Goal: Task Accomplishment & Management: Use online tool/utility

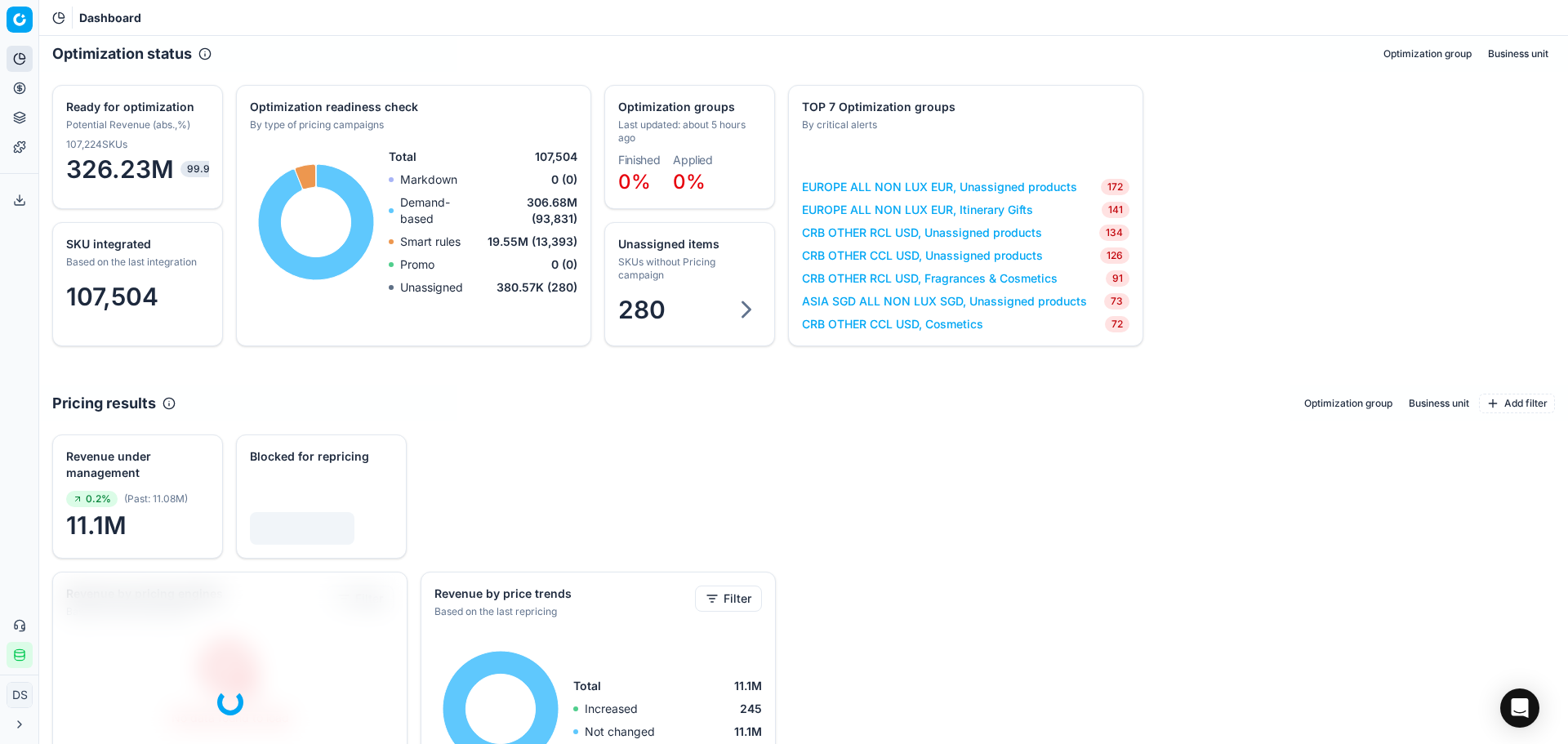
click at [27, 97] on button "Pricing" at bounding box center [20, 88] width 26 height 26
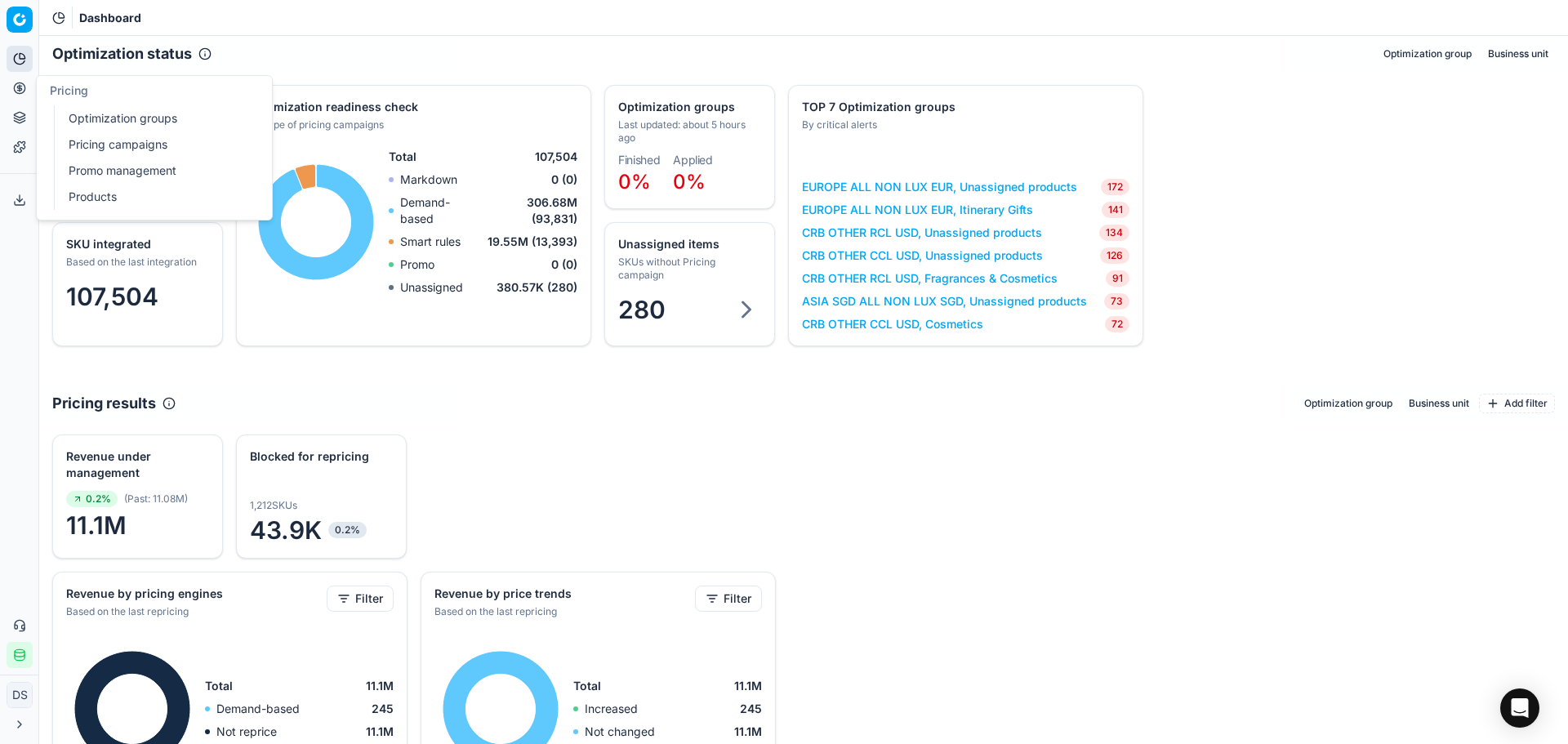
click at [122, 124] on link "Optimization groups" at bounding box center [157, 118] width 190 height 22
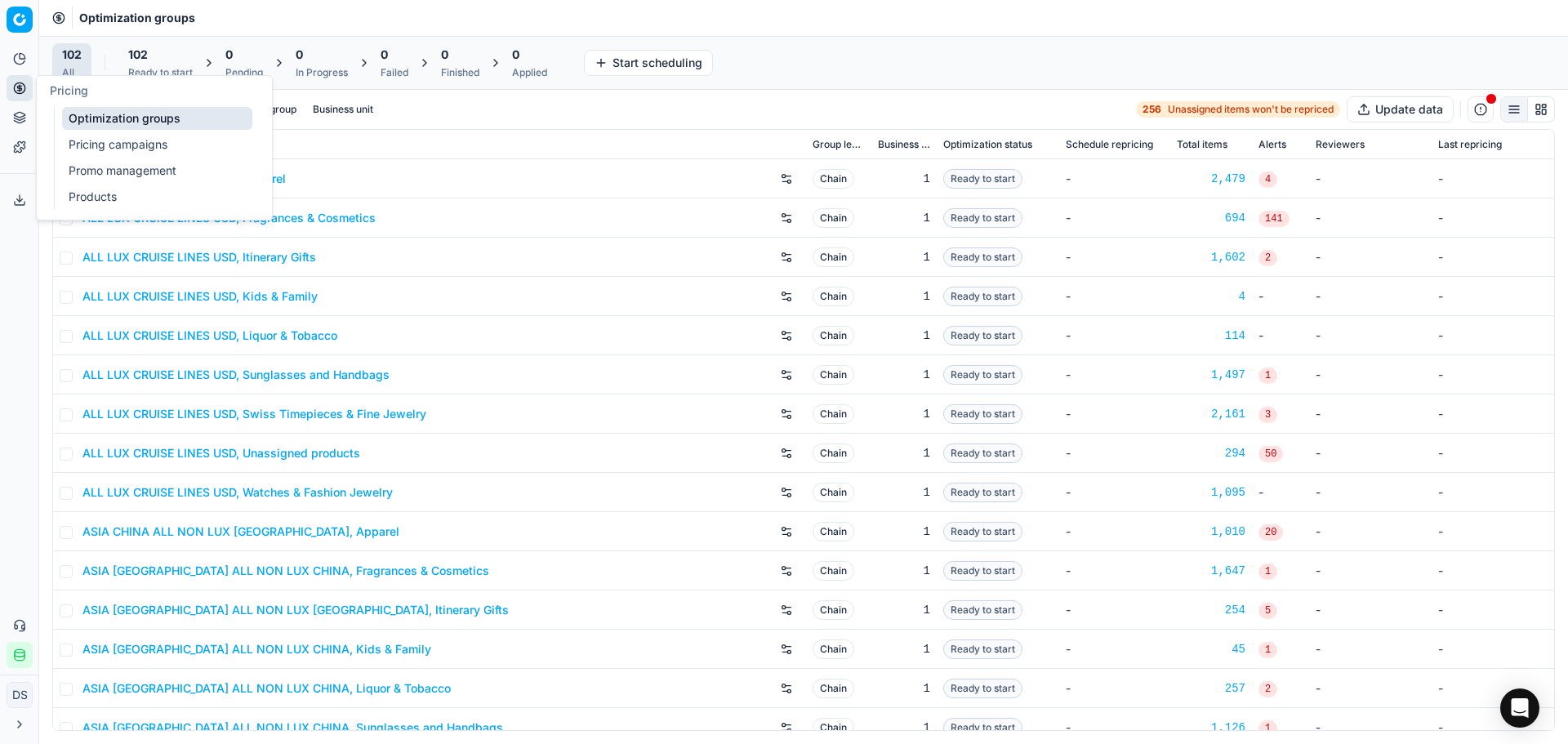
click at [142, 153] on link "Pricing campaigns" at bounding box center [157, 144] width 190 height 22
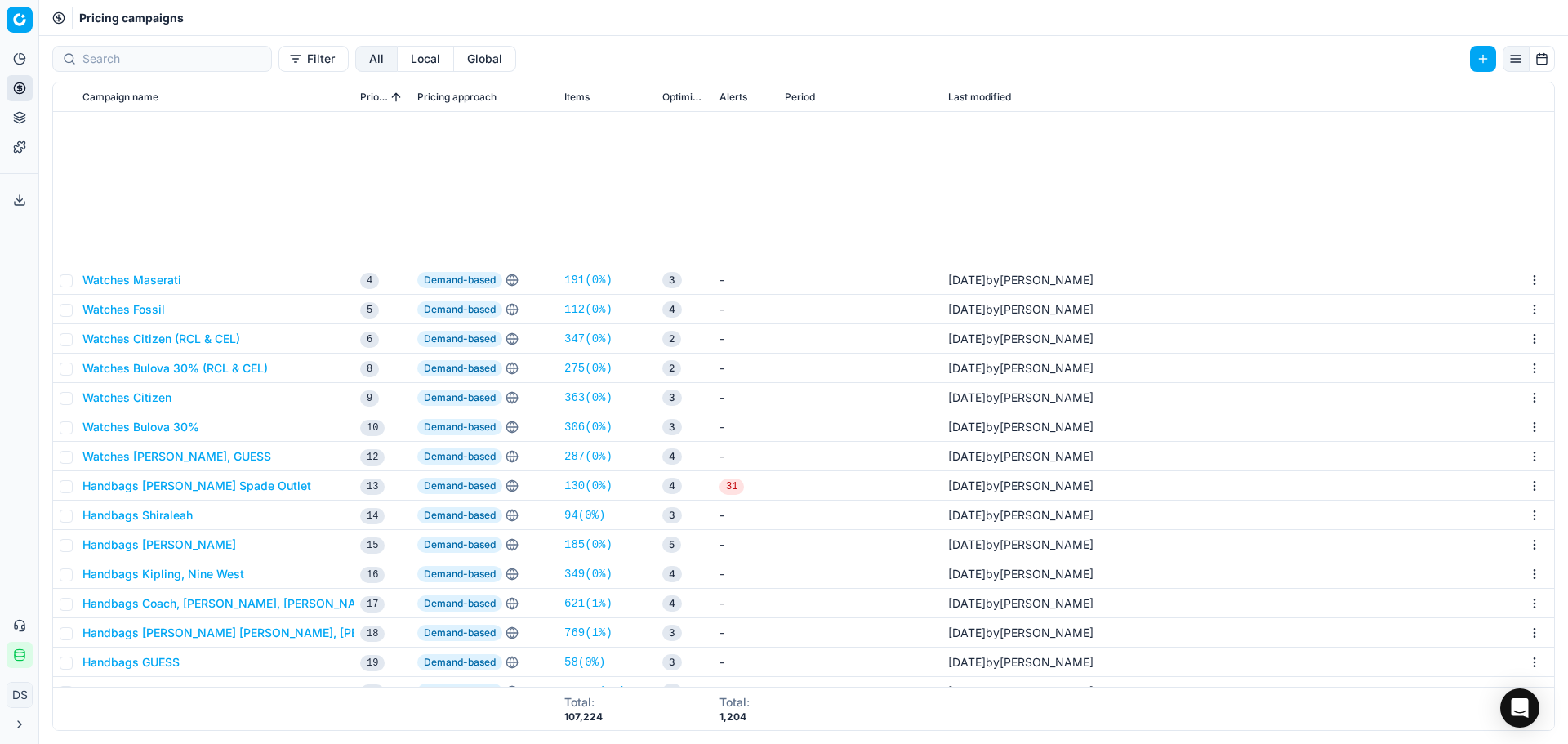
scroll to position [245, 0]
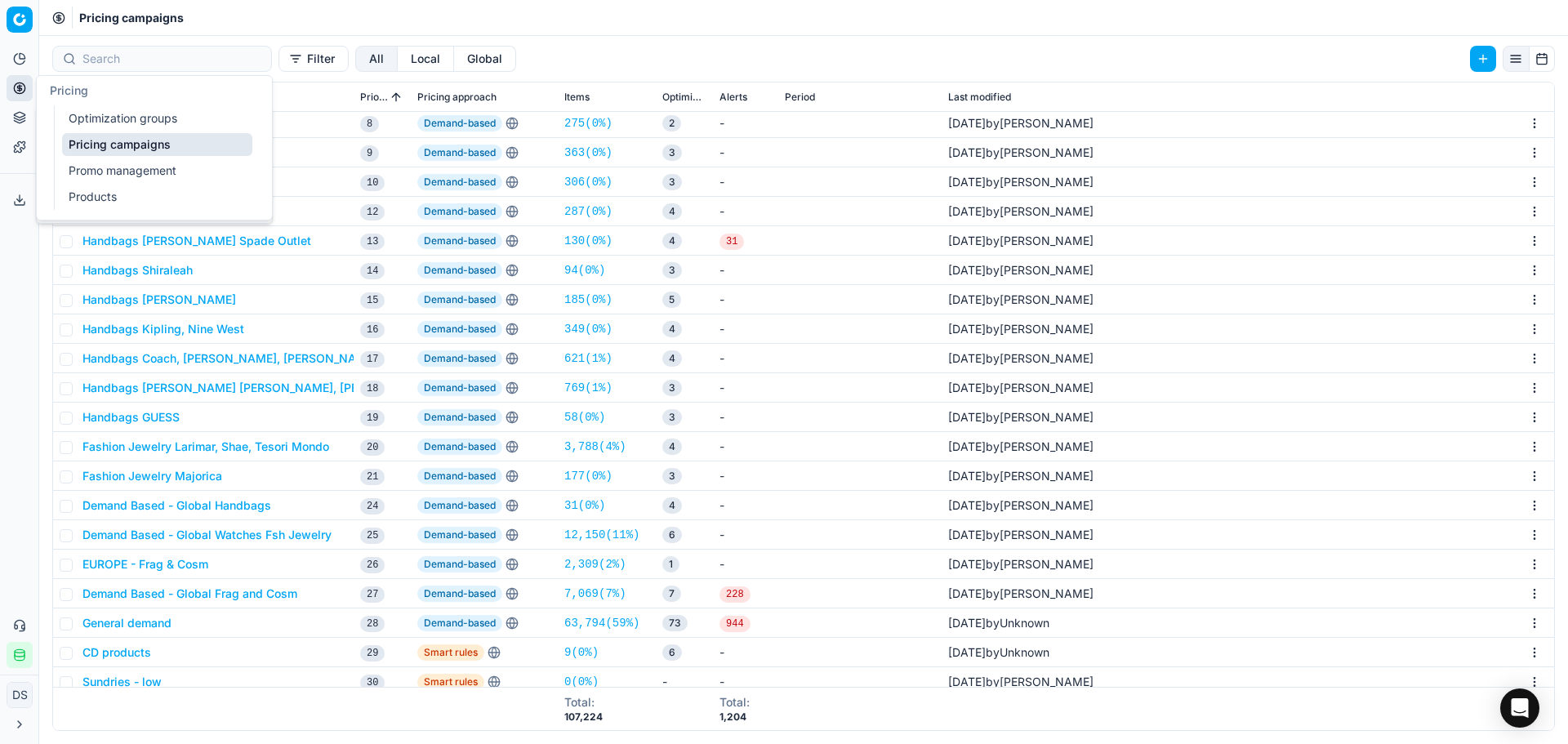
click at [21, 97] on button "Pricing" at bounding box center [20, 88] width 26 height 26
click at [105, 148] on link "Pricing campaigns" at bounding box center [157, 144] width 190 height 22
click at [111, 126] on link "Optimization groups" at bounding box center [157, 118] width 190 height 22
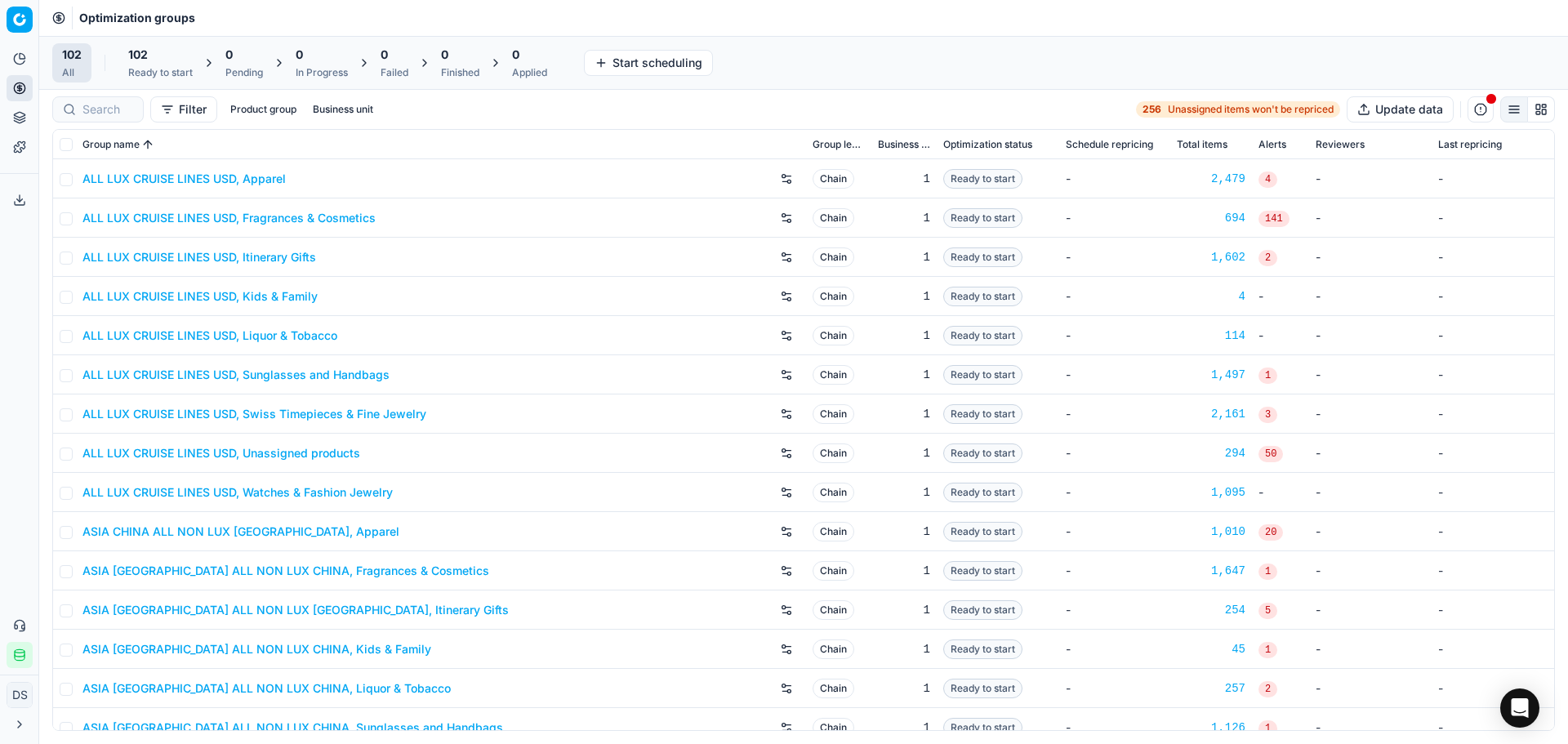
click at [162, 51] on div "102" at bounding box center [160, 54] width 65 height 16
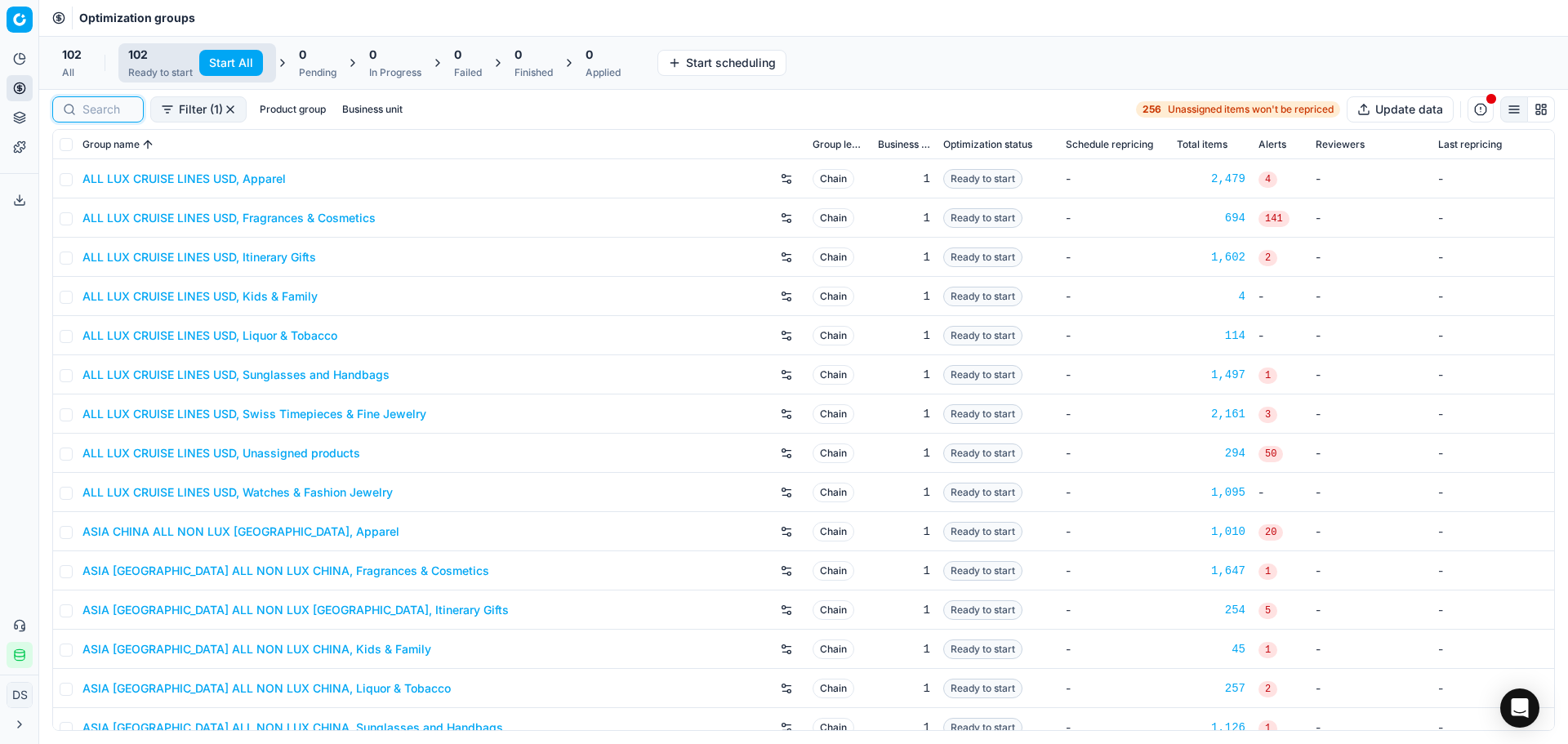
click at [128, 104] on input at bounding box center [108, 109] width 51 height 16
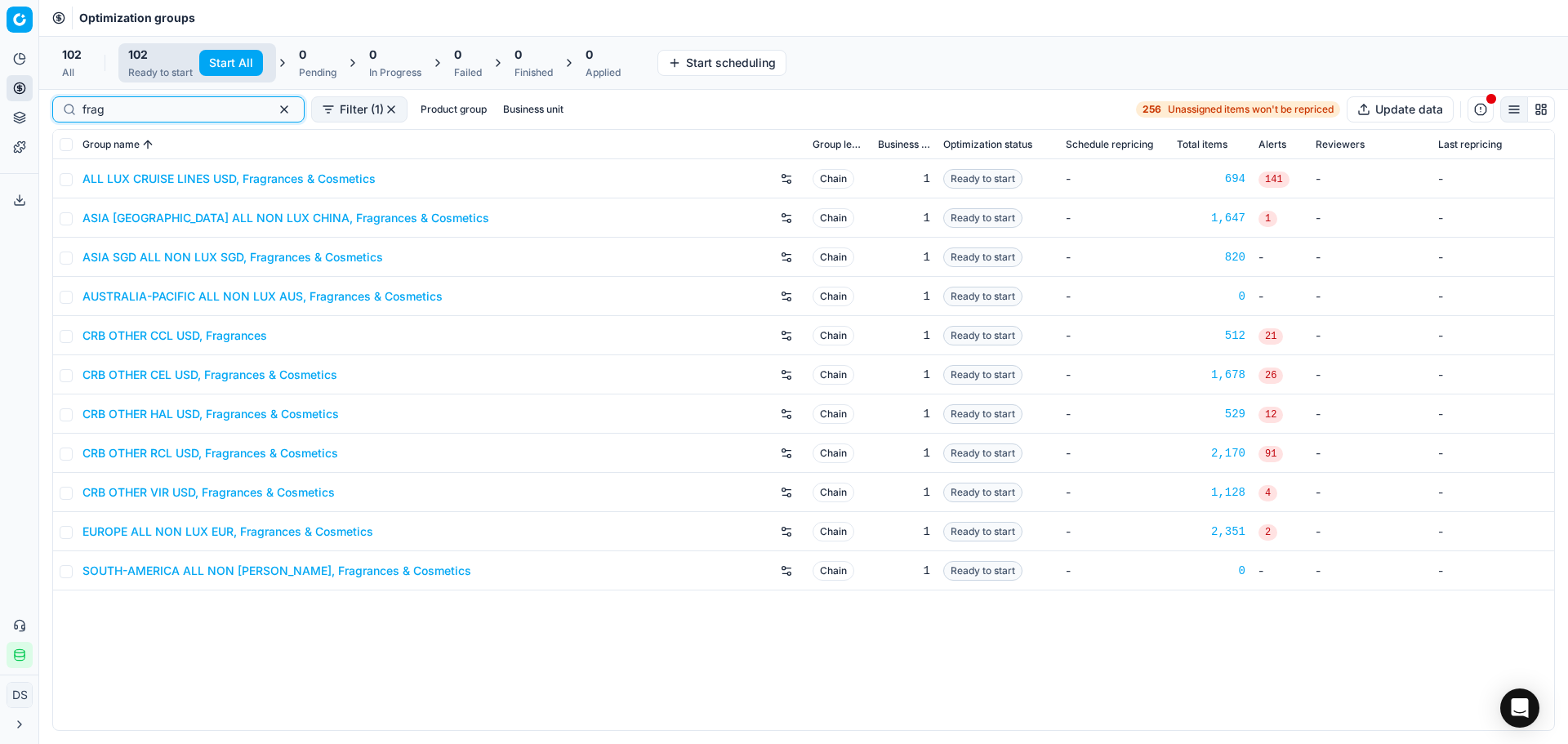
type input "frag"
click at [231, 376] on link "CRB OTHER CEL USD, Fragrances & Cosmetics" at bounding box center [210, 374] width 255 height 16
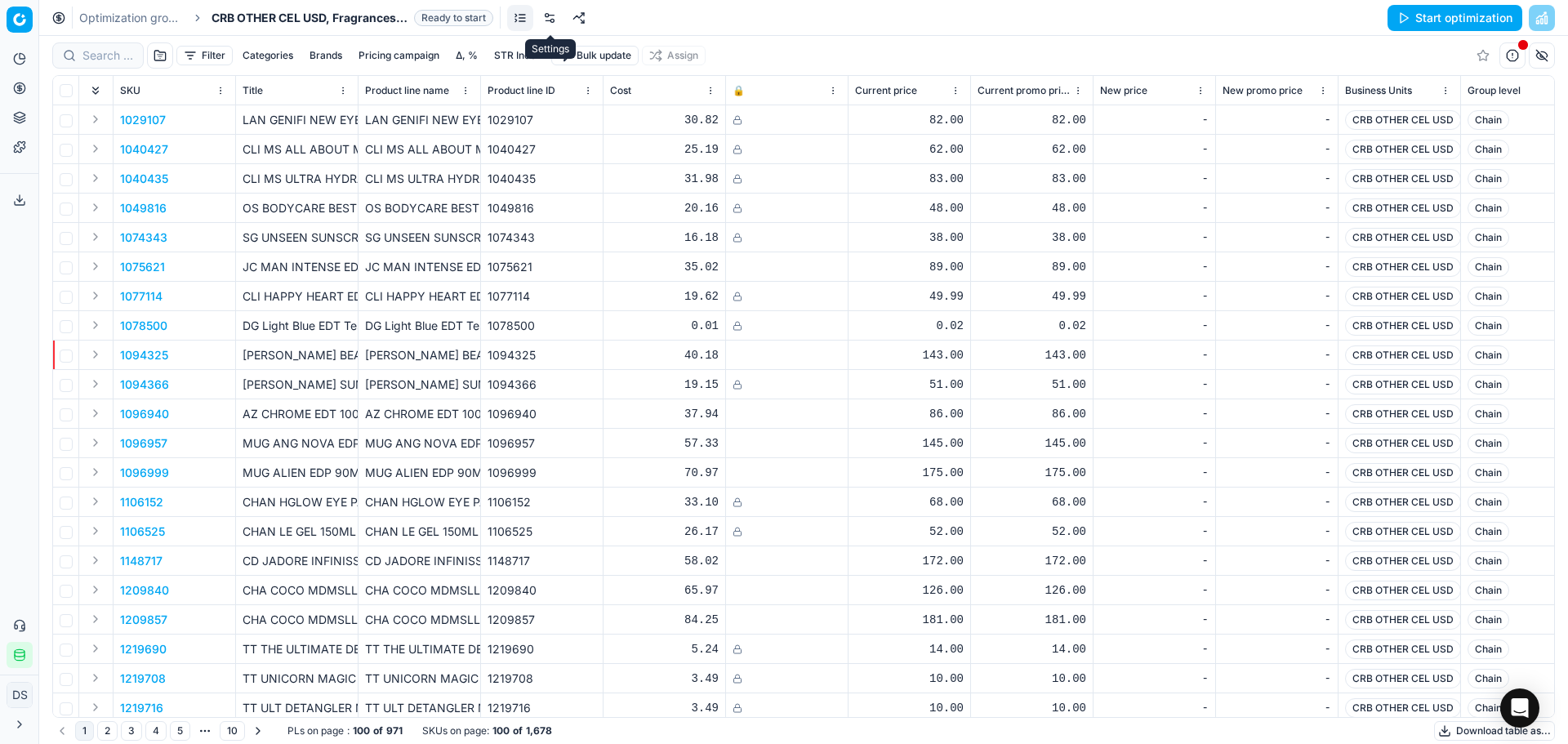
click at [551, 22] on link at bounding box center [549, 18] width 26 height 26
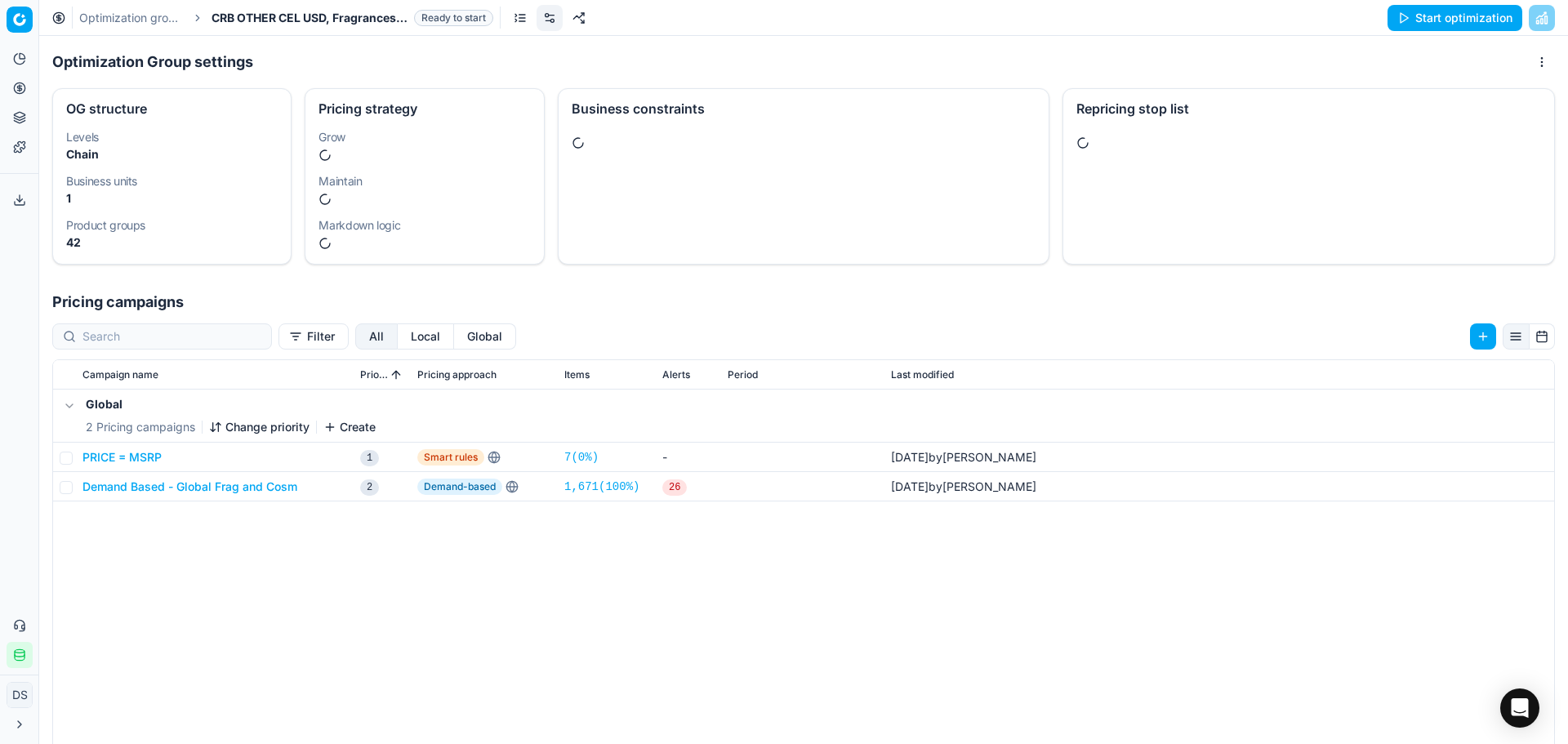
click at [1171, 157] on div at bounding box center [1308, 144] width 491 height 39
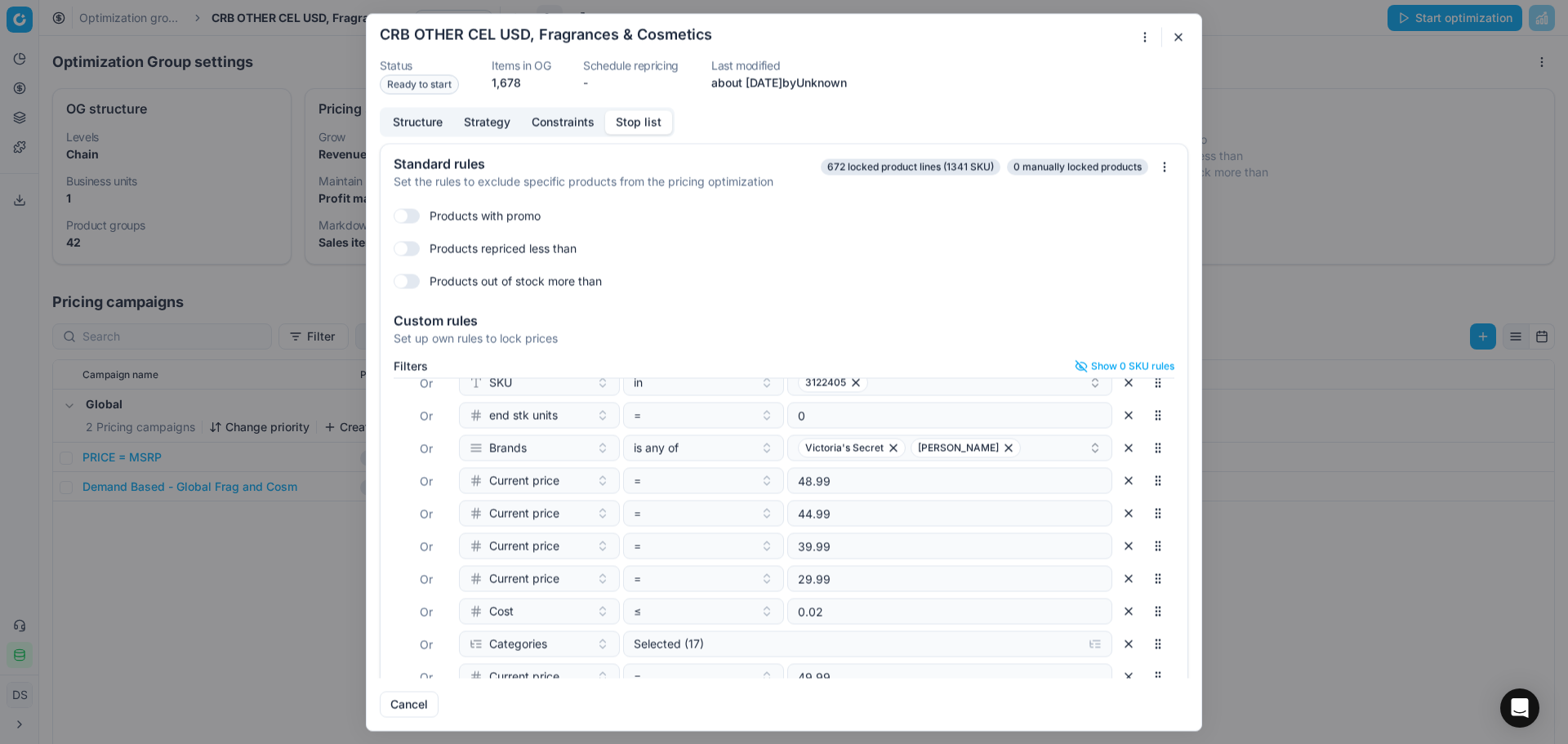
scroll to position [52, 0]
click at [1002, 448] on icon "button" at bounding box center [1008, 443] width 13 height 13
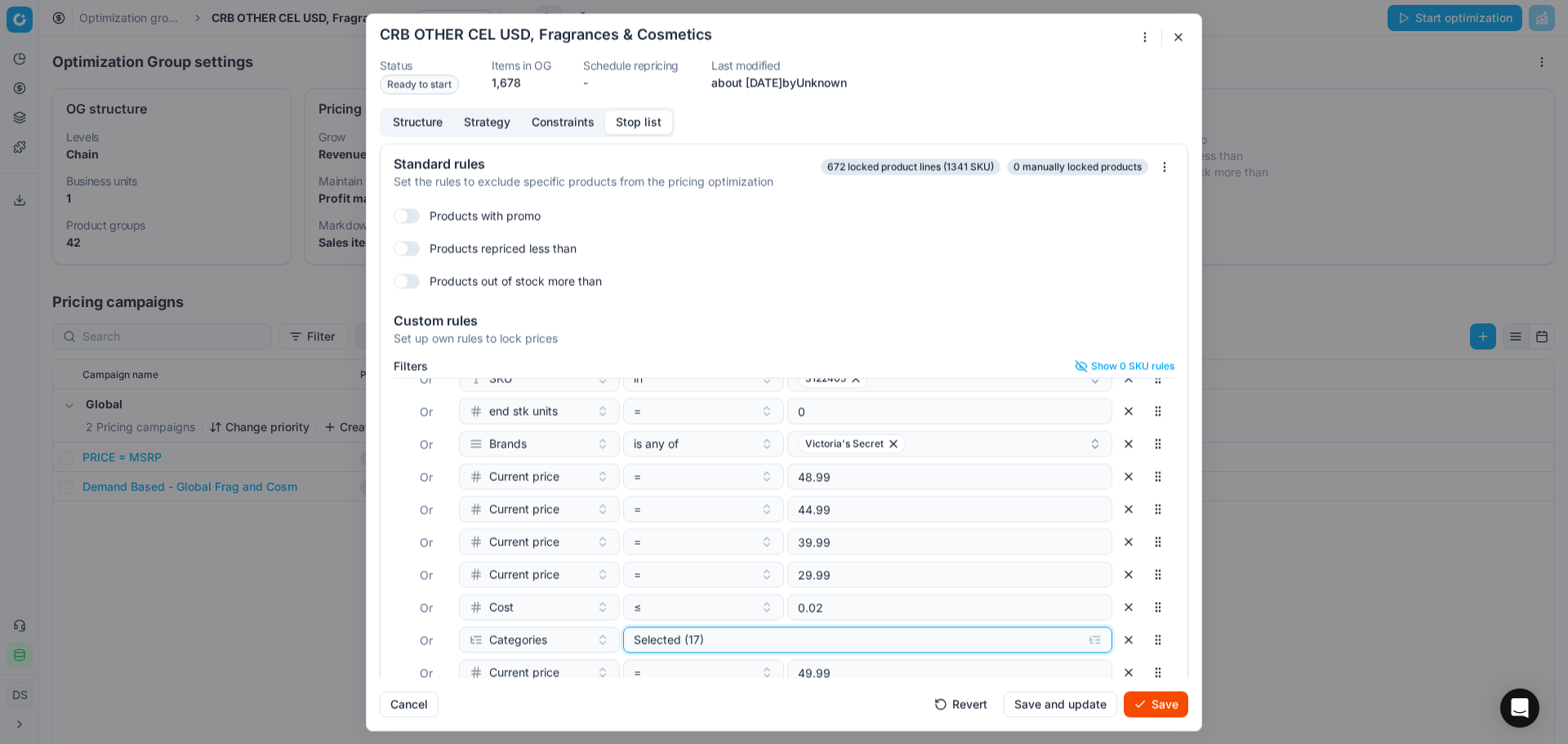
click at [766, 638] on div "Selected (17)" at bounding box center [854, 638] width 441 height 16
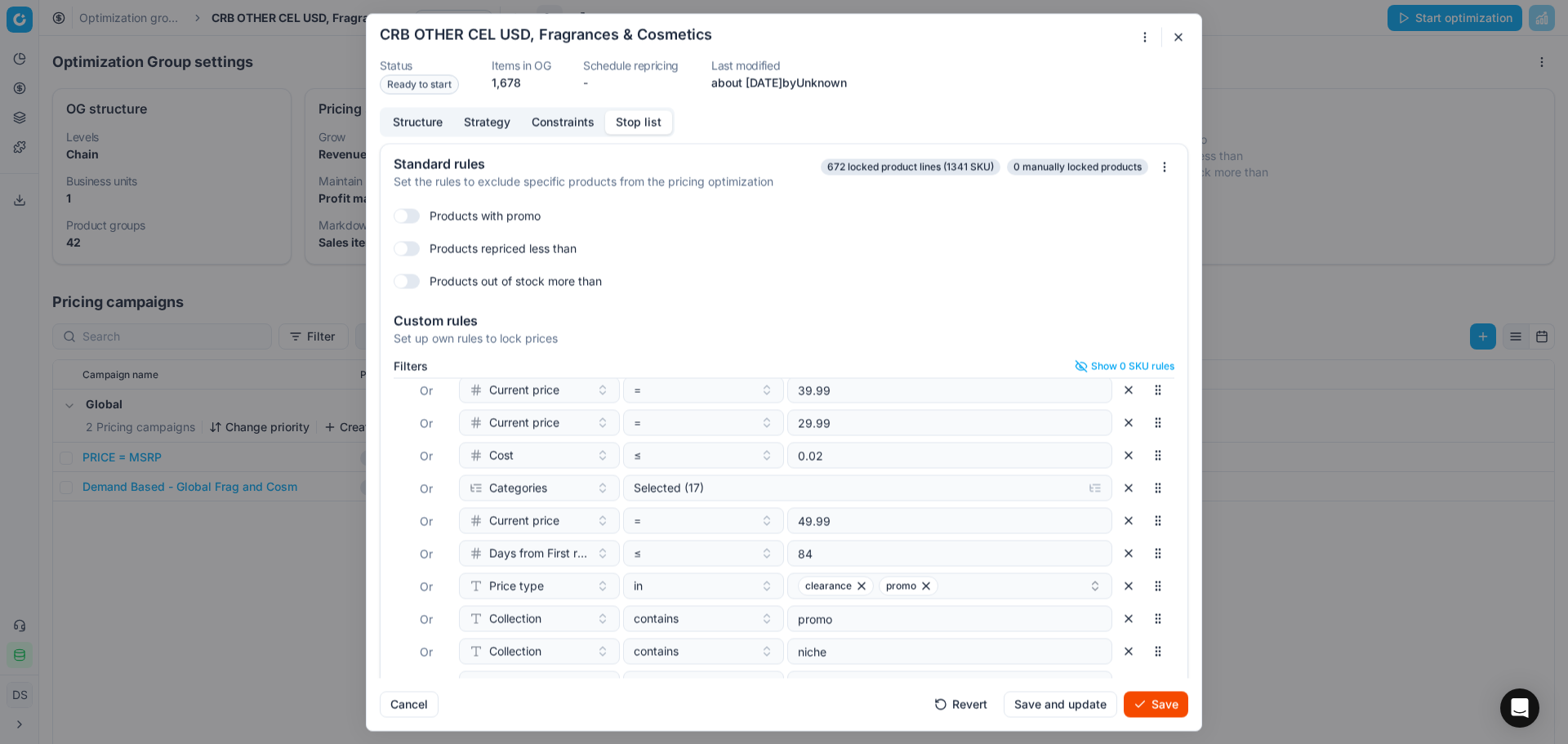
scroll to position [71, 0]
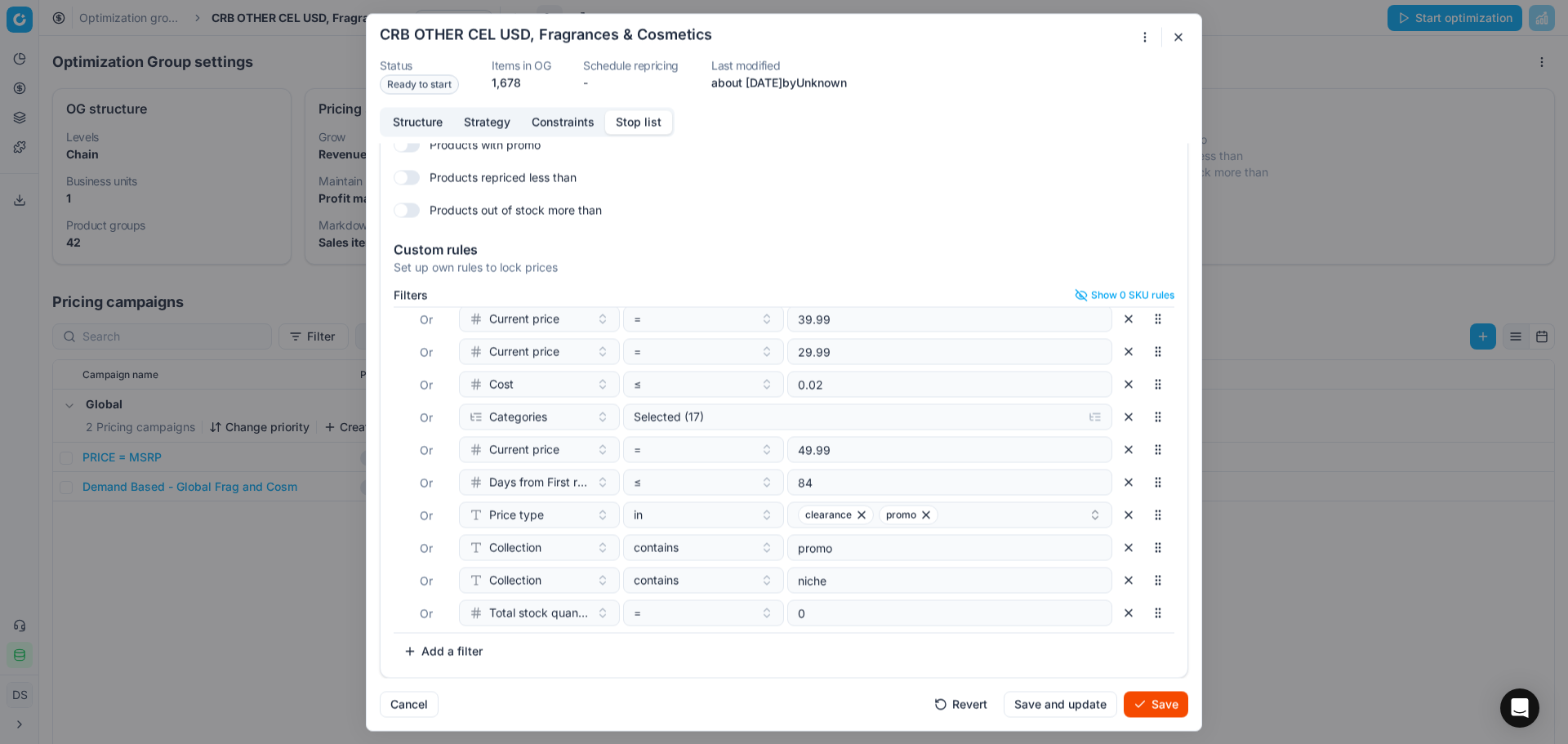
click at [1115, 584] on button "button" at bounding box center [1128, 580] width 26 height 26
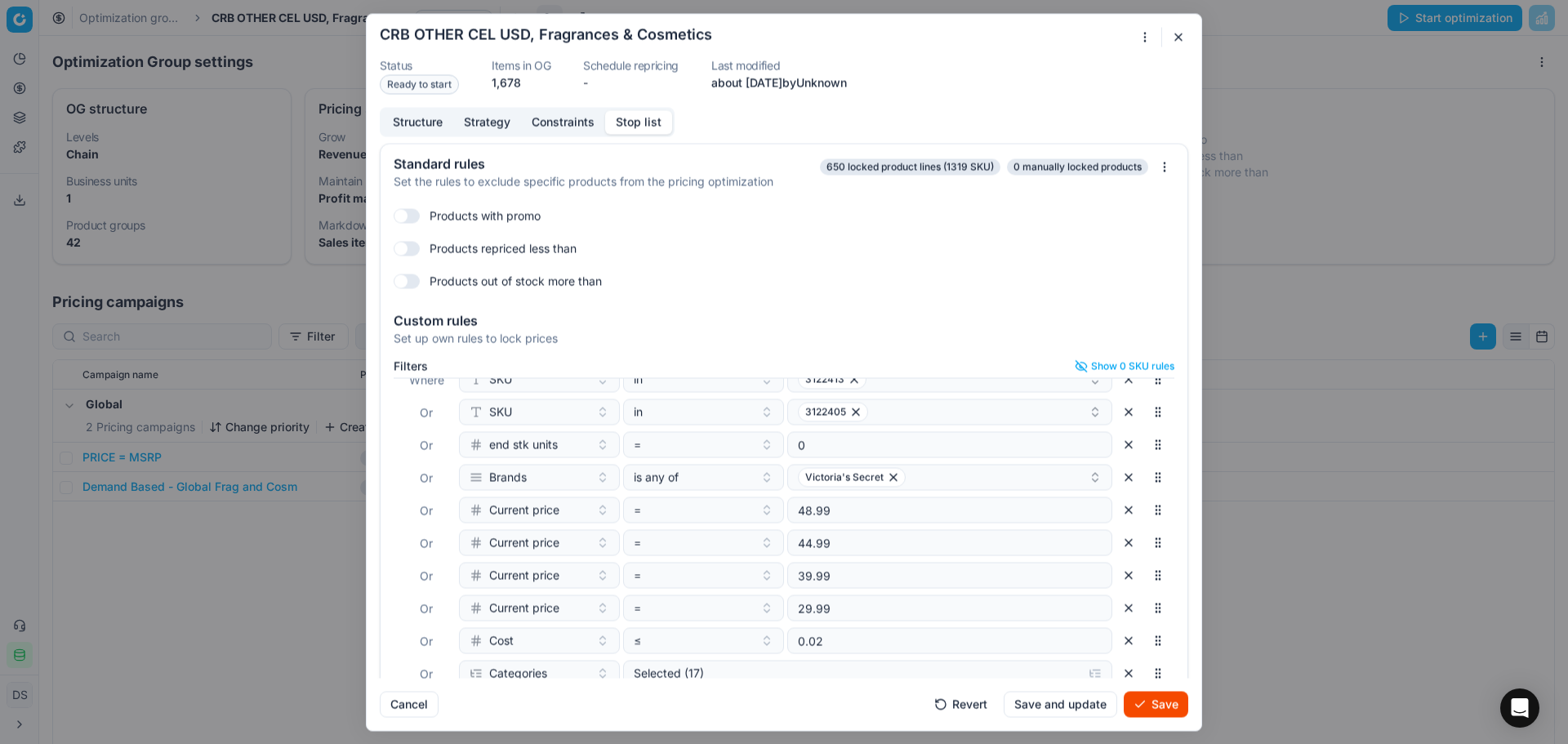
scroll to position [0, 0]
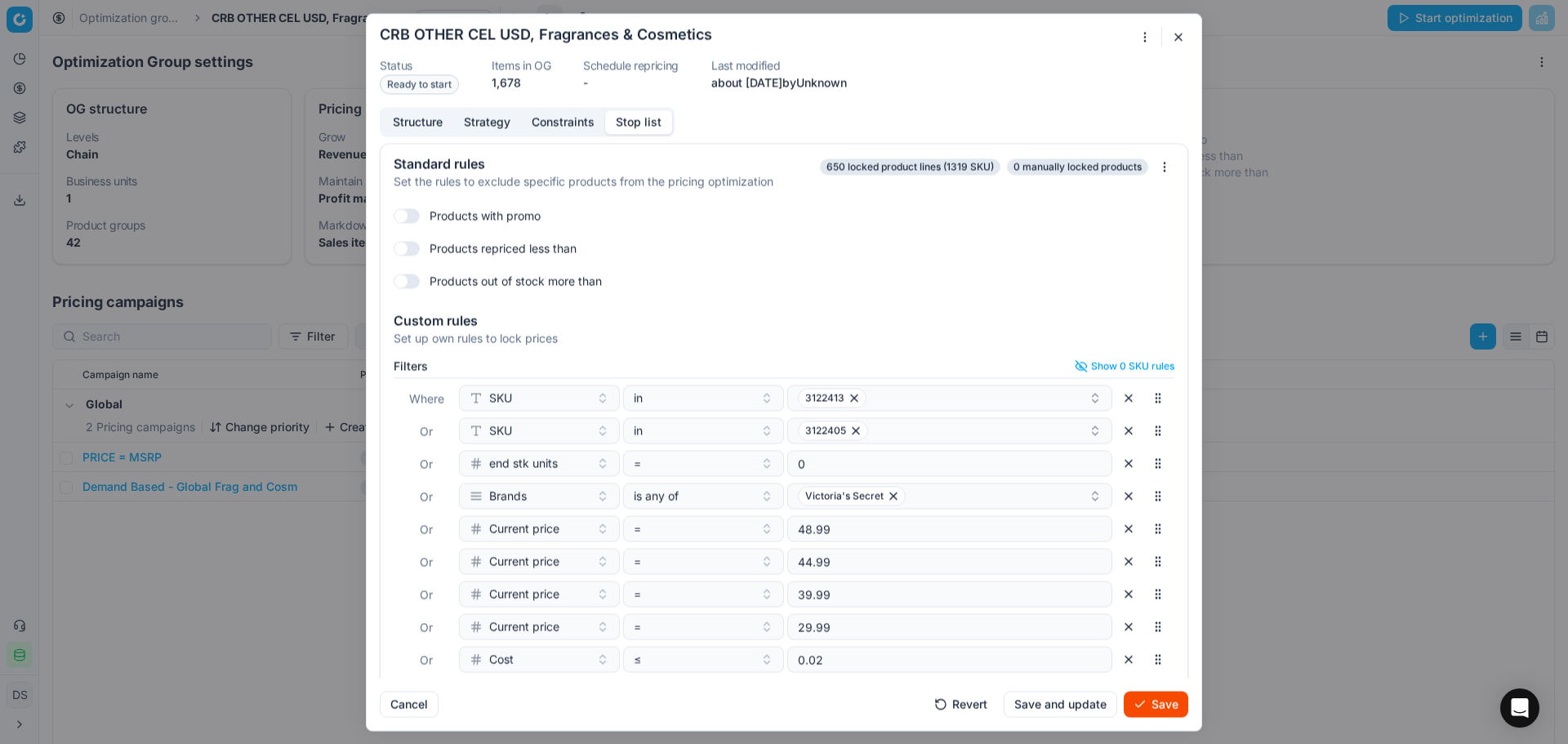
click at [1157, 707] on button "Save" at bounding box center [1156, 704] width 65 height 26
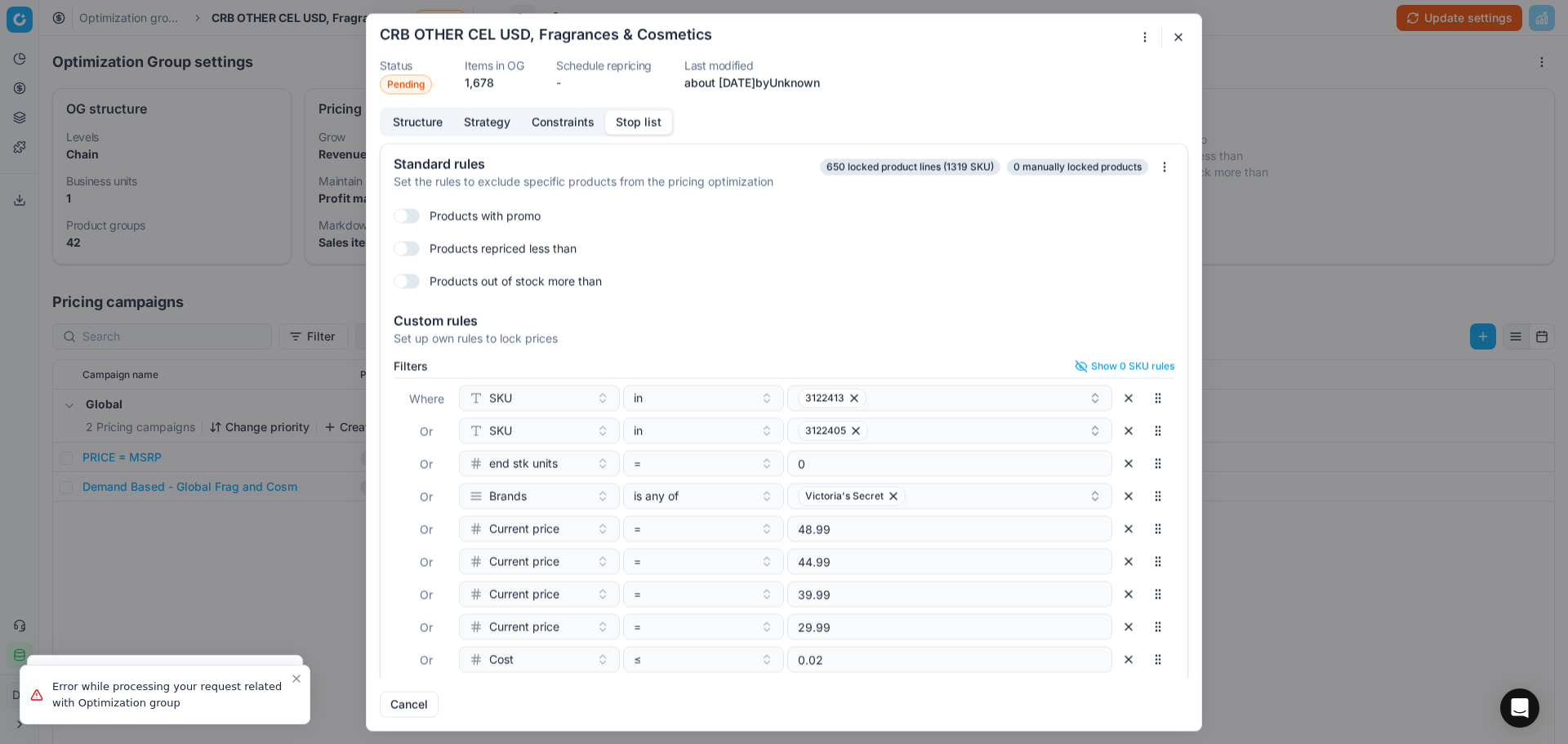
click at [1142, 42] on div "Oprimization group is saving... CRB OTHER CEL USD, Fragrances & Cosmetics Statu…" at bounding box center [784, 372] width 1568 height 744
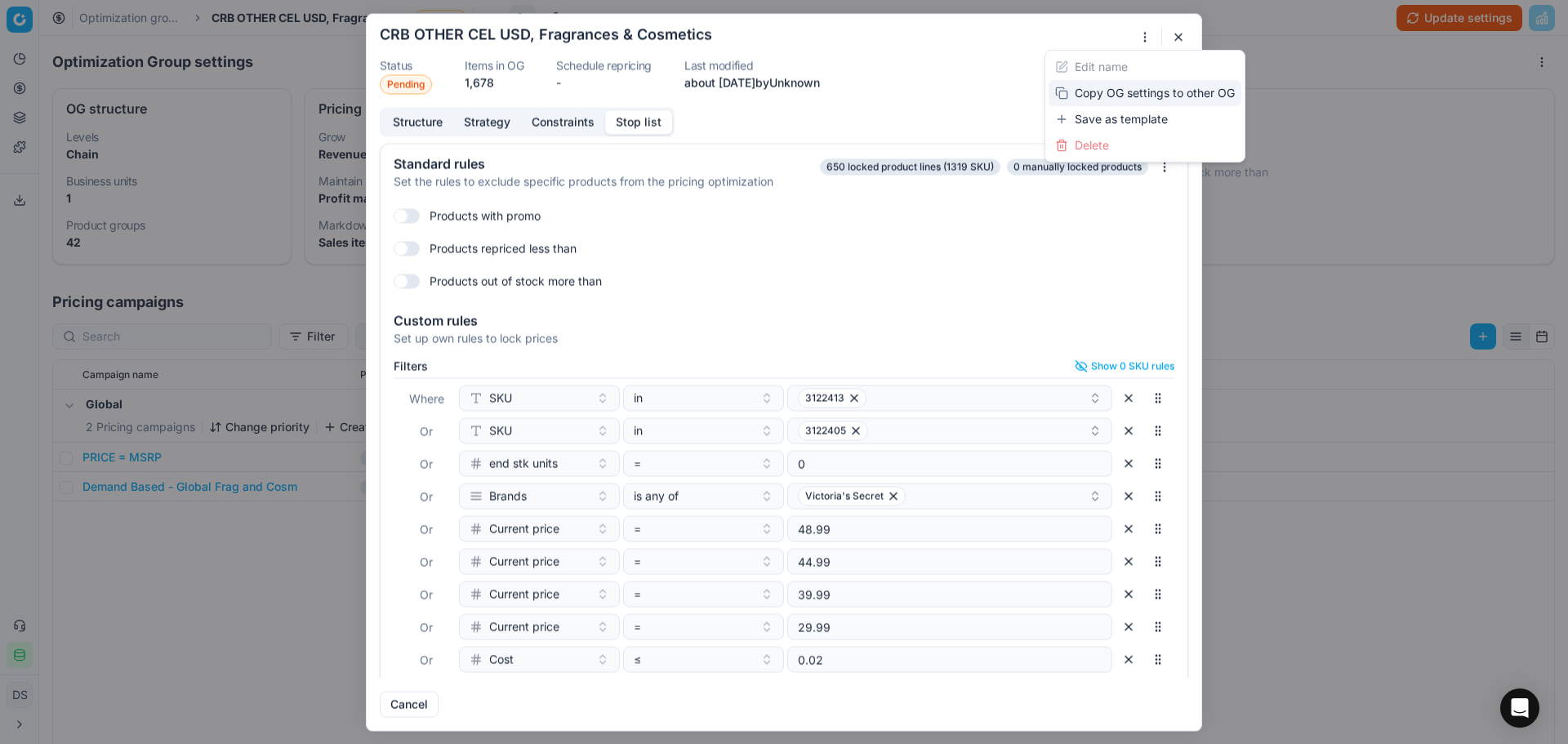
click at [1138, 94] on div "Copy OG settings to other OG" at bounding box center [1145, 93] width 193 height 26
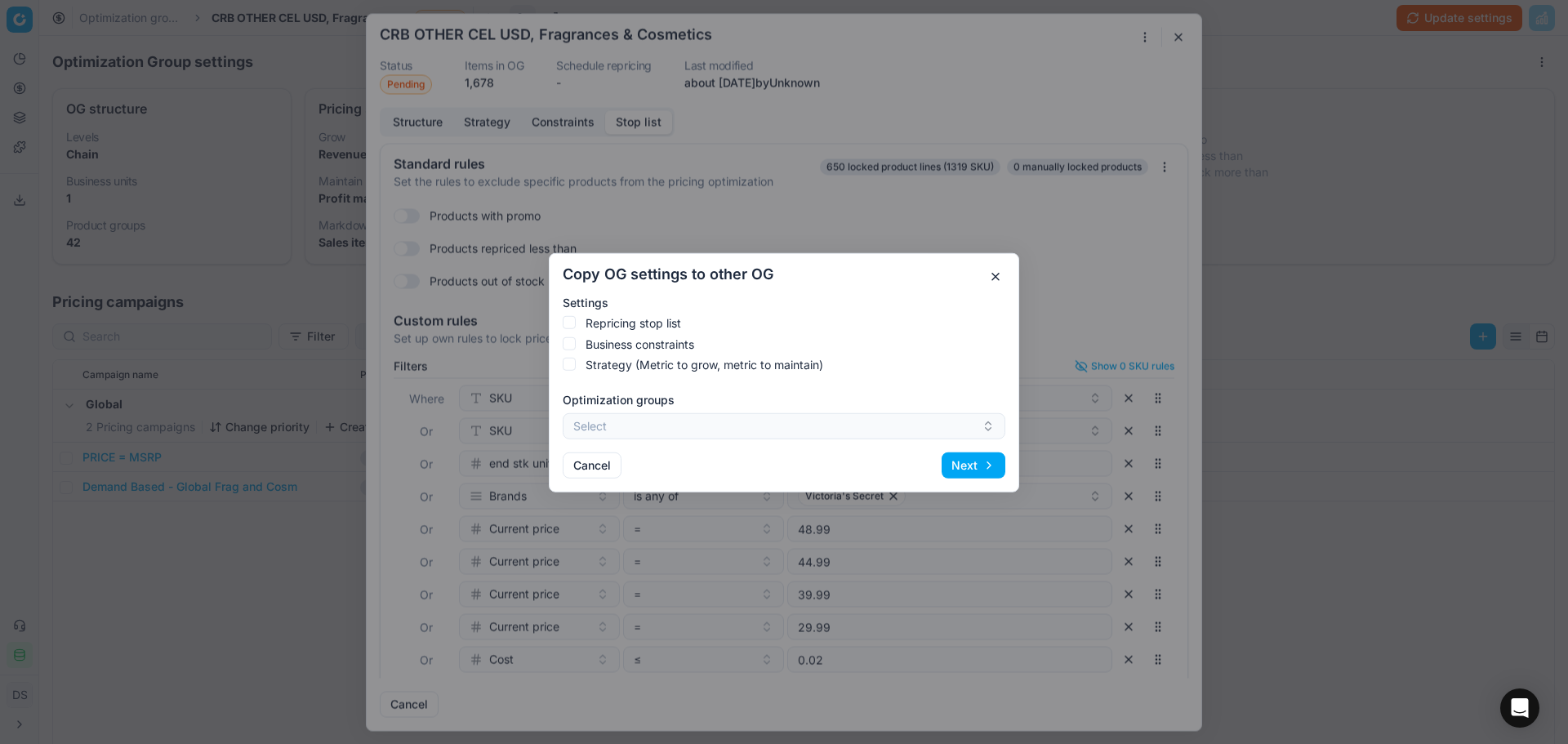
click at [625, 324] on label "Repricing stop list" at bounding box center [634, 322] width 96 height 15
click at [575, 324] on input "Repricing stop list" at bounding box center [569, 321] width 13 height 13
checkbox input "true"
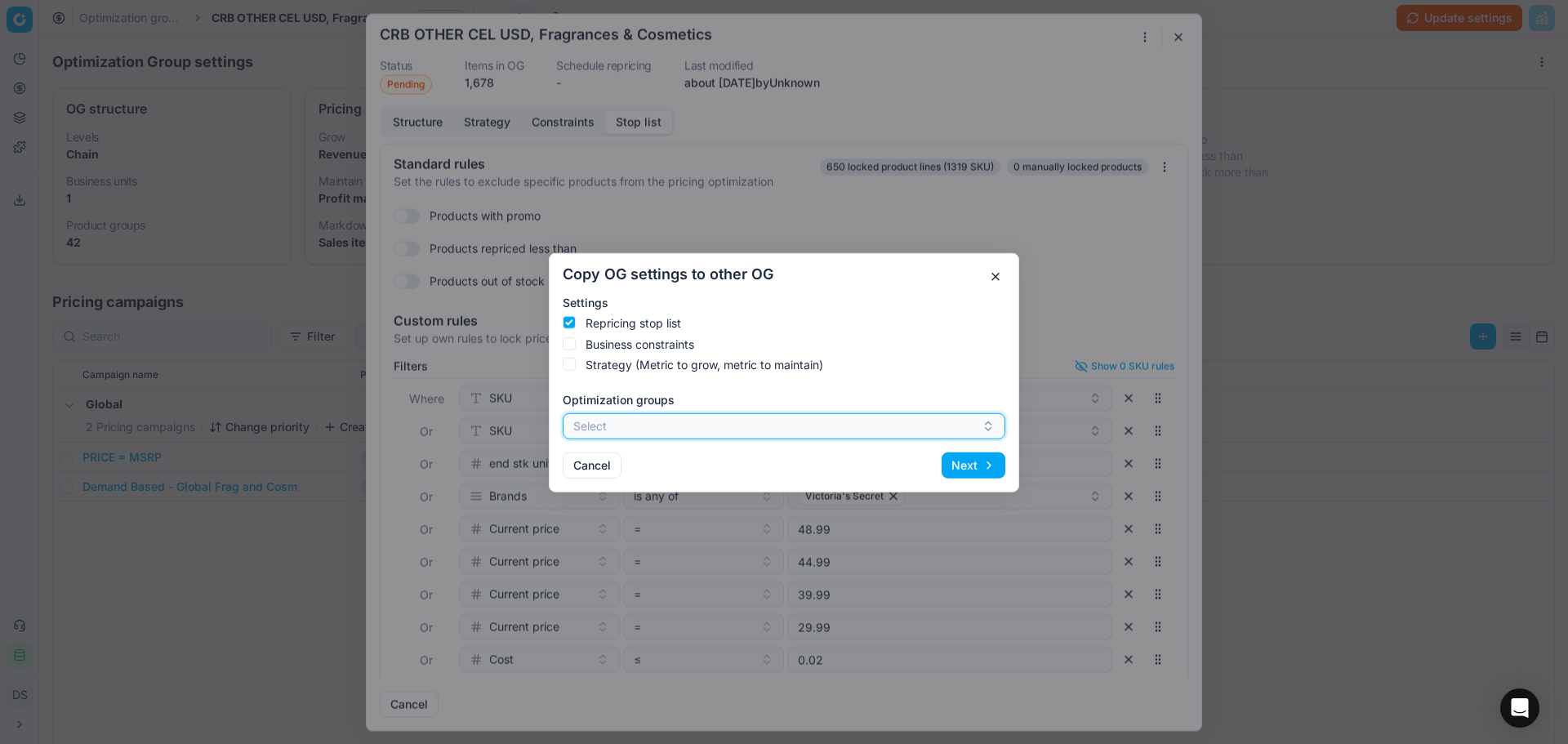
click at [639, 434] on button "Select" at bounding box center [784, 425] width 442 height 26
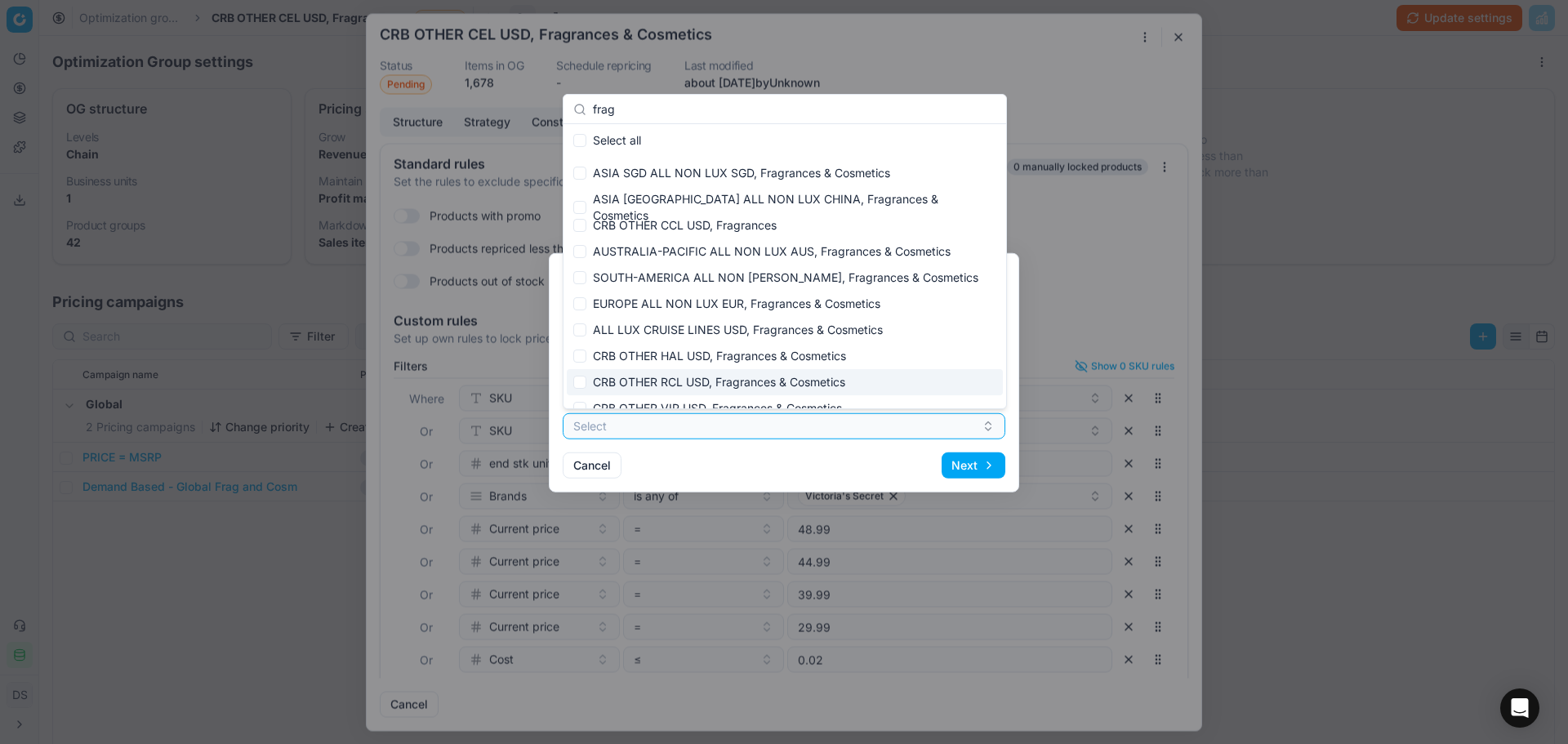
type input "frag"
click at [704, 383] on div "CRB OTHER RCL USD, Fragrances & Cosmetics" at bounding box center [784, 382] width 436 height 26
checkbox input "true"
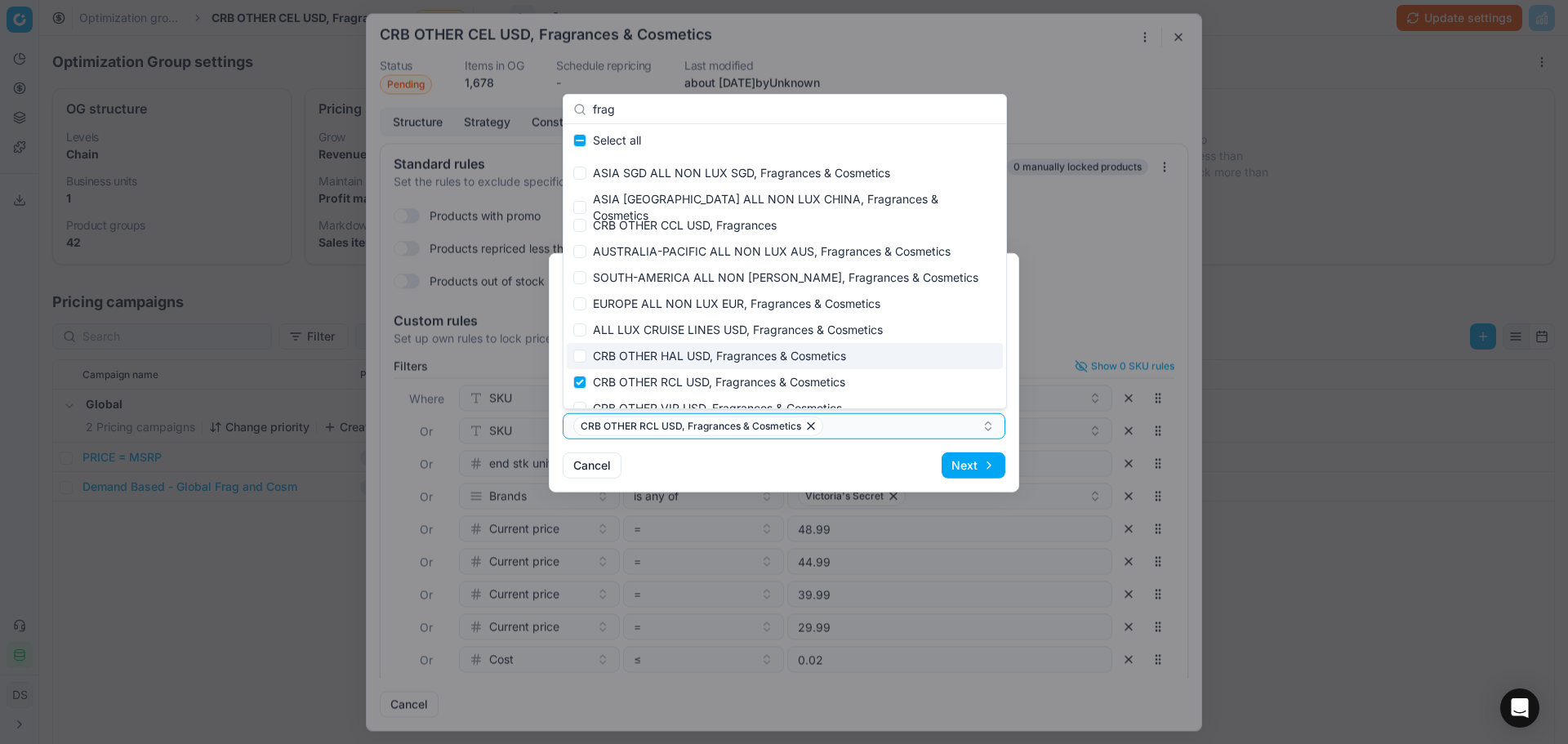
scroll to position [16, 0]
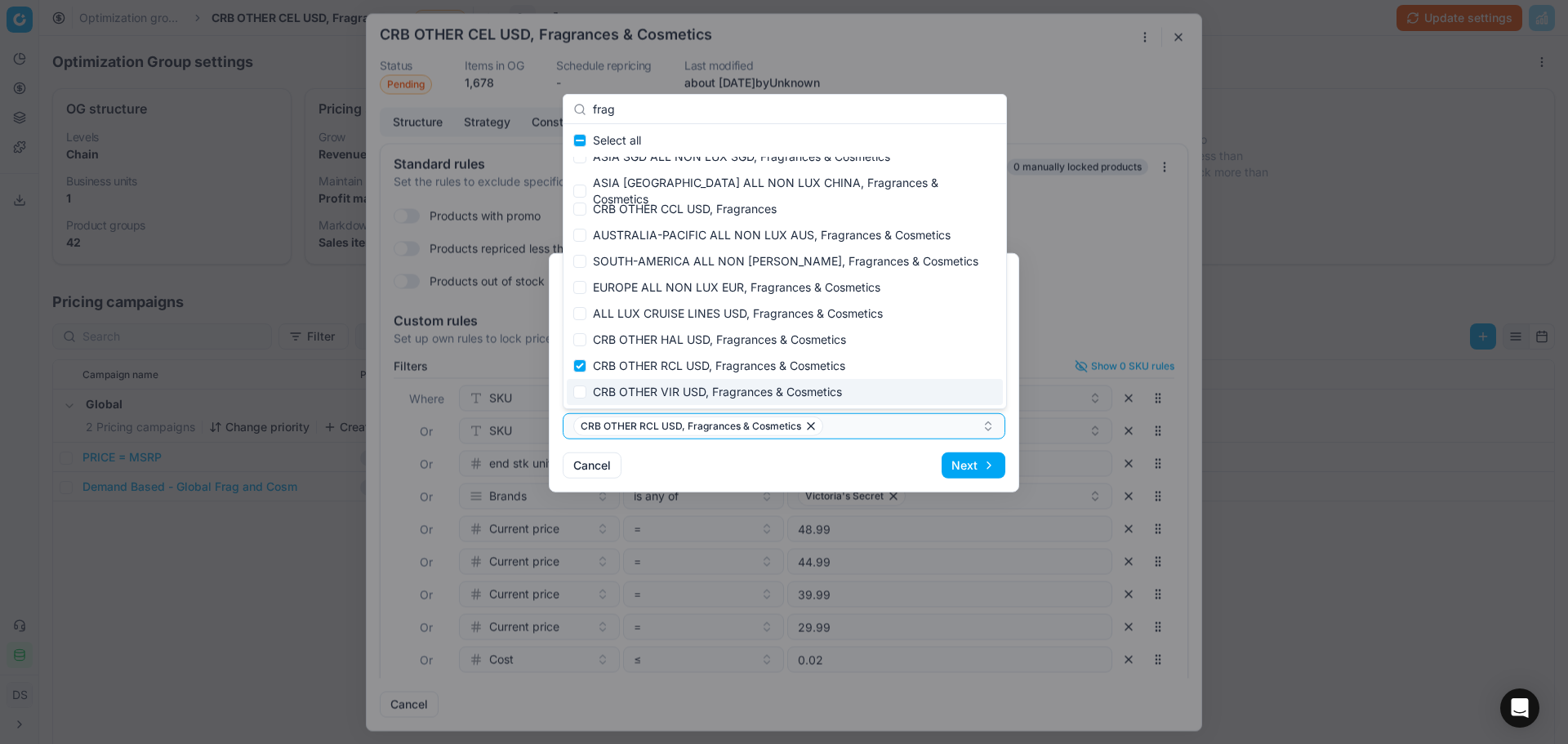
click at [708, 389] on div "CRB OTHER VIR USD, Fragrances & Cosmetics" at bounding box center [784, 392] width 436 height 26
checkbox input "true"
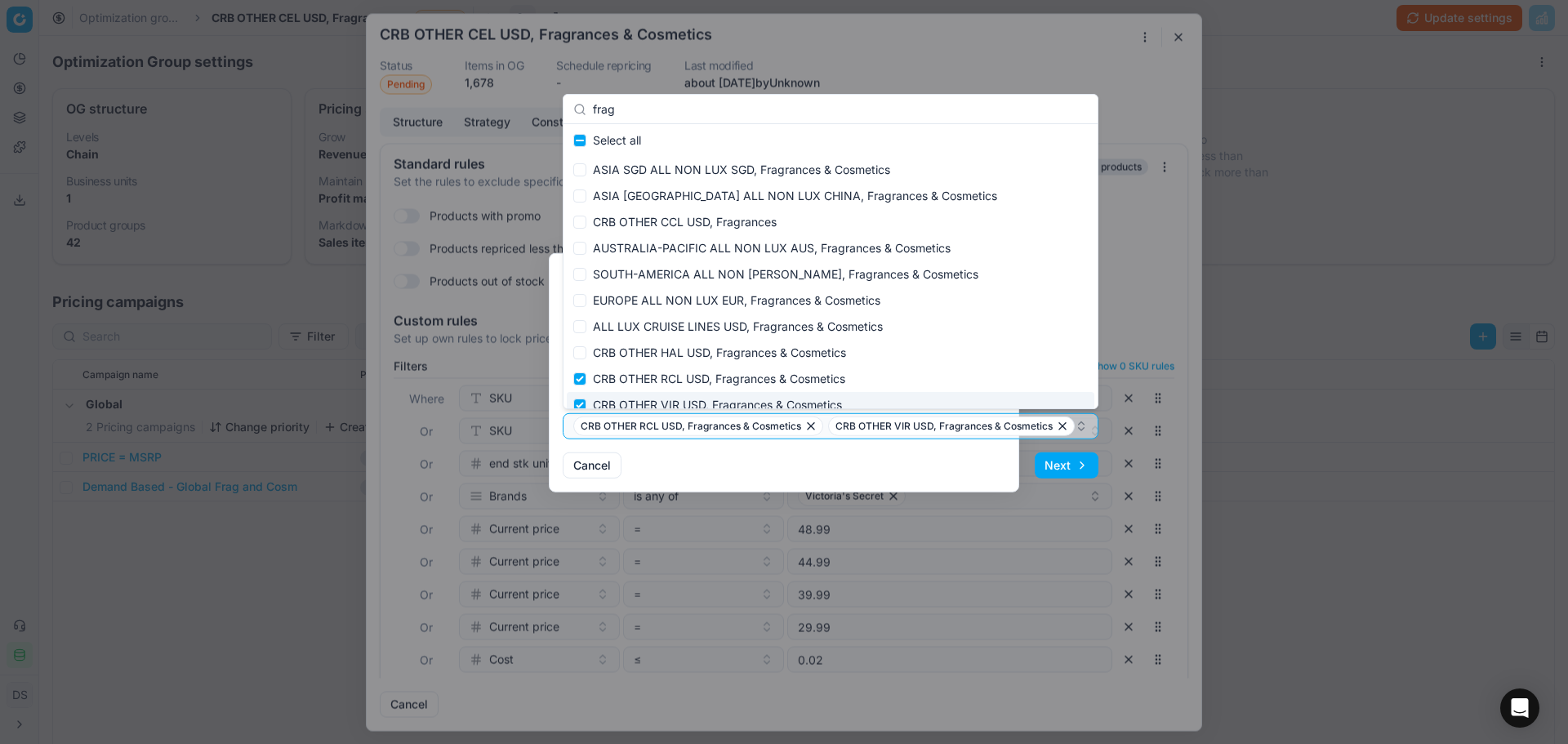
scroll to position [0, 0]
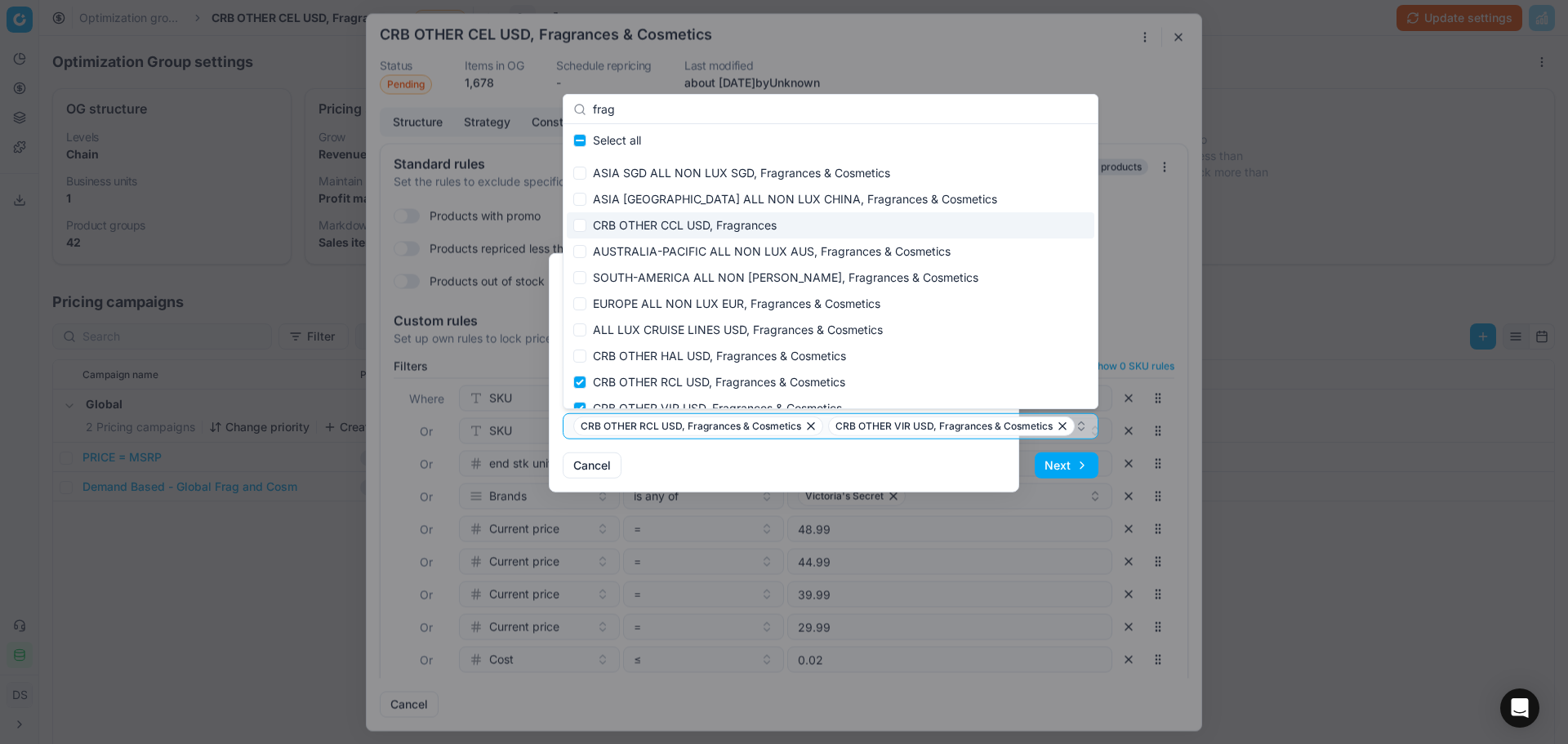
click at [694, 217] on div "CRB OTHER CCL USD, Fragrances" at bounding box center [830, 225] width 528 height 26
click at [770, 233] on div "CRB OTHER CCL USD, Fragrances" at bounding box center [838, 225] width 543 height 26
checkbox input "false"
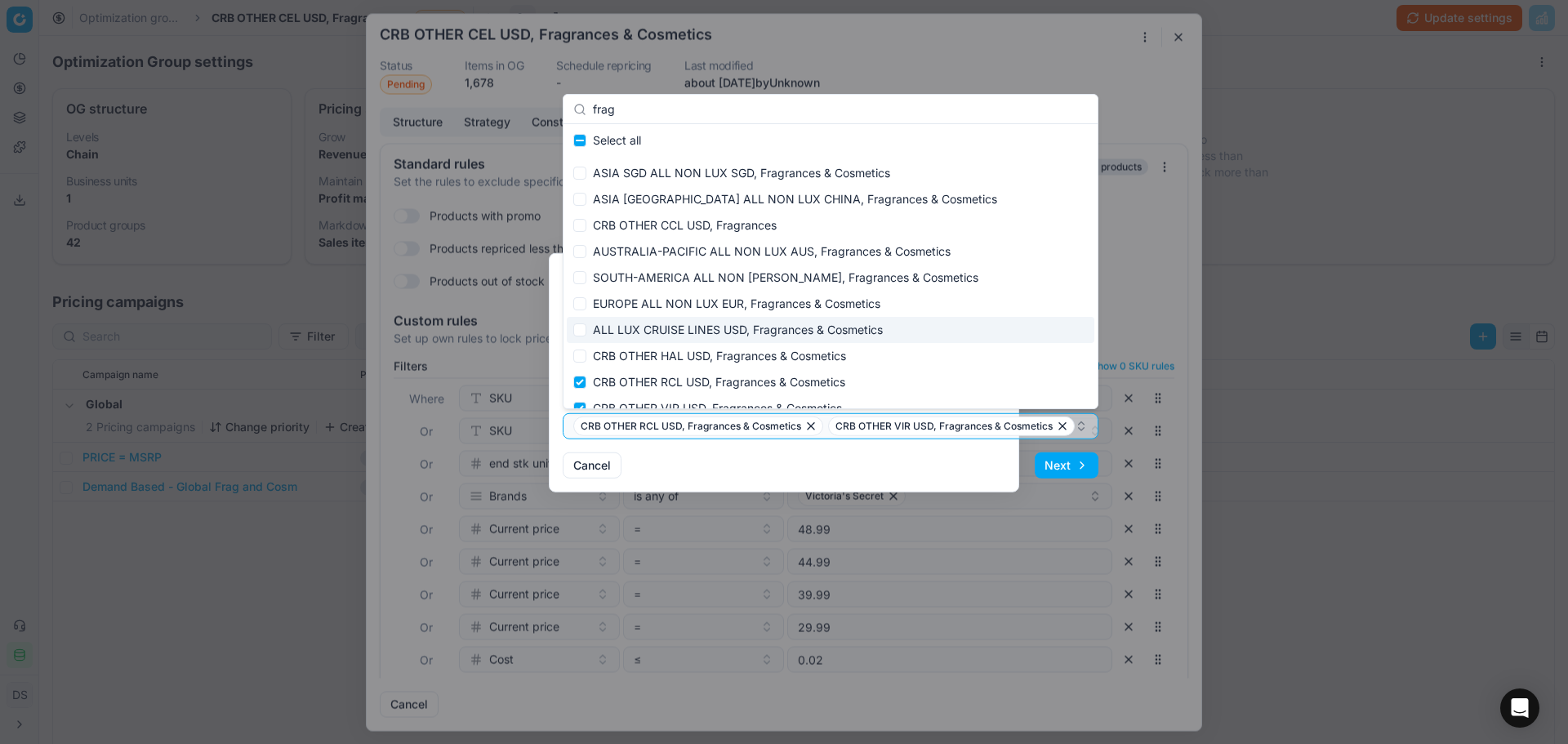
click at [944, 472] on div "Cancel Next" at bounding box center [829, 465] width 535 height 26
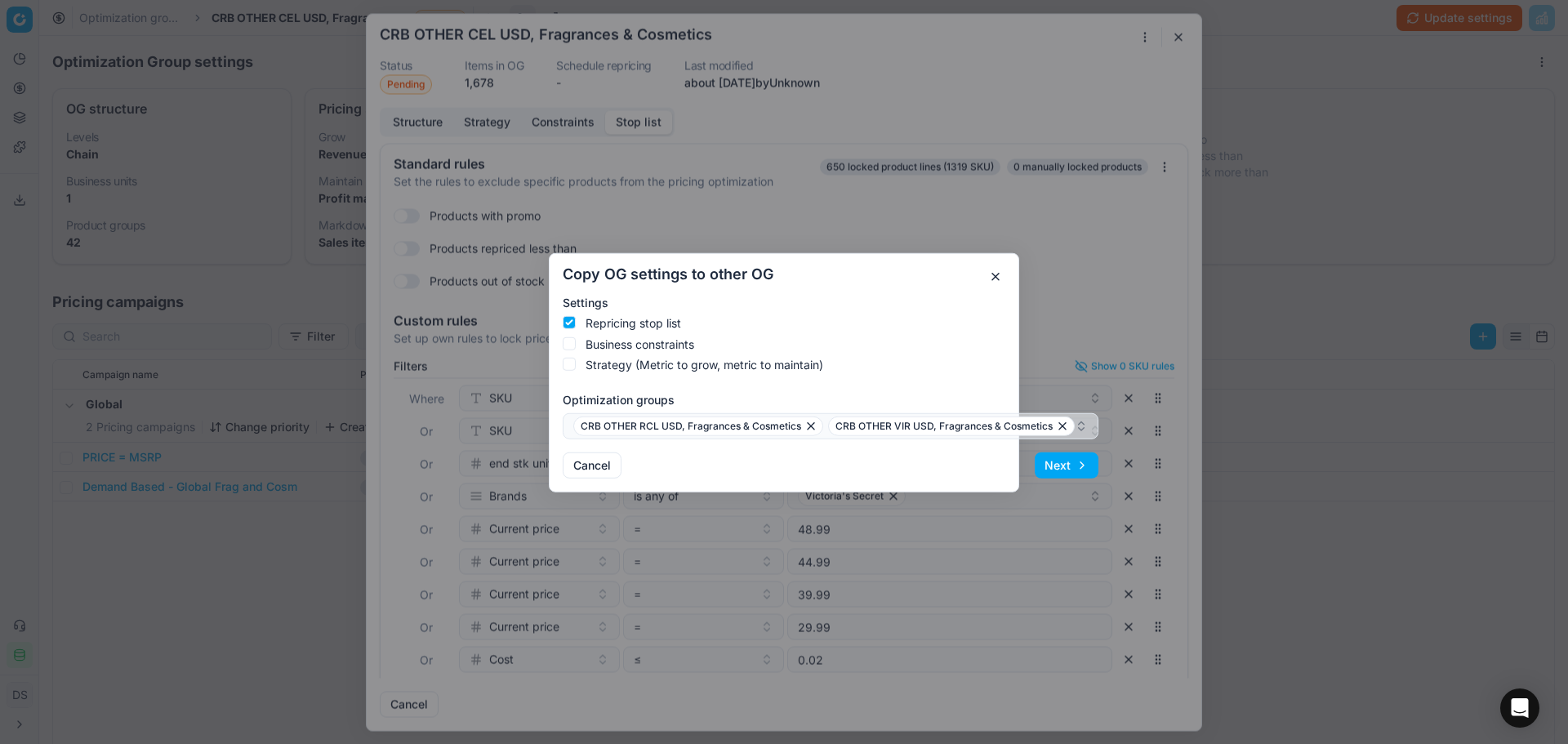
click at [997, 275] on button "button" at bounding box center [994, 275] width 20 height 20
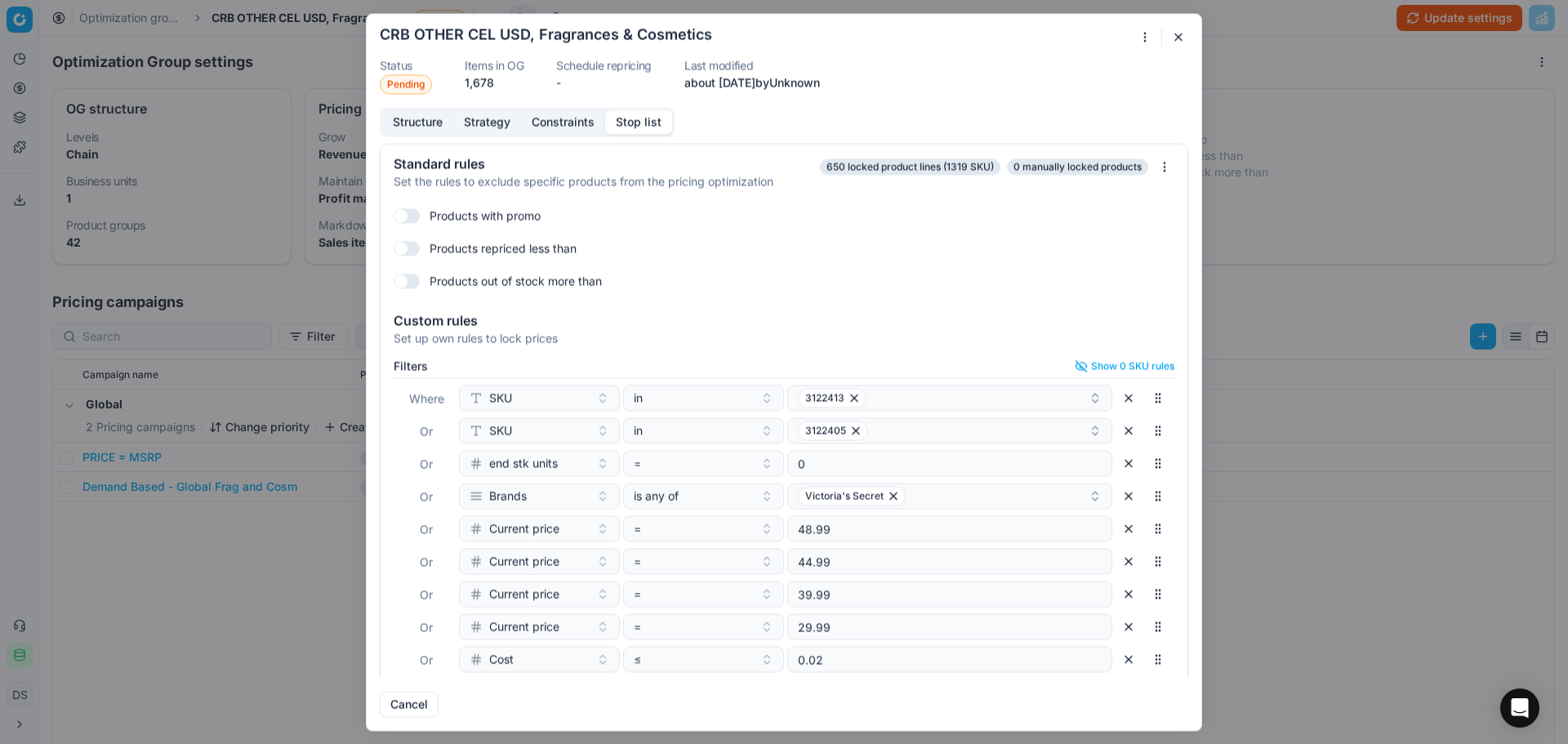
click at [1175, 37] on button "button" at bounding box center [1178, 37] width 20 height 20
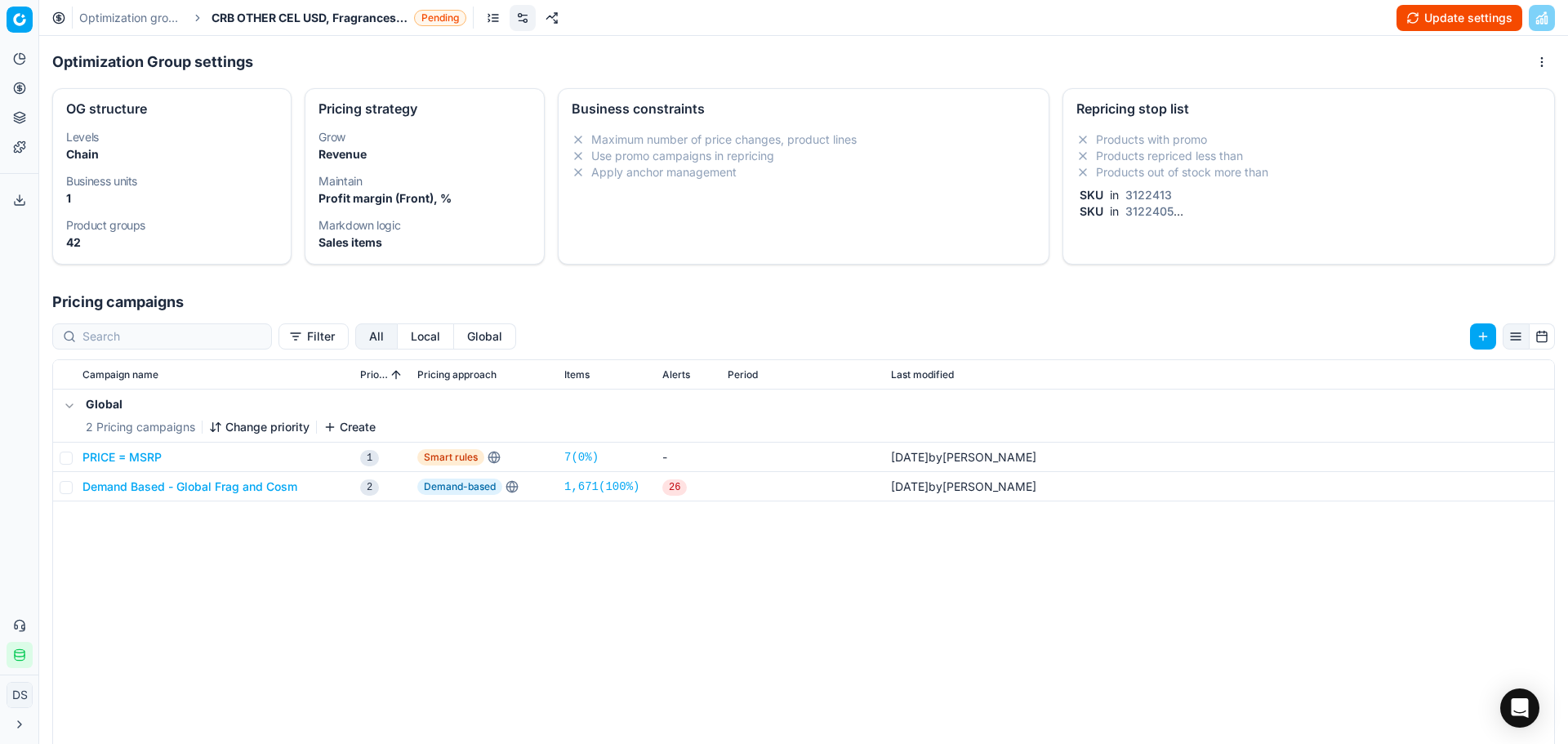
click at [142, 19] on link "Optimization groups" at bounding box center [131, 17] width 105 height 16
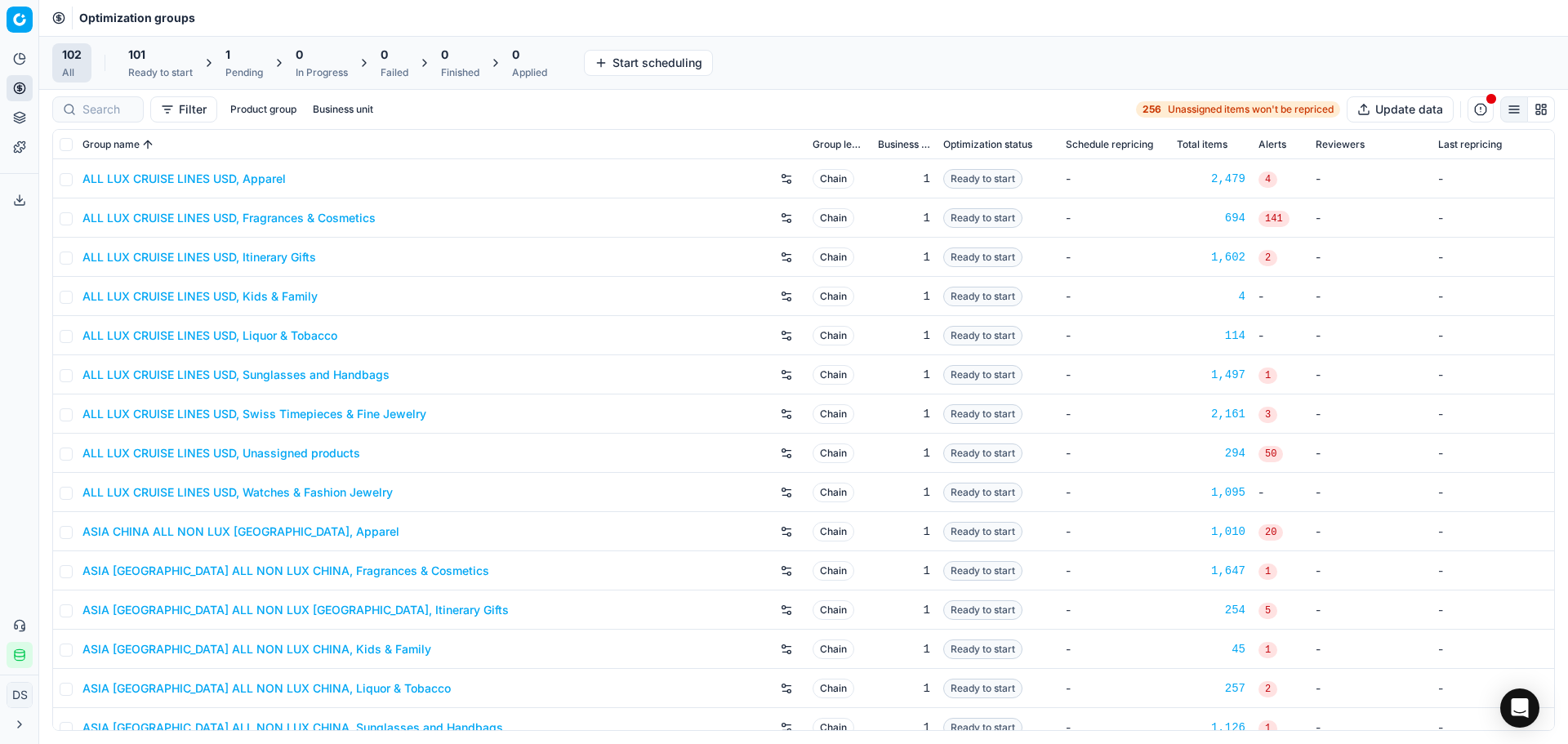
click at [167, 65] on div "101 Ready to start" at bounding box center [160, 63] width 65 height 33
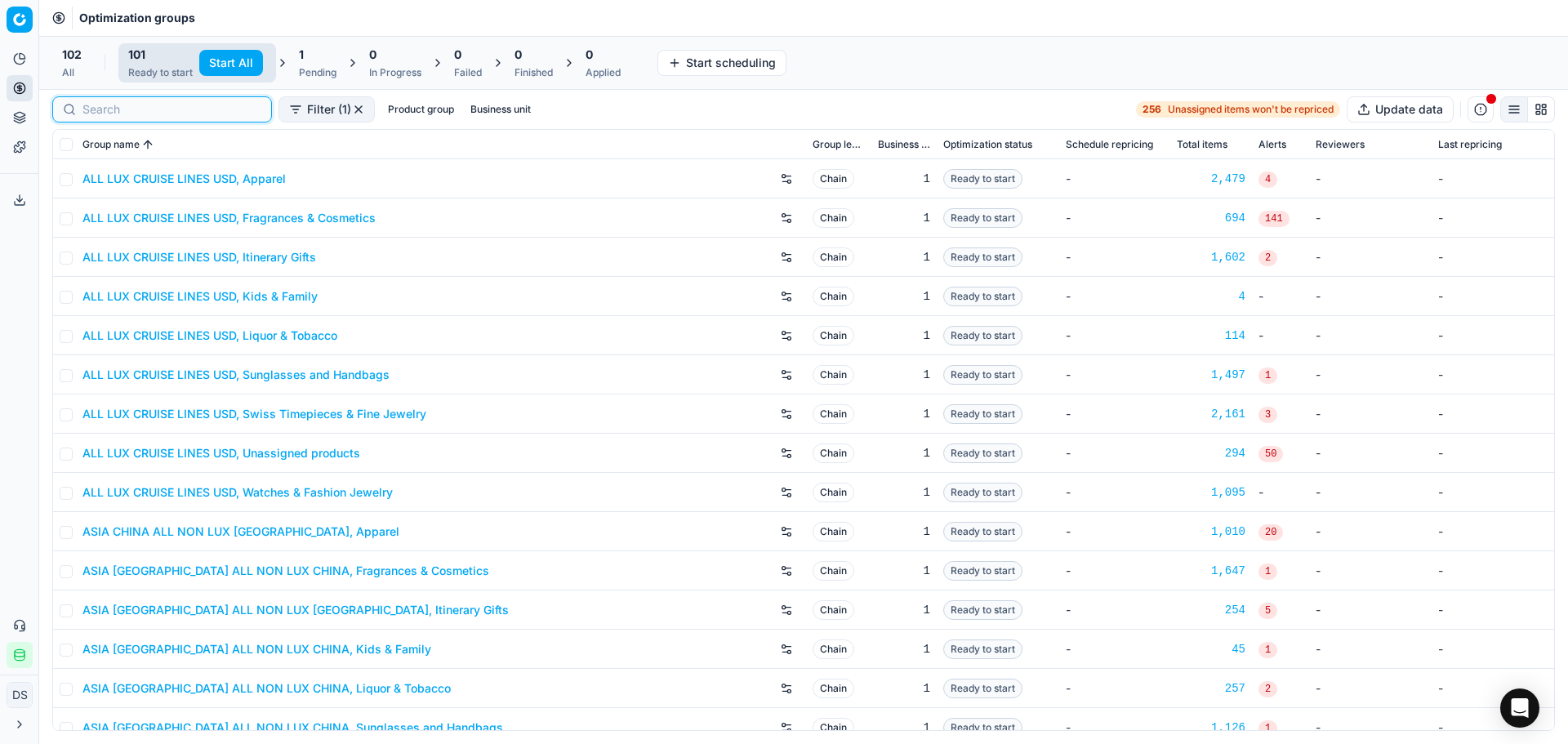
click at [122, 109] on input at bounding box center [172, 109] width 179 height 16
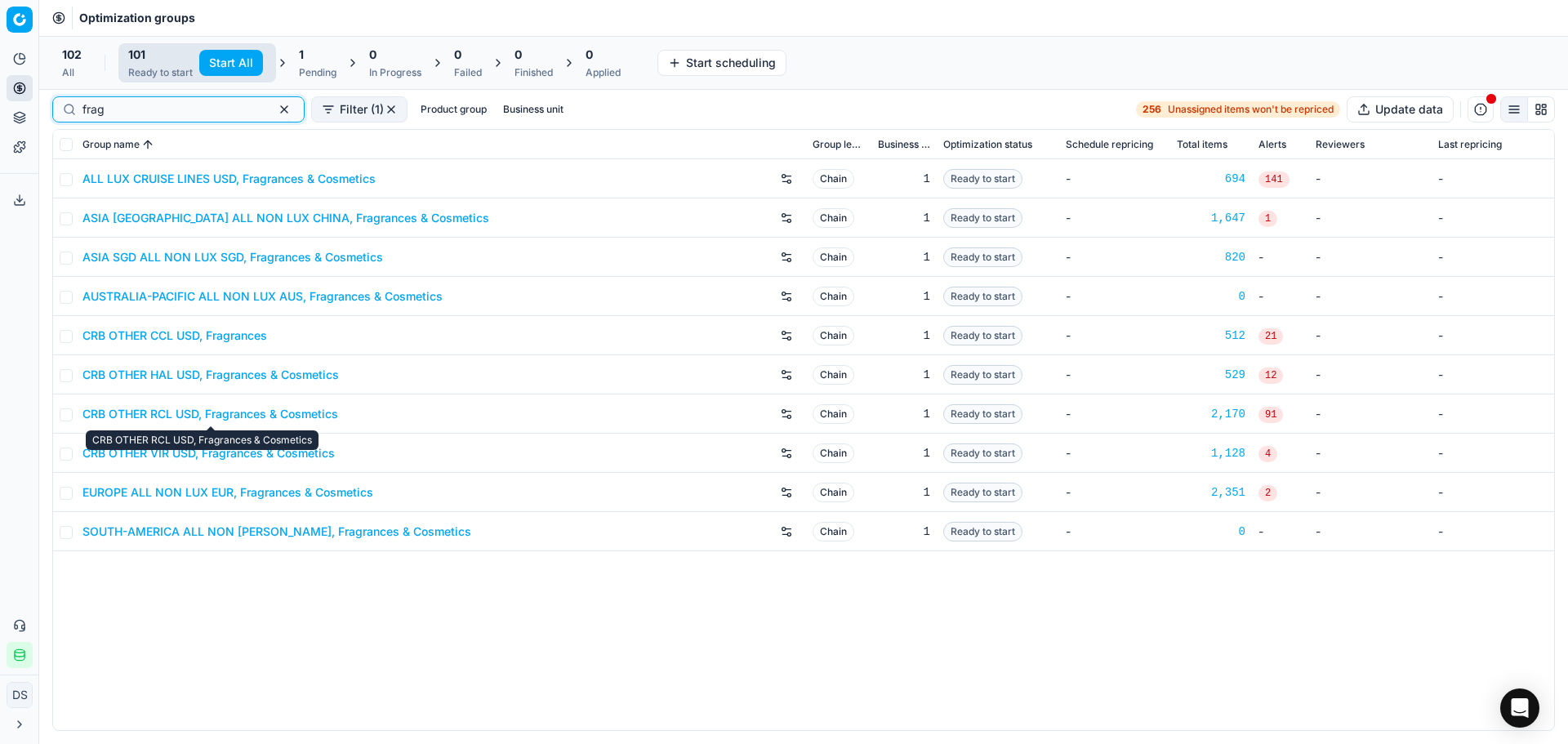
type input "frag"
click at [224, 417] on link "CRB OTHER RCL USD, Fragrances & Cosmetics" at bounding box center [210, 413] width 256 height 16
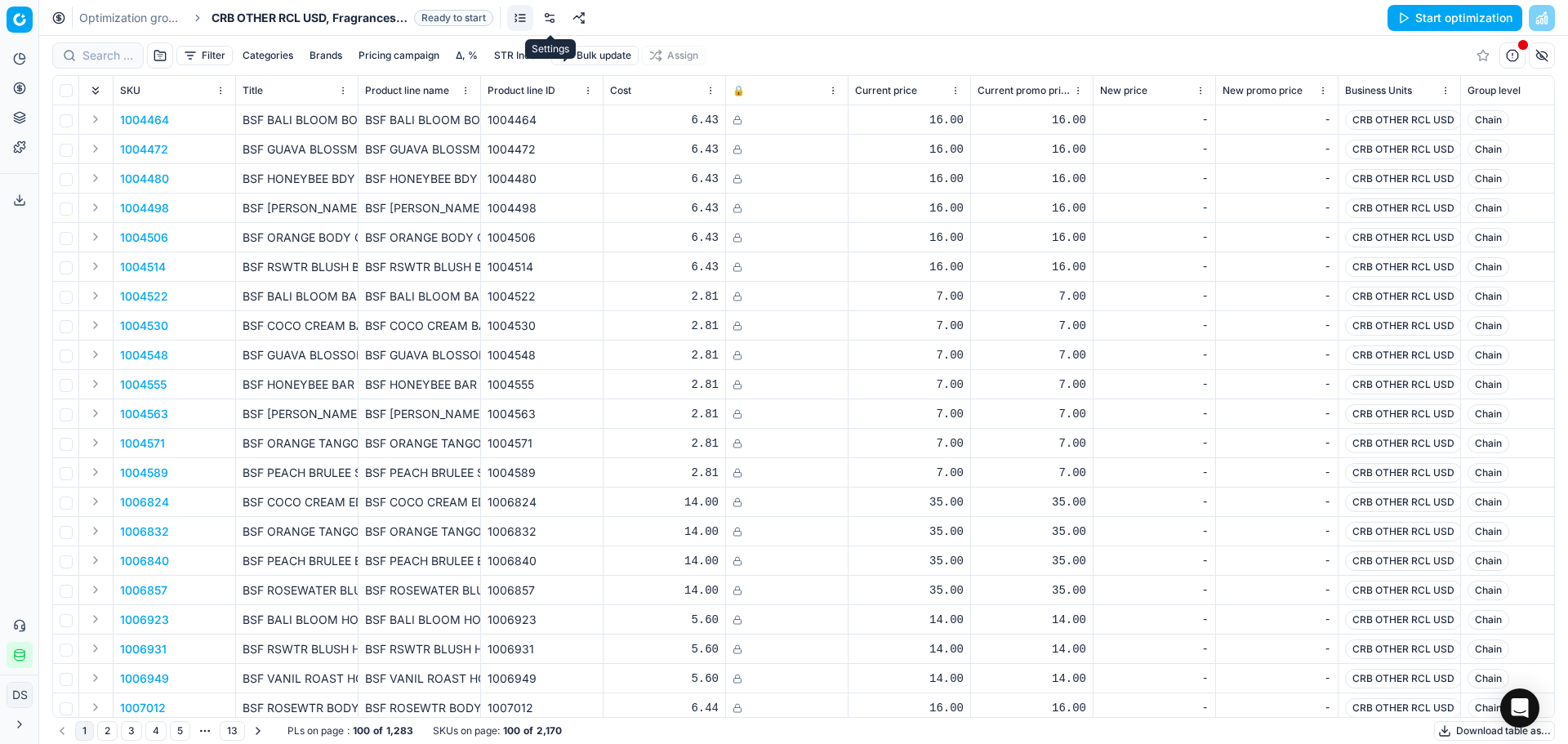
click at [552, 19] on link at bounding box center [549, 18] width 26 height 26
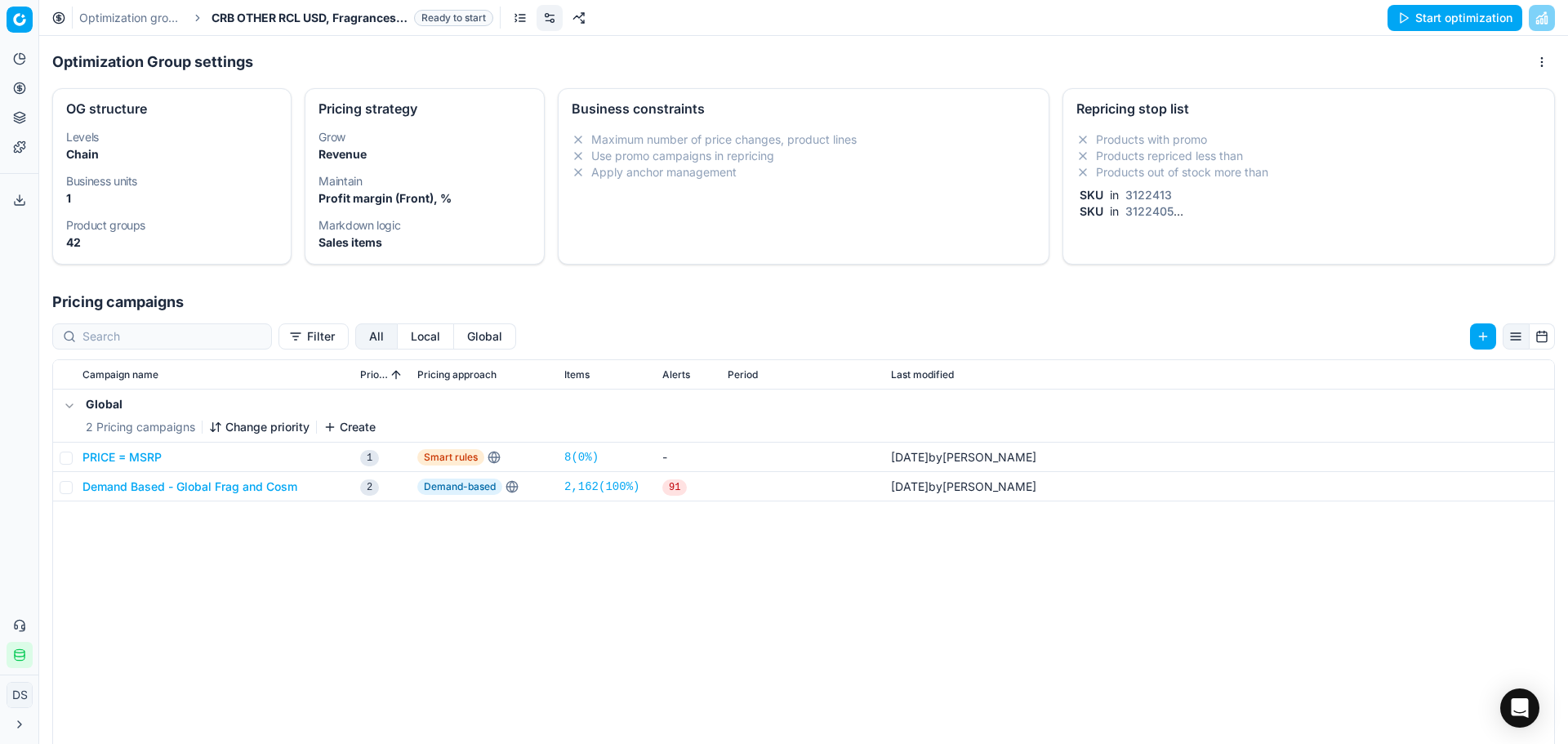
click at [1142, 166] on li "Products out of stock more than" at bounding box center [1308, 171] width 465 height 16
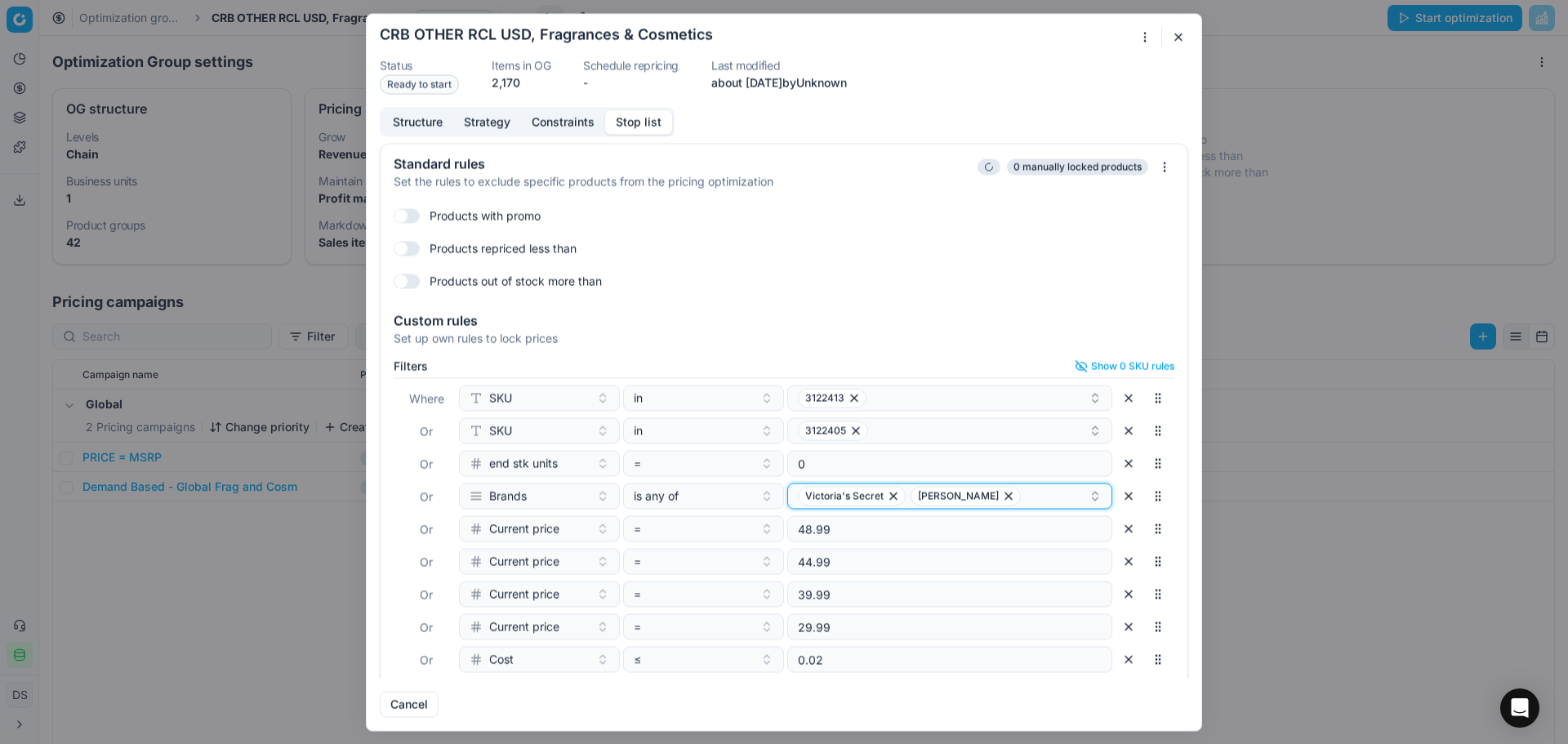
click at [1002, 501] on icon "button" at bounding box center [1008, 496] width 13 height 13
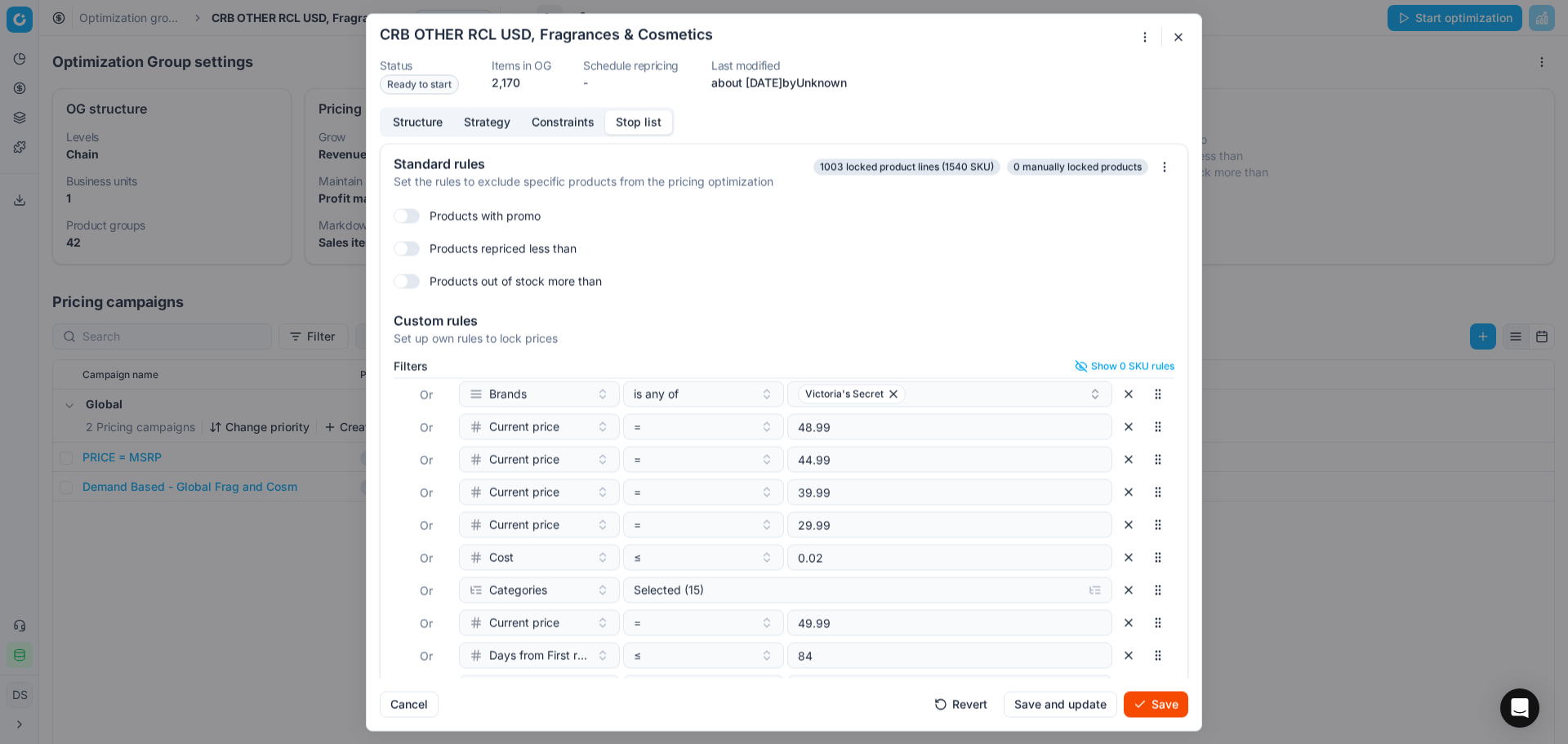
scroll to position [150, 0]
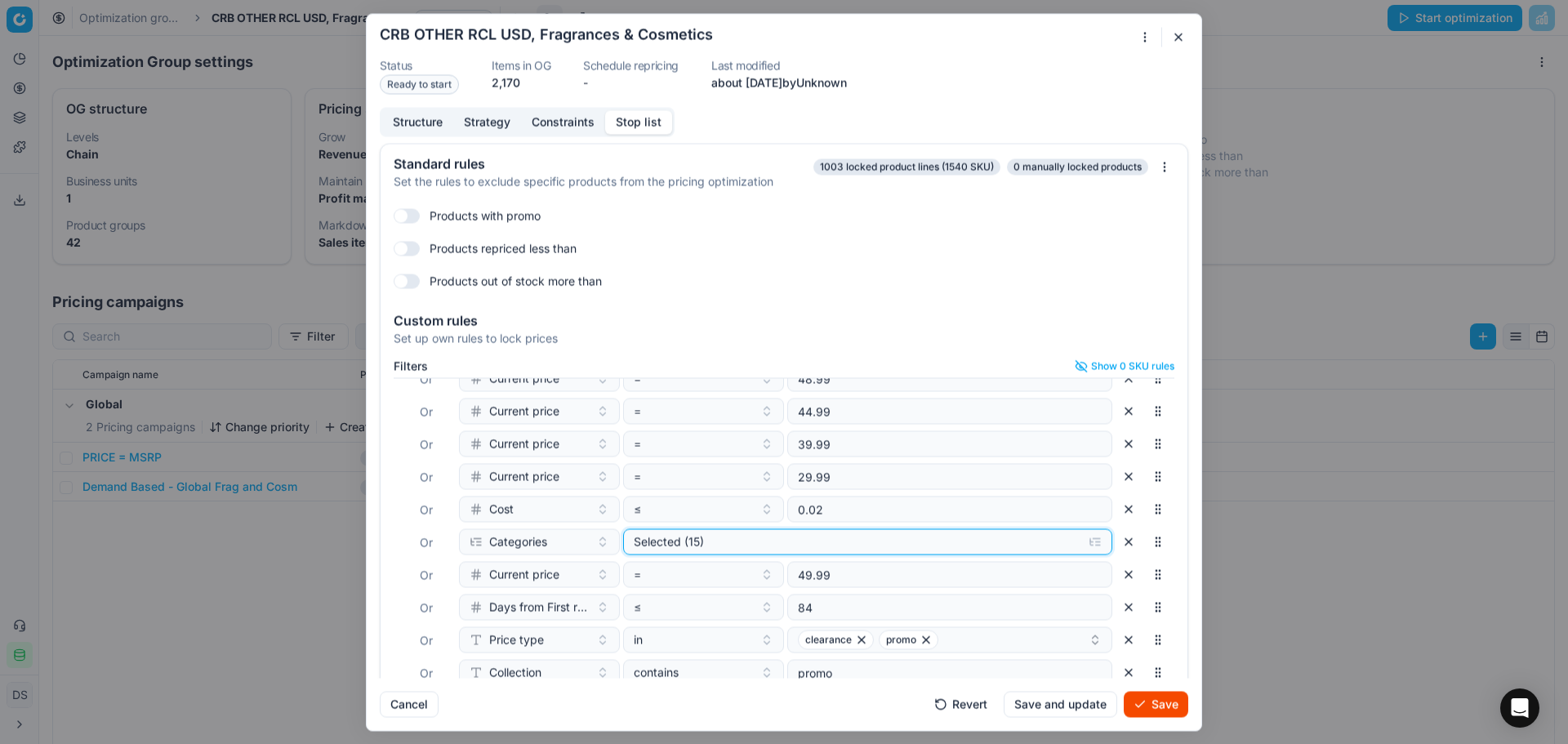
click at [739, 547] on div "Selected (15)" at bounding box center [854, 541] width 441 height 16
click at [643, 603] on input "Cosmetics" at bounding box center [648, 604] width 13 height 13
checkbox input "true"
click at [648, 623] on input "Fragrances" at bounding box center [648, 626] width 13 height 13
checkbox input "false"
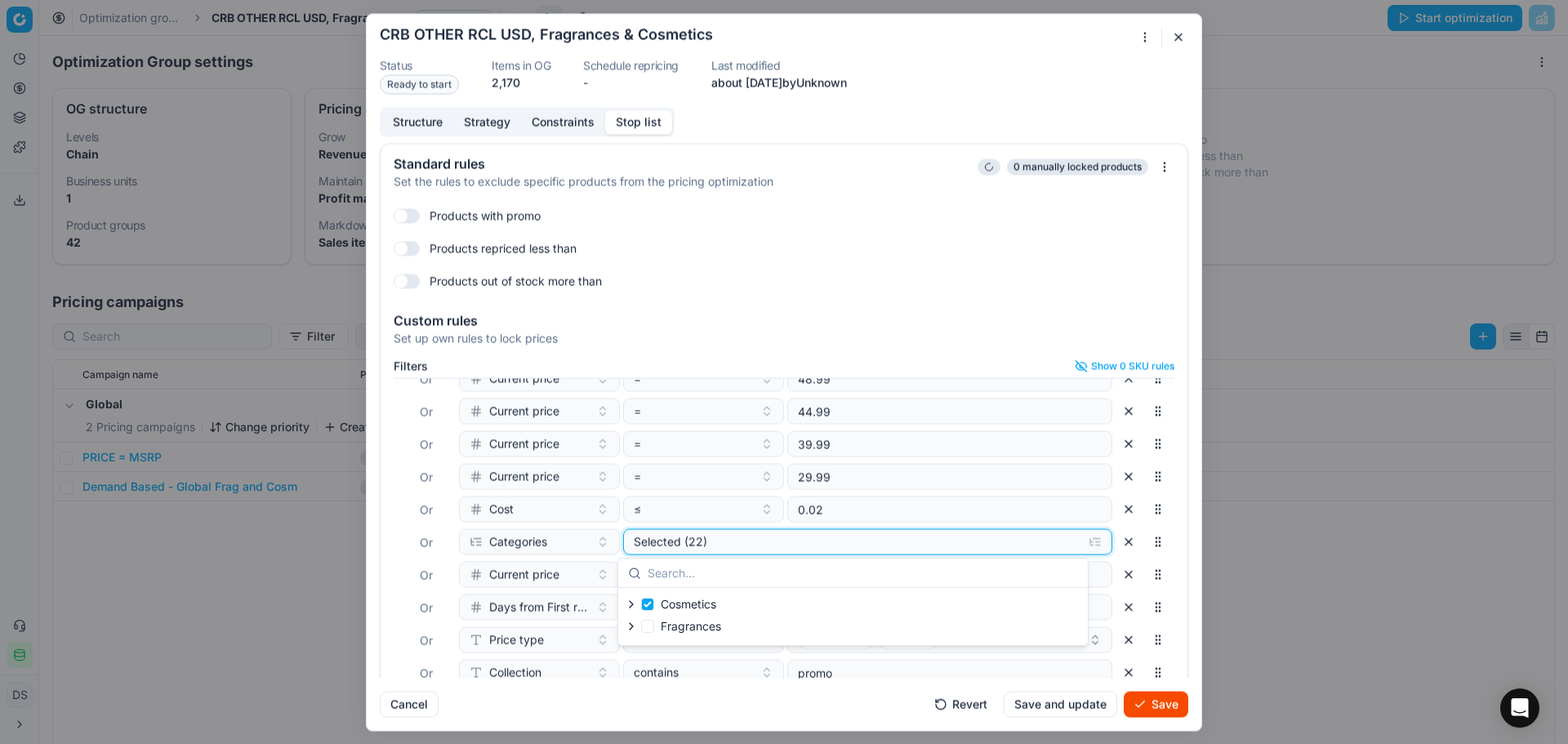
click at [835, 549] on div "Selected (22)" at bounding box center [854, 541] width 441 height 16
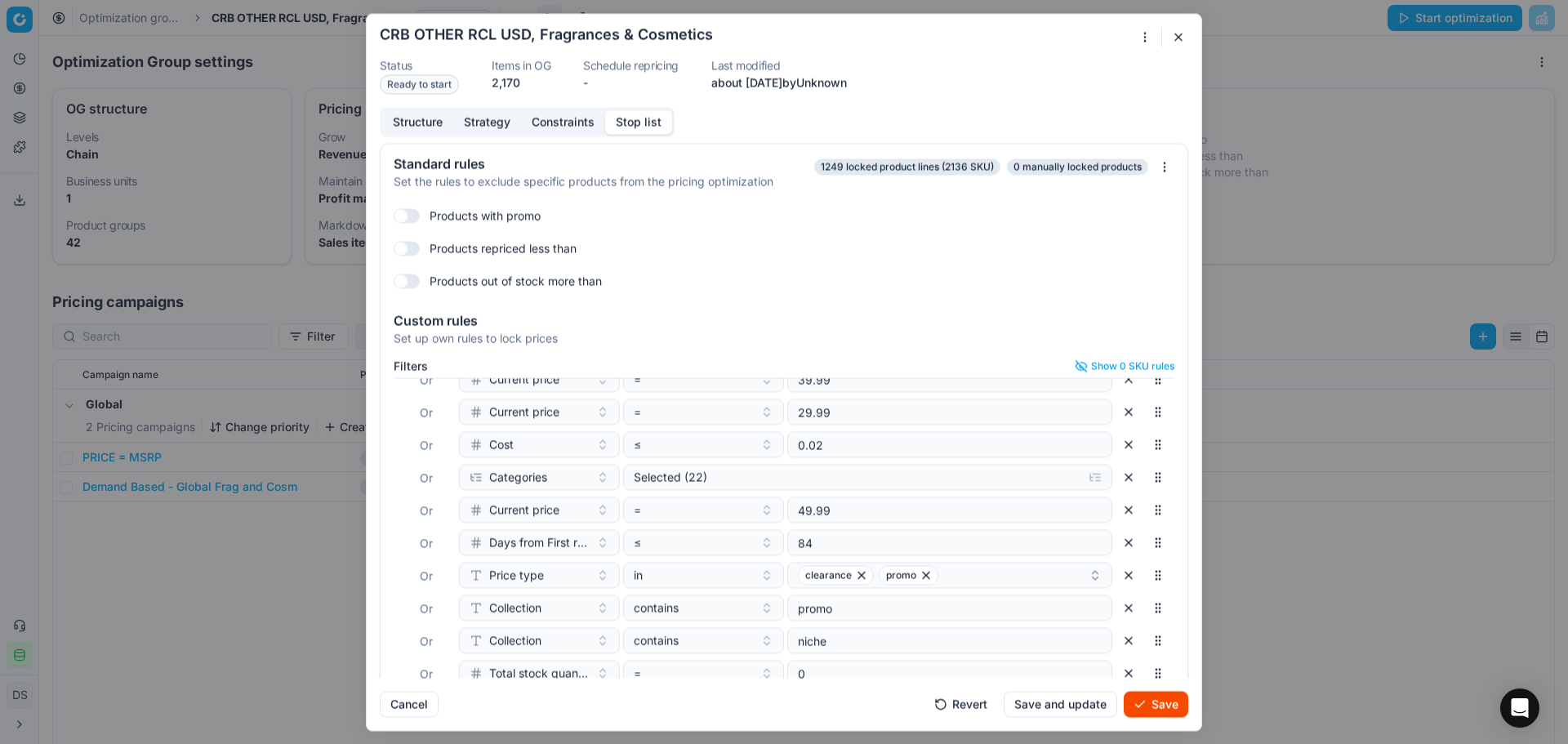
scroll to position [237, 0]
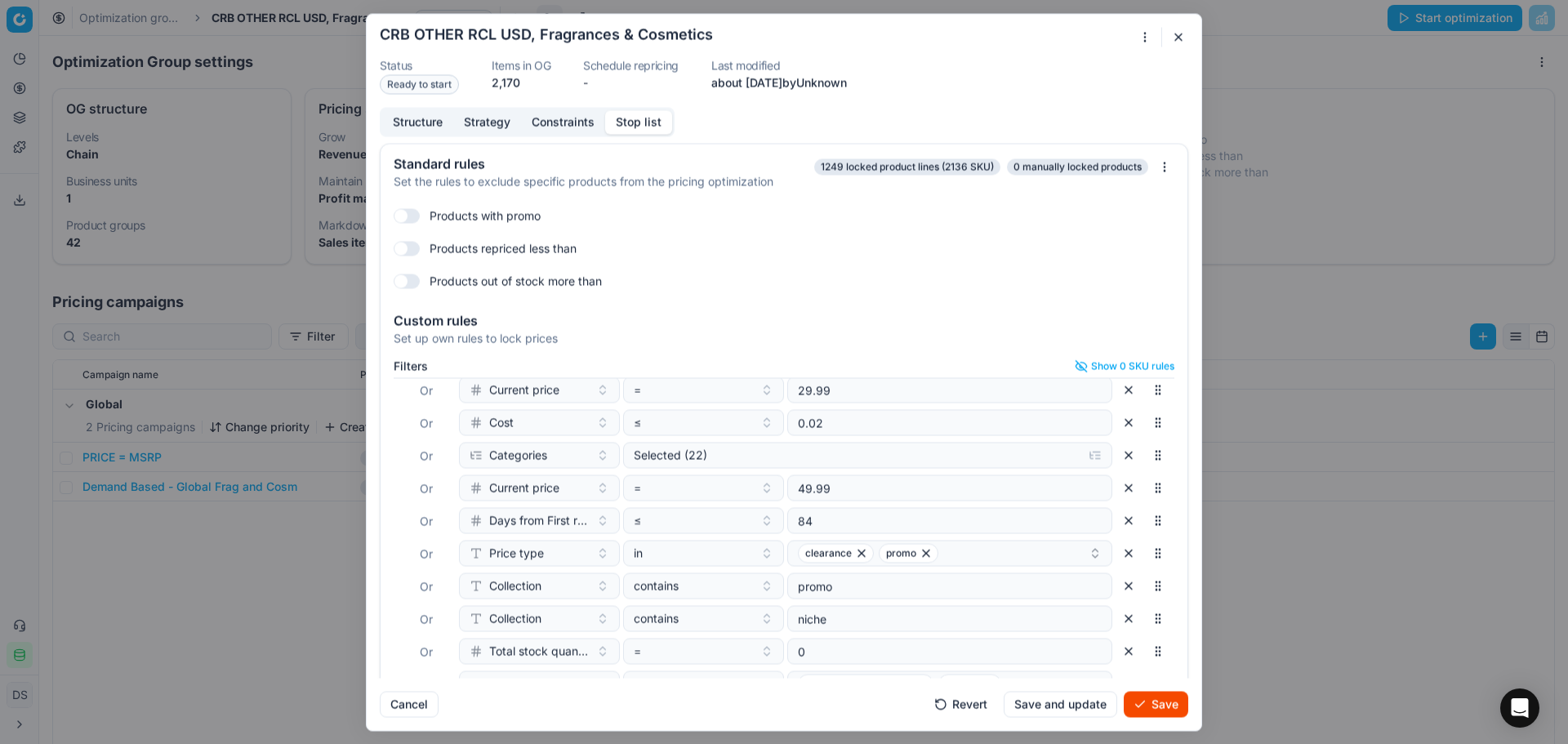
click at [1115, 621] on button "button" at bounding box center [1128, 618] width 26 height 26
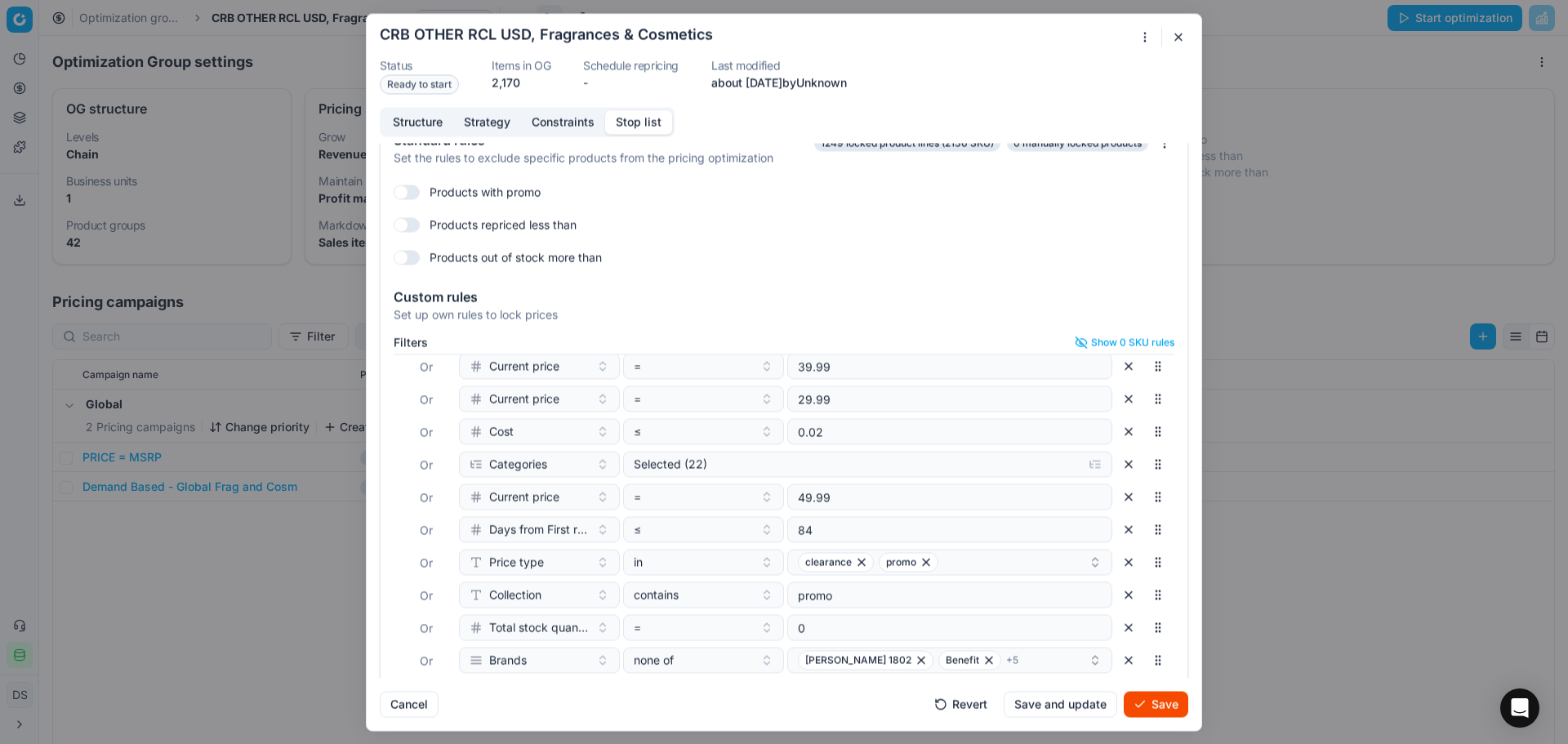
scroll to position [71, 0]
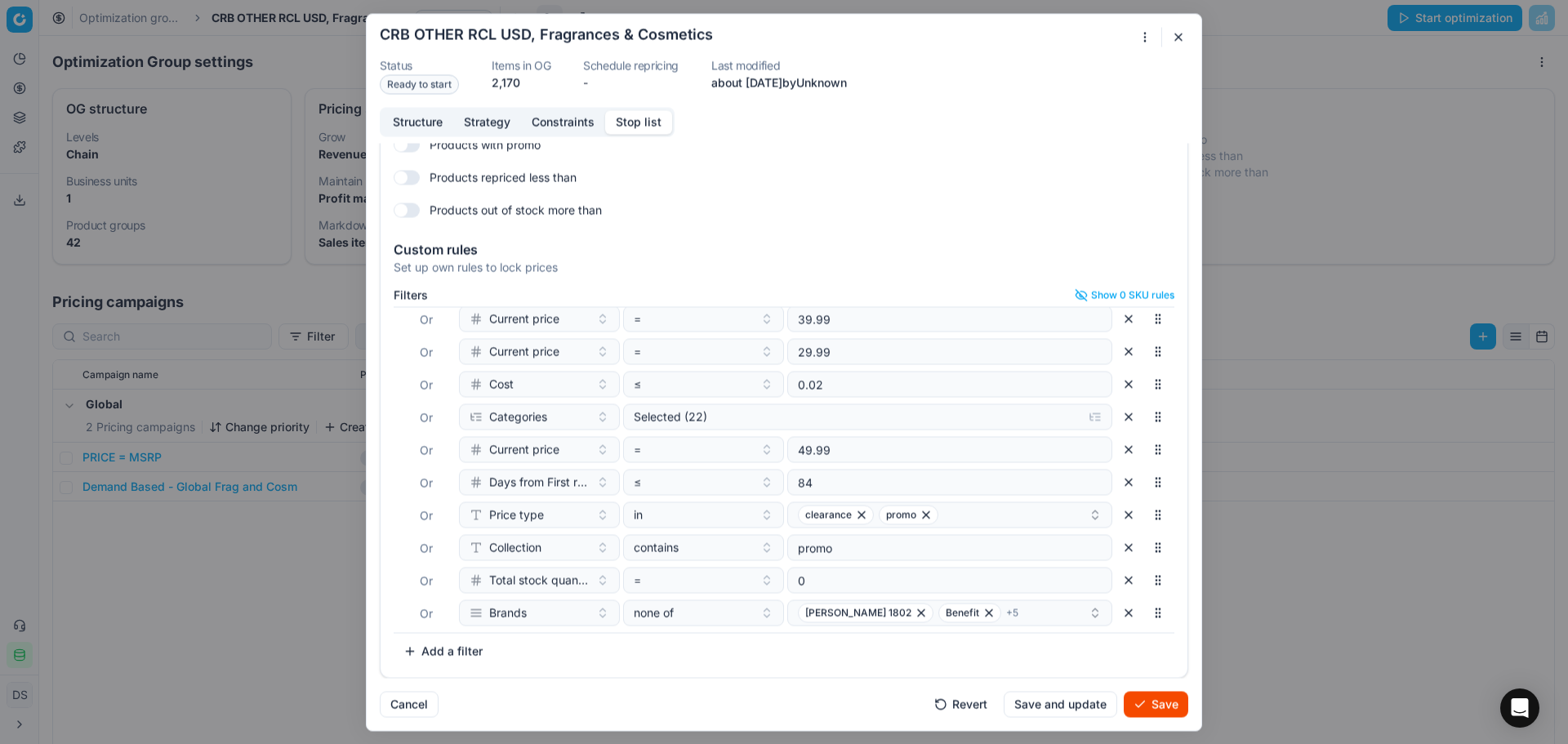
click at [1115, 618] on button "button" at bounding box center [1128, 612] width 26 height 26
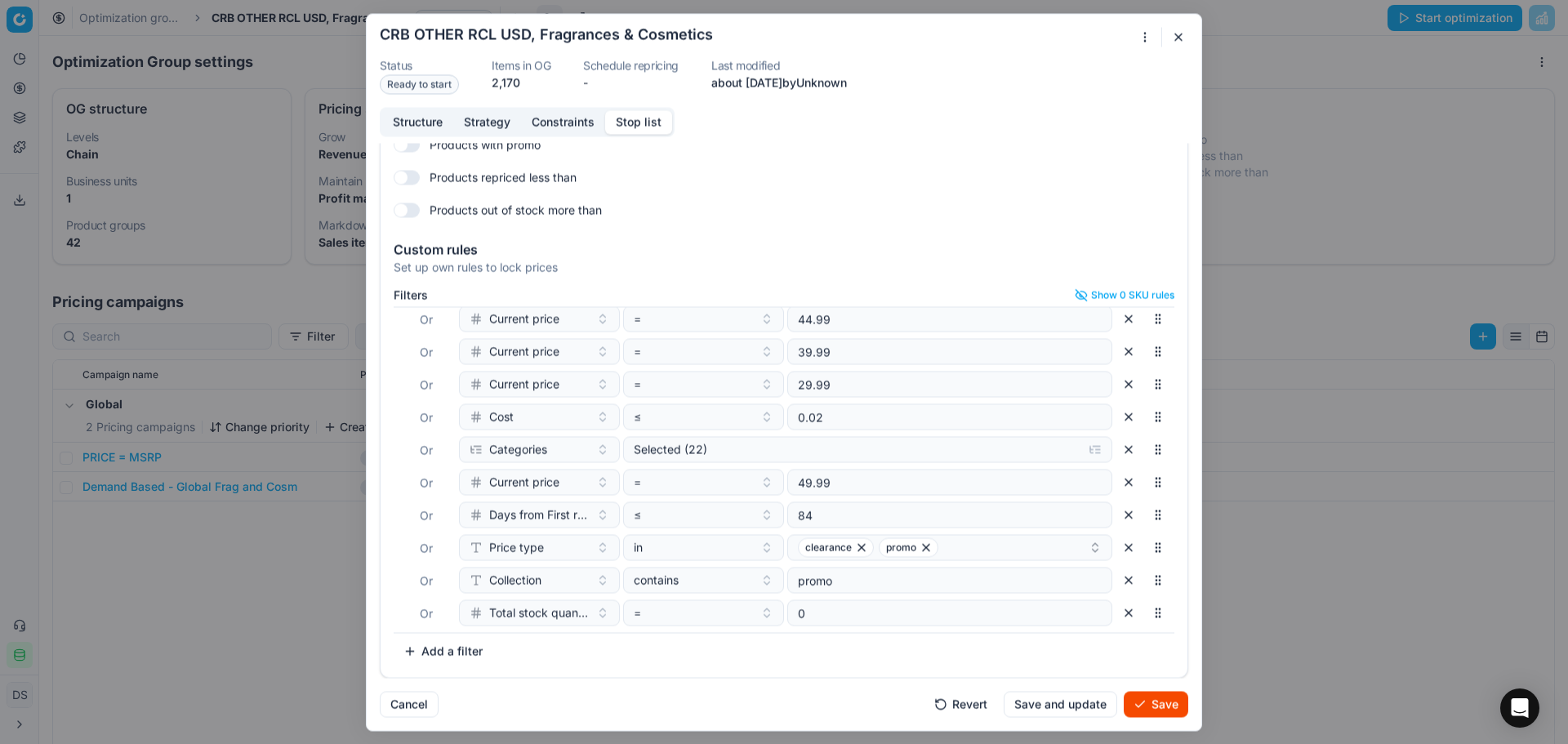
scroll to position [171, 0]
click at [1143, 709] on button "Save" at bounding box center [1156, 704] width 65 height 26
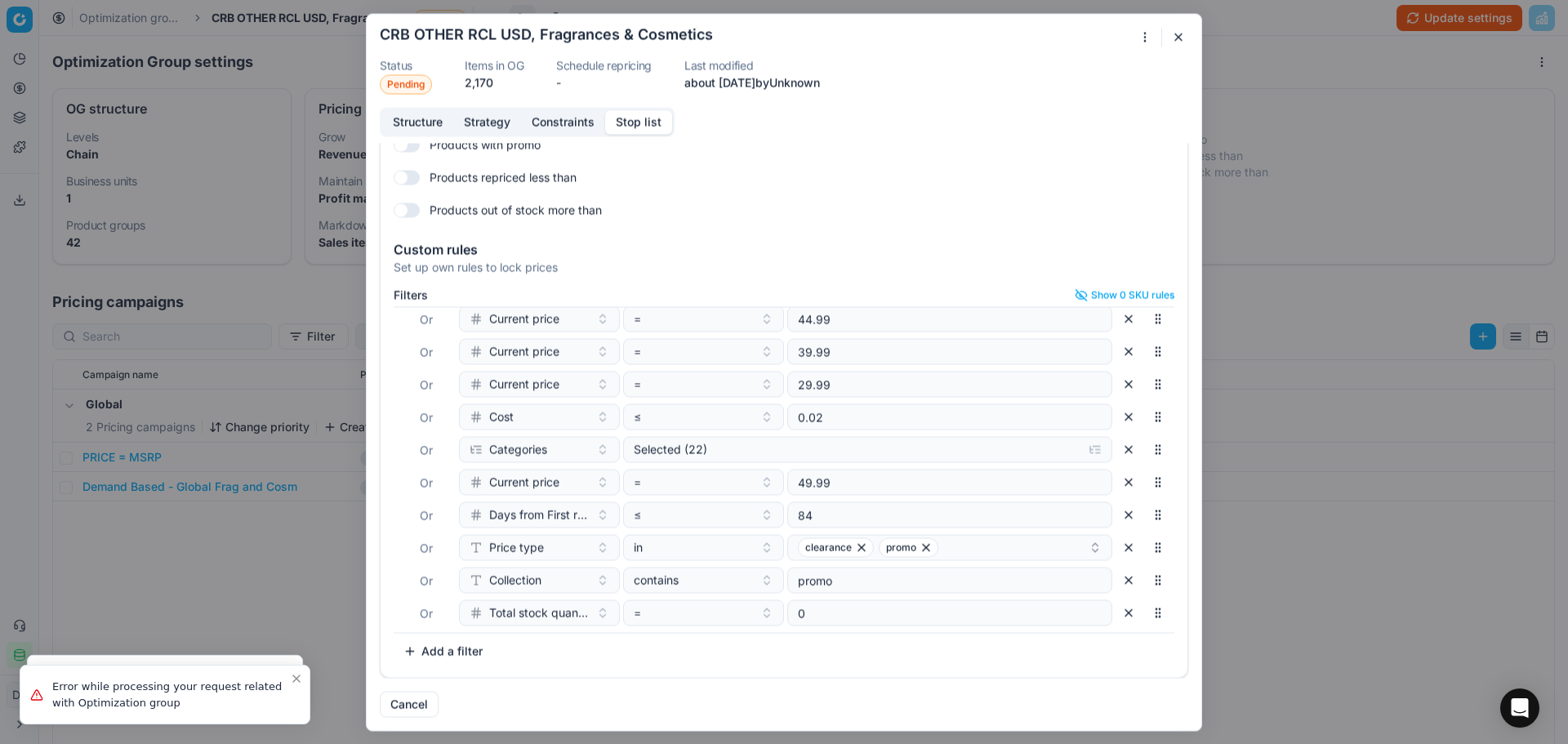
click at [1176, 42] on button "button" at bounding box center [1178, 37] width 20 height 20
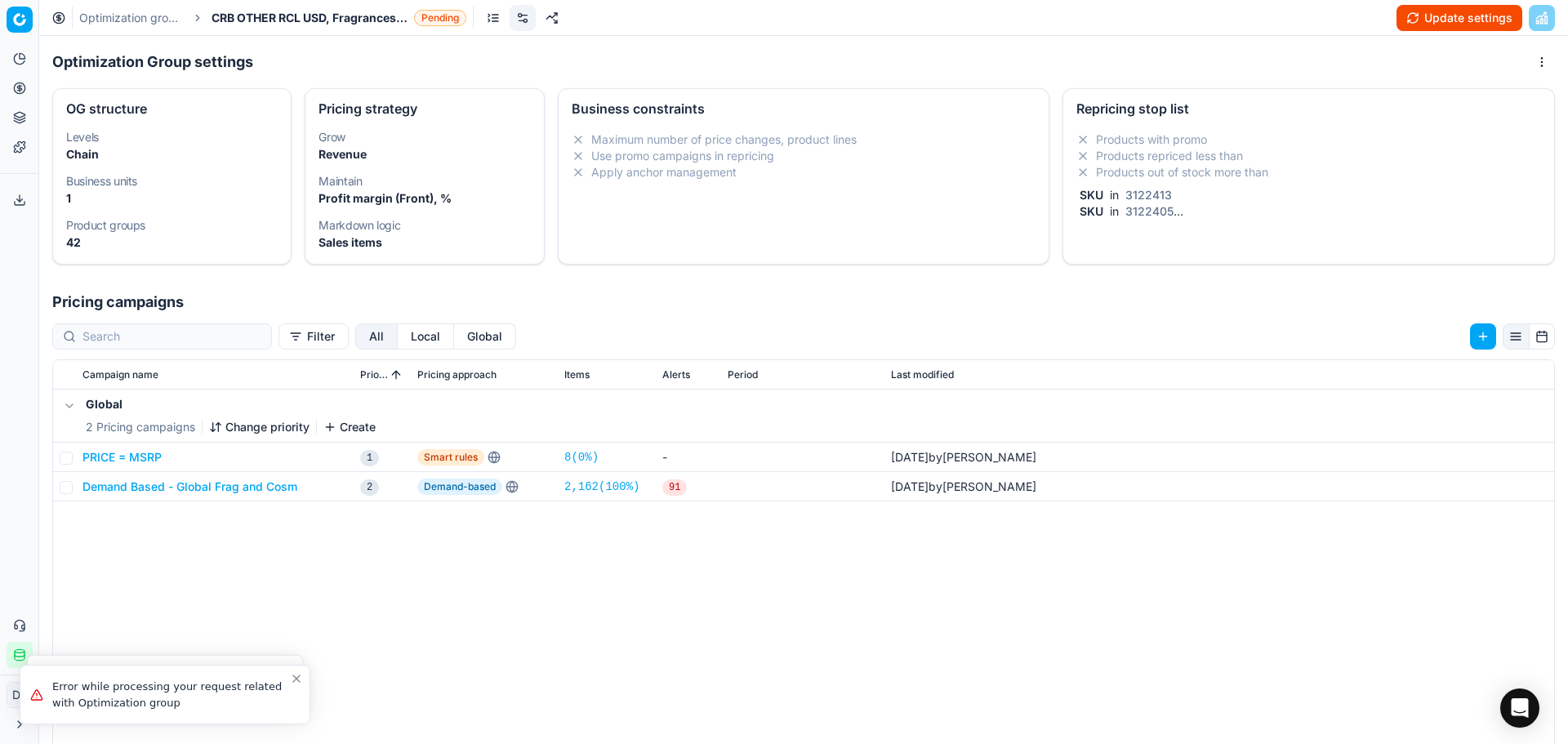
click at [150, 25] on link "Optimization groups" at bounding box center [131, 17] width 105 height 16
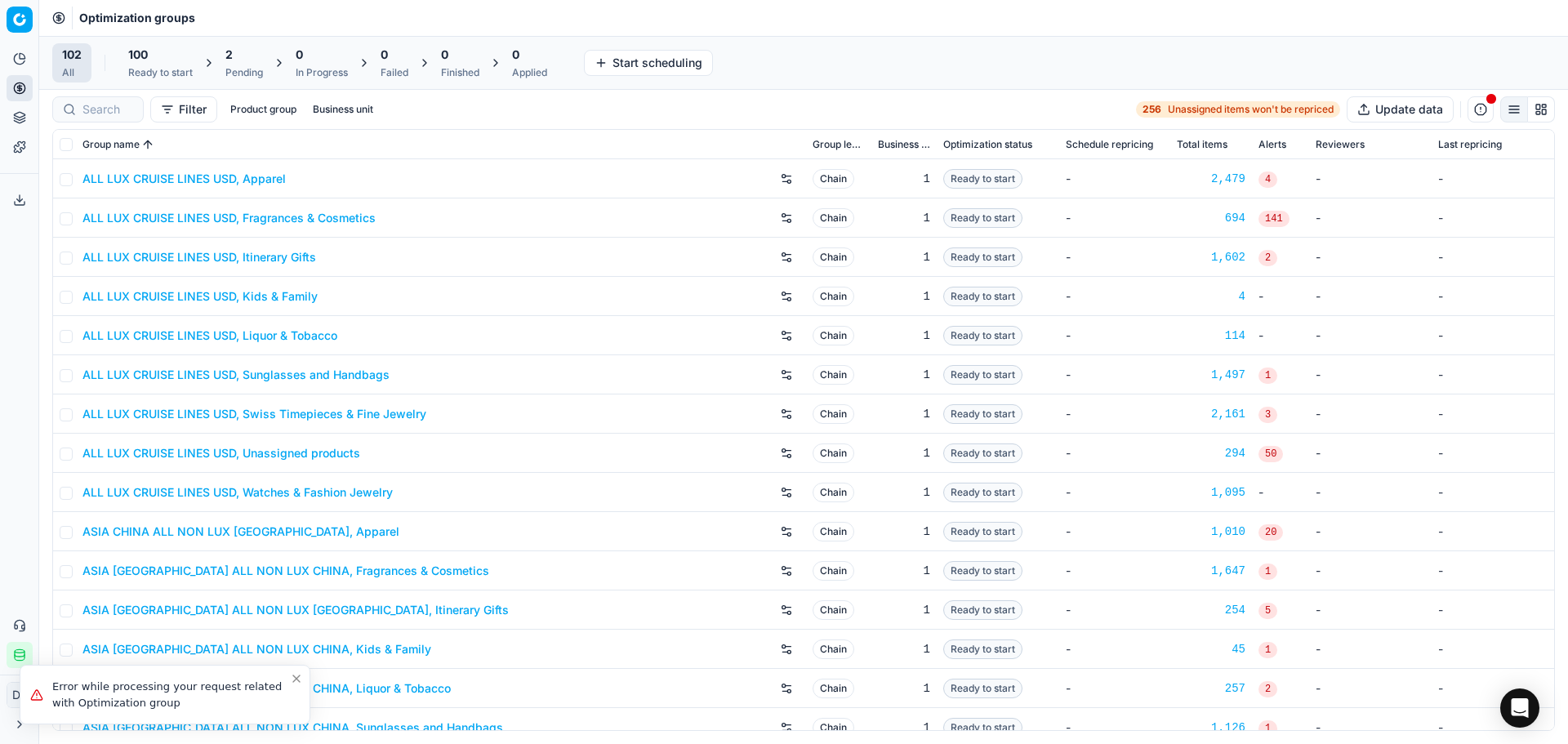
click at [219, 75] on div "2 Pending" at bounding box center [244, 63] width 57 height 39
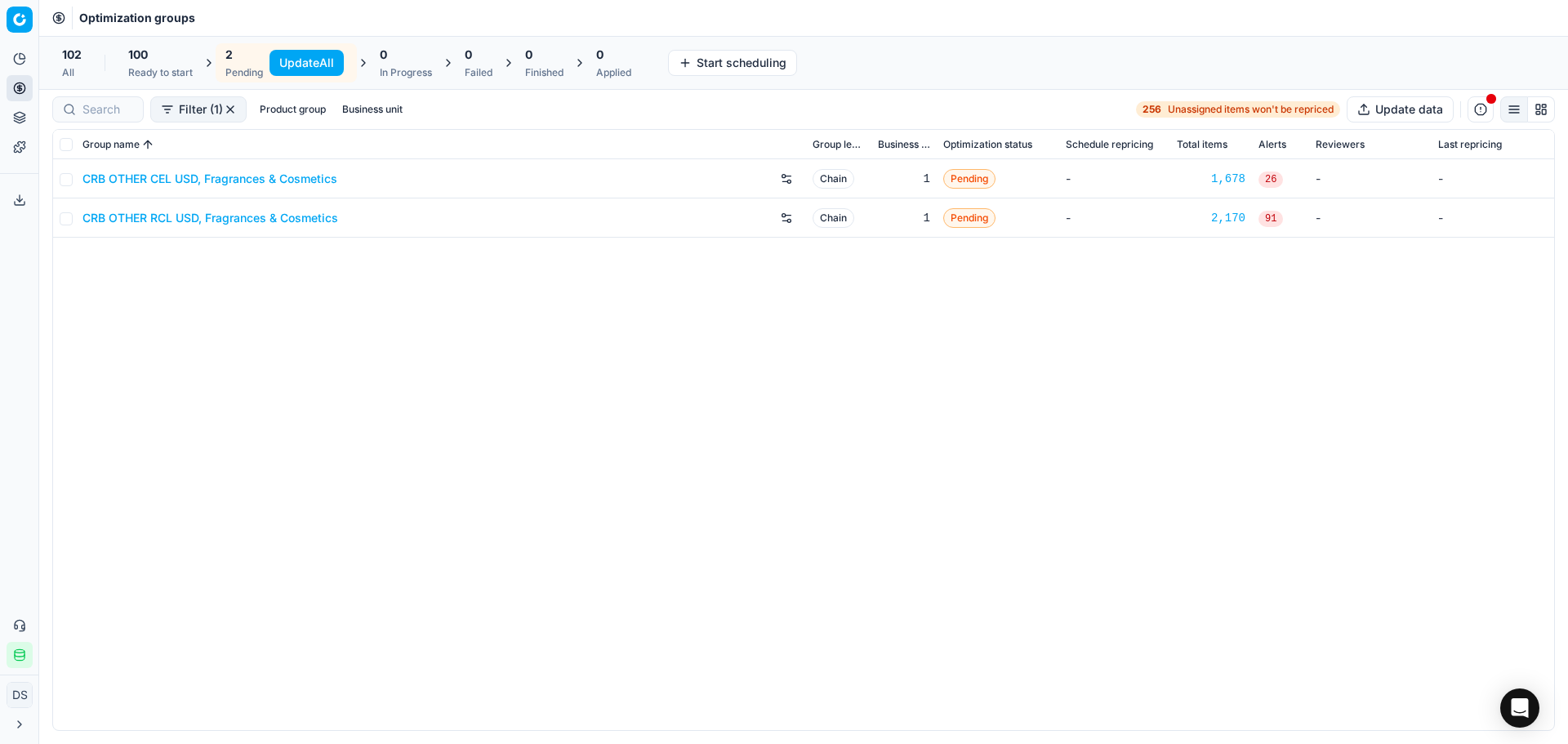
click at [201, 181] on link "CRB OTHER CEL USD, Fragrances & Cosmetics" at bounding box center [210, 178] width 255 height 16
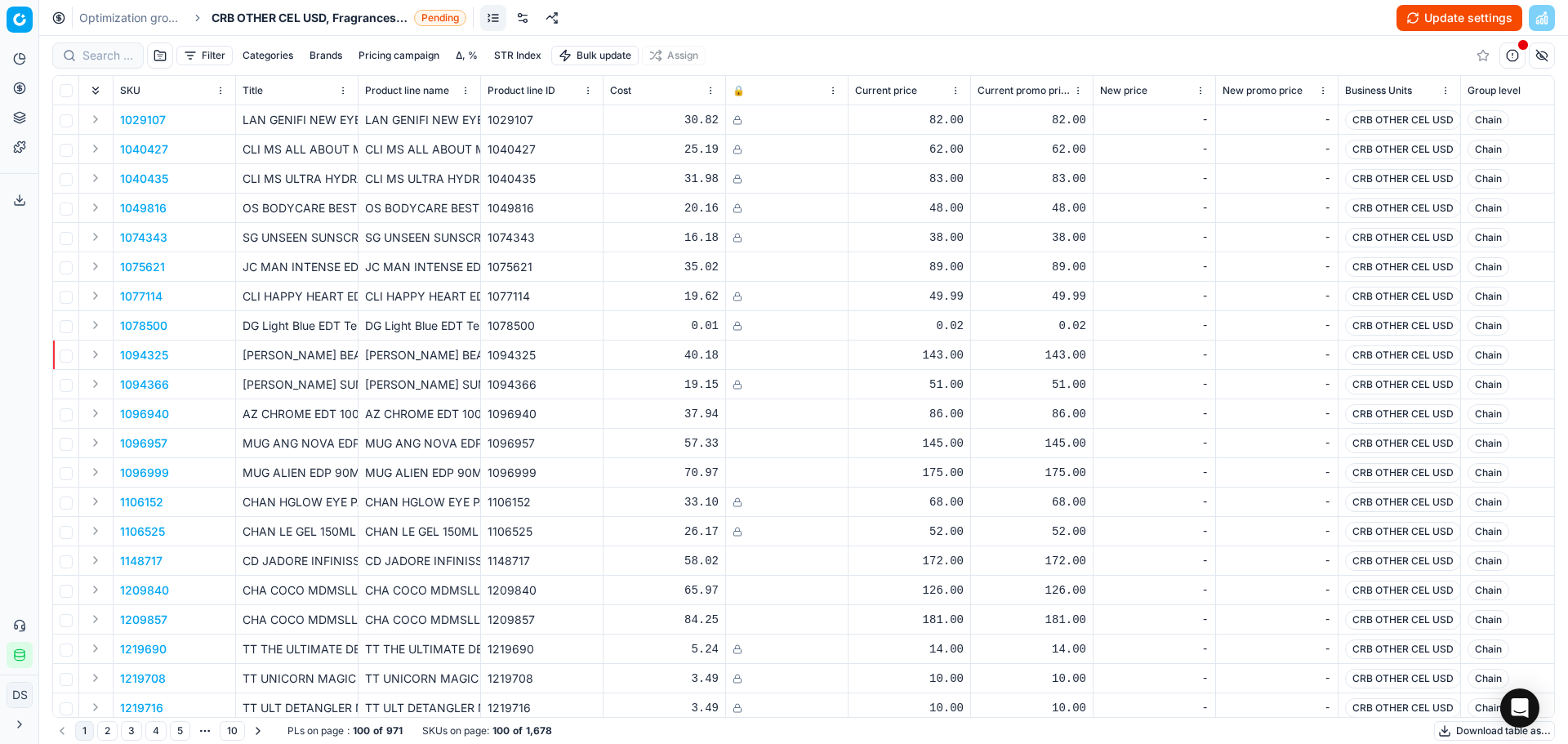
click at [527, 16] on link at bounding box center [523, 18] width 26 height 26
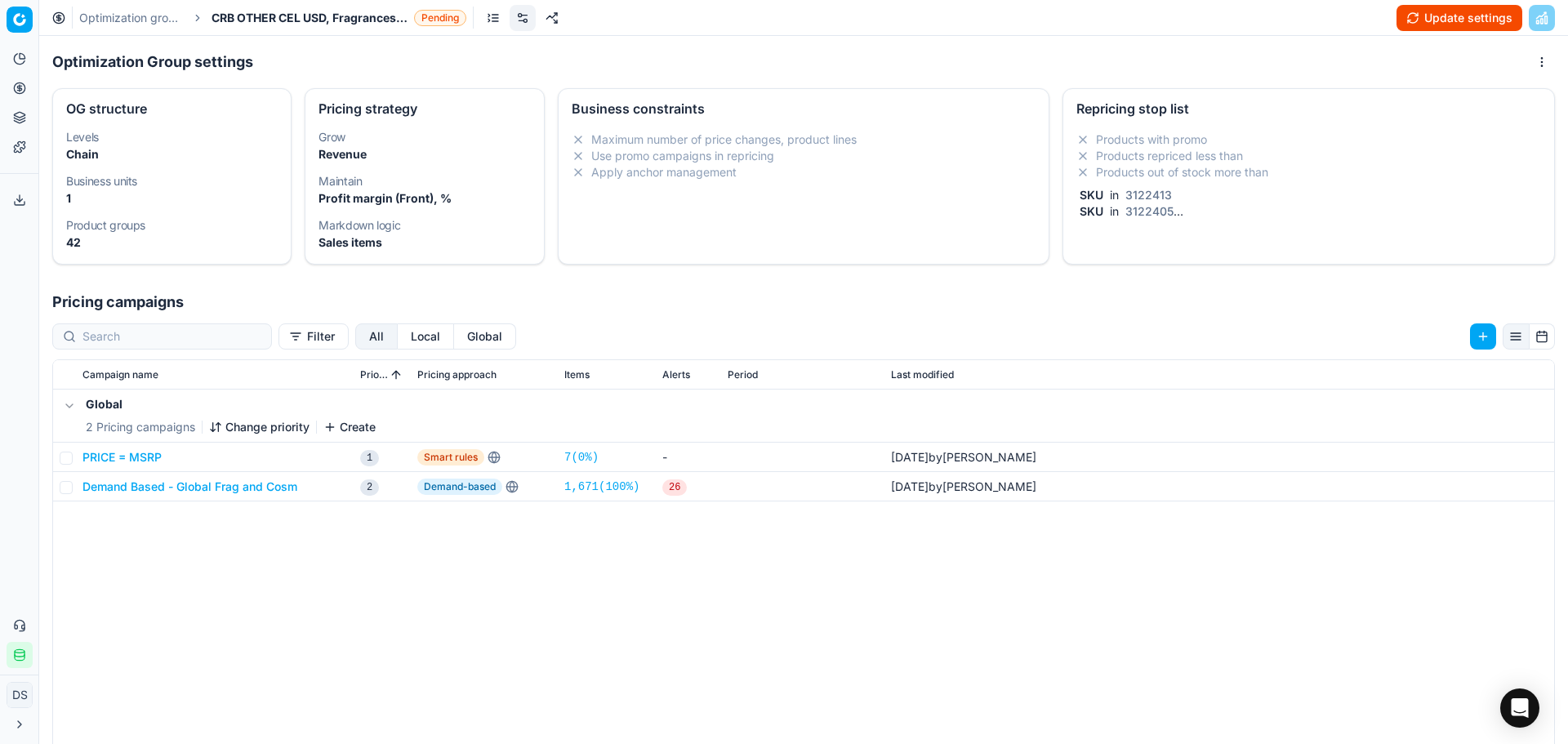
click at [1302, 218] on div "SKU in 3122405" at bounding box center [1305, 211] width 458 height 16
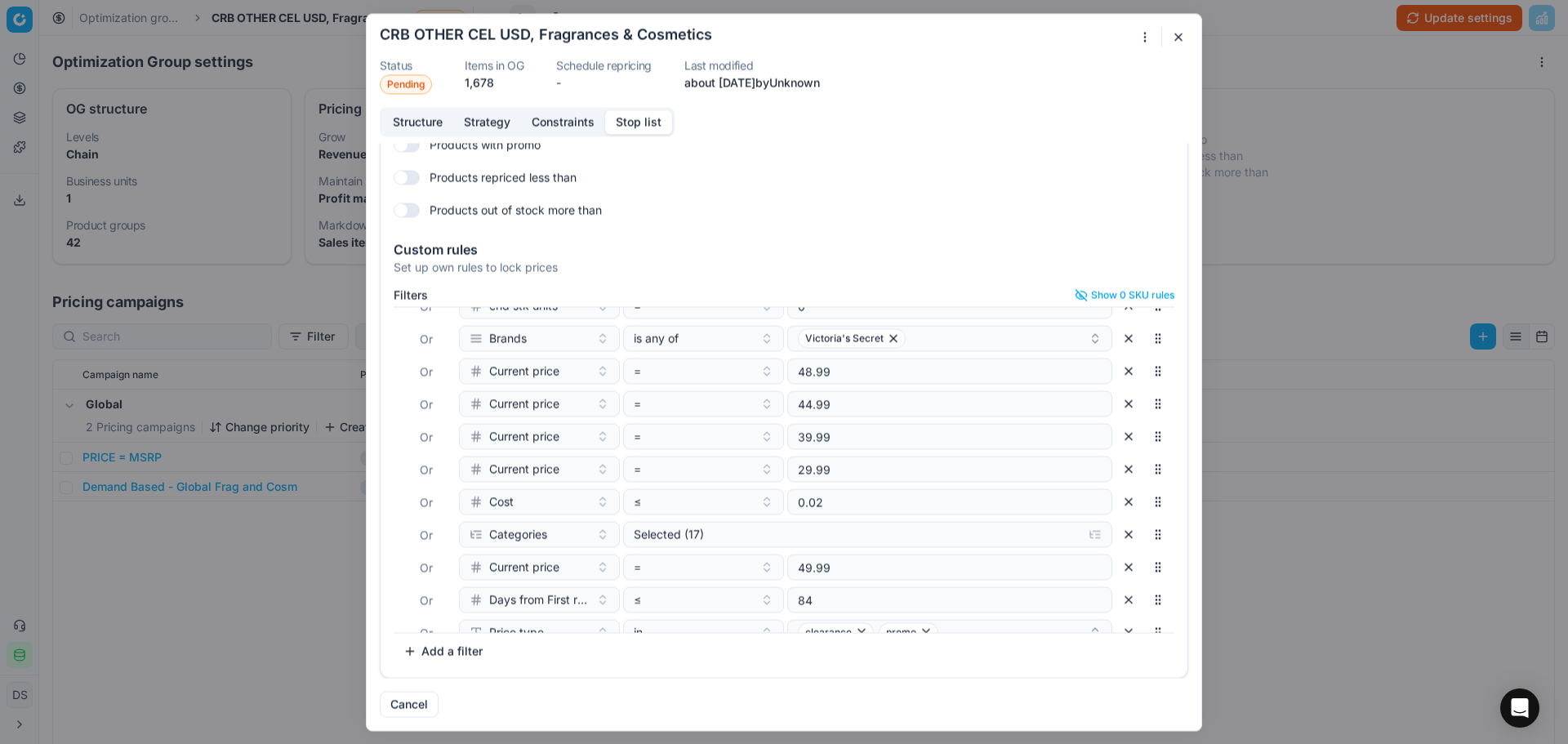
scroll to position [163, 0]
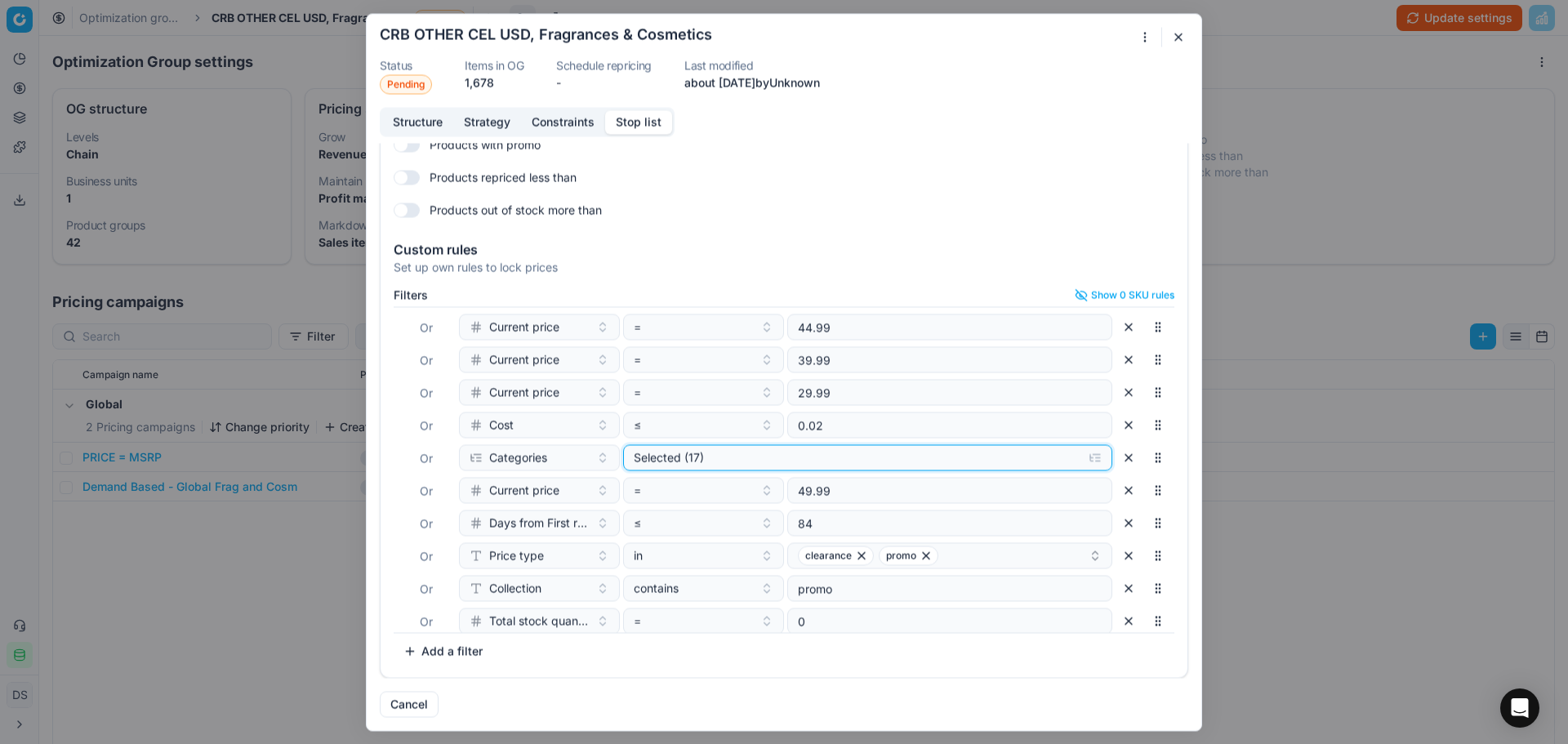
click at [853, 462] on div "Selected (17)" at bounding box center [854, 456] width 441 height 16
click at [855, 462] on div "Selected (17)" at bounding box center [854, 456] width 441 height 16
click at [1175, 35] on button "button" at bounding box center [1178, 37] width 20 height 20
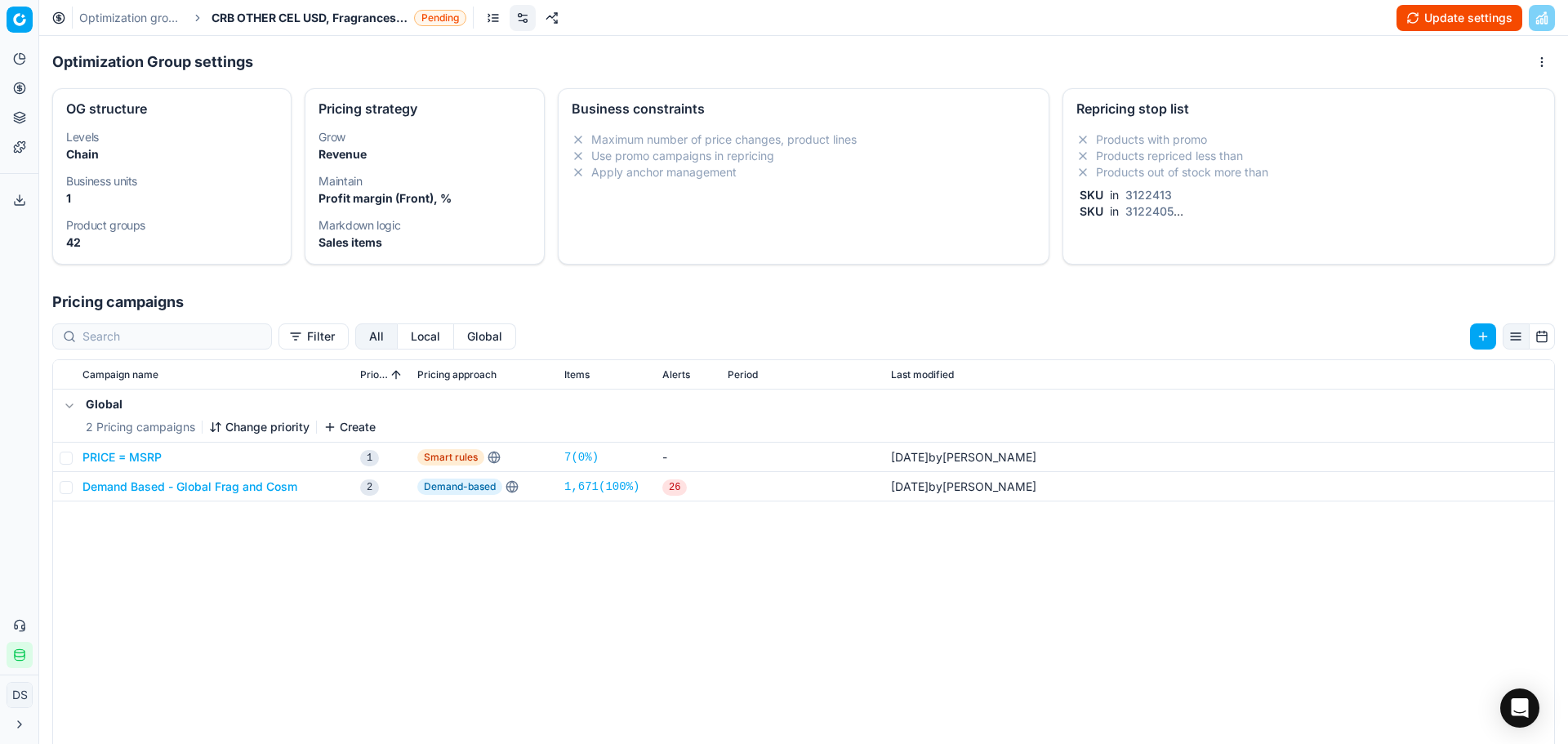
click at [145, 16] on link "Optimization groups" at bounding box center [131, 17] width 105 height 16
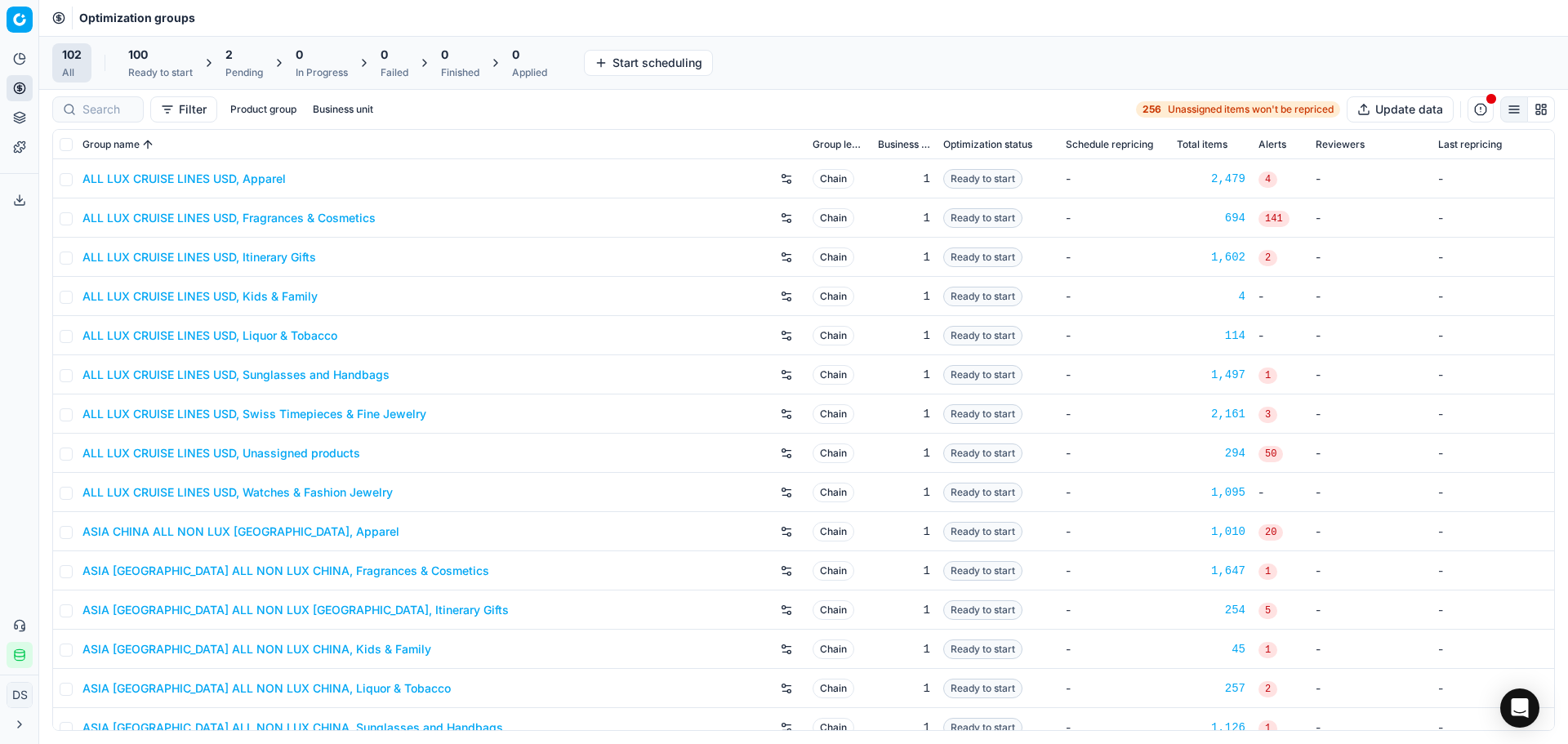
click at [242, 71] on div "Pending" at bounding box center [244, 73] width 37 height 13
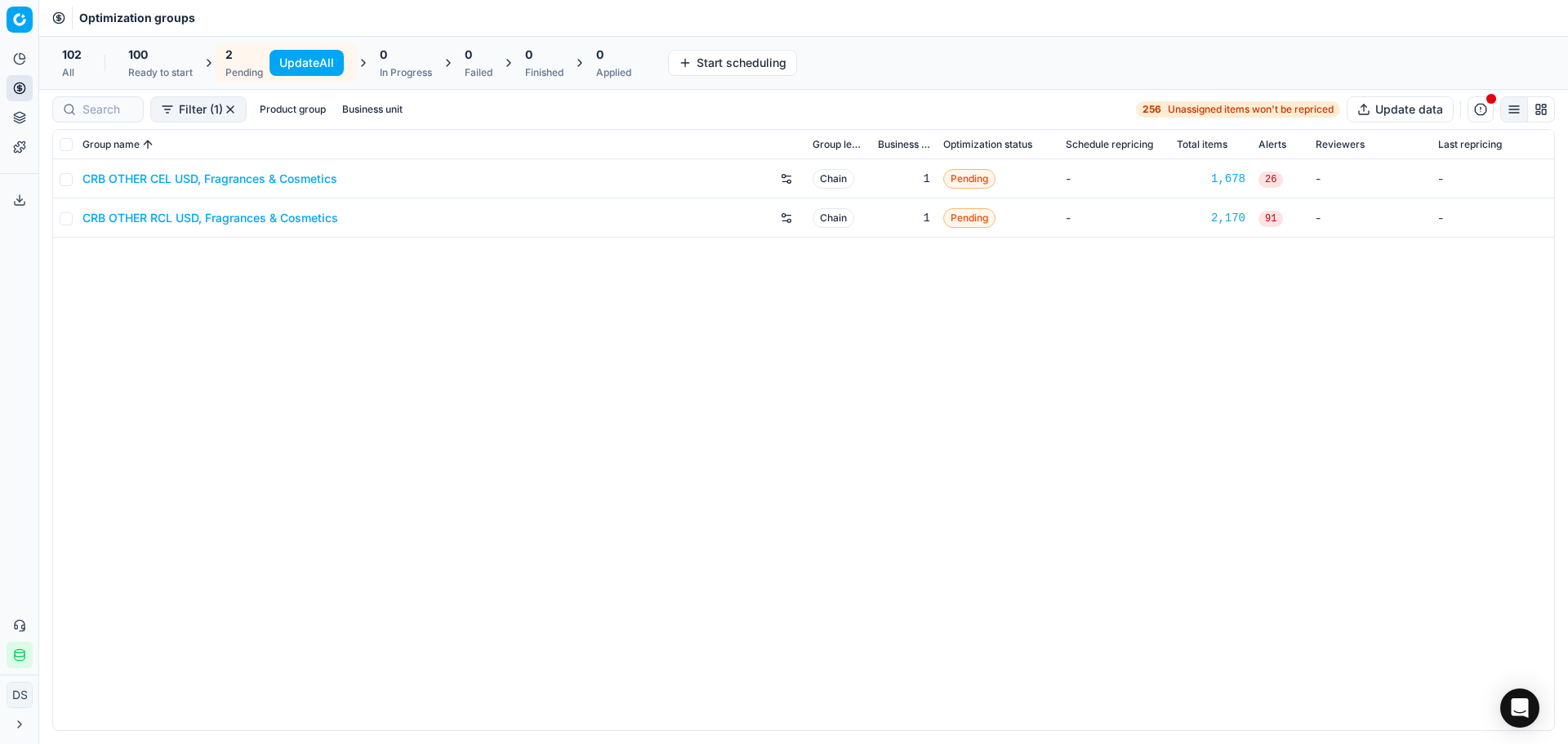
click at [187, 215] on link "CRB OTHER RCL USD, Fragrances & Cosmetics" at bounding box center [210, 217] width 256 height 16
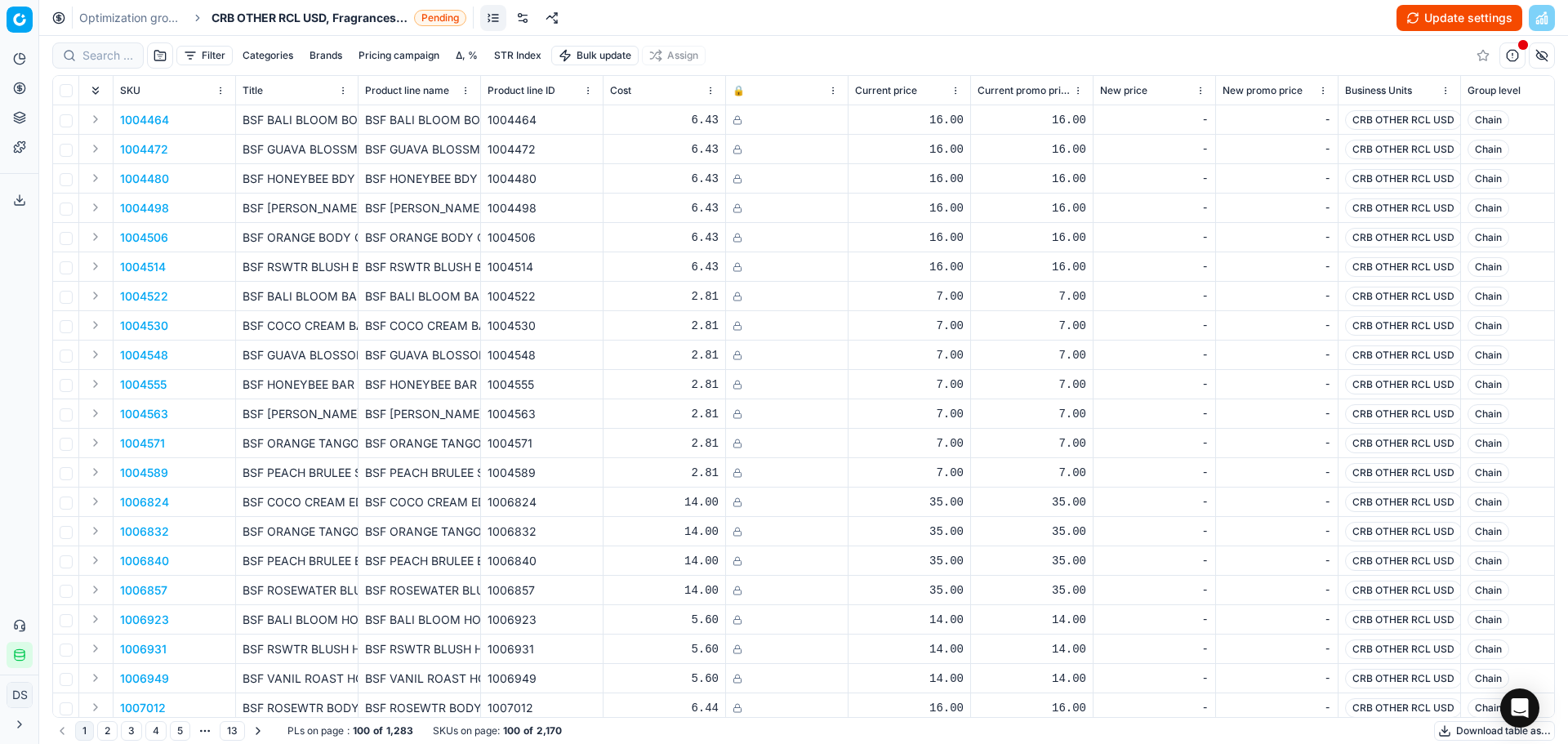
click at [526, 19] on link at bounding box center [523, 18] width 26 height 26
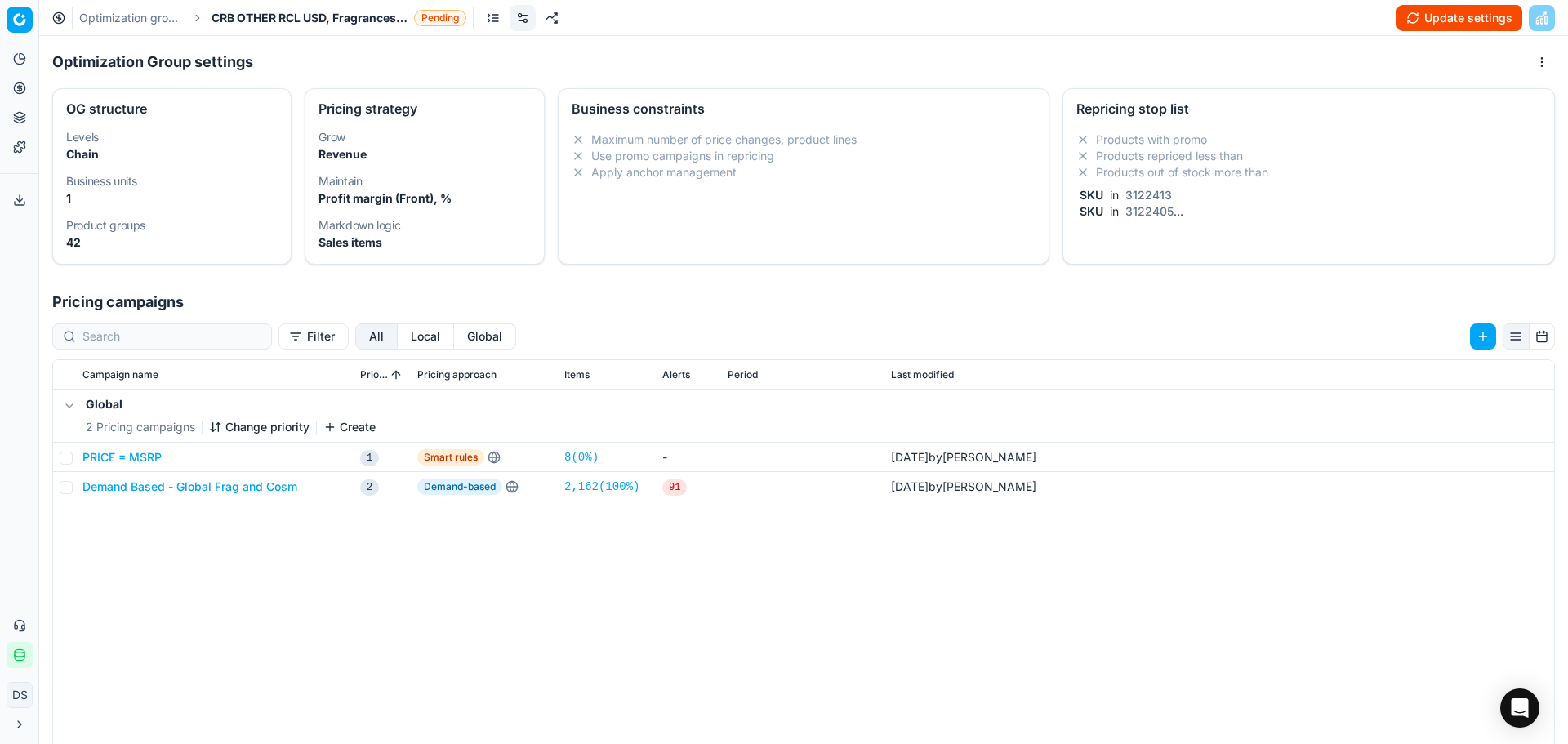
click at [1188, 173] on li "Products out of stock more than" at bounding box center [1308, 171] width 465 height 16
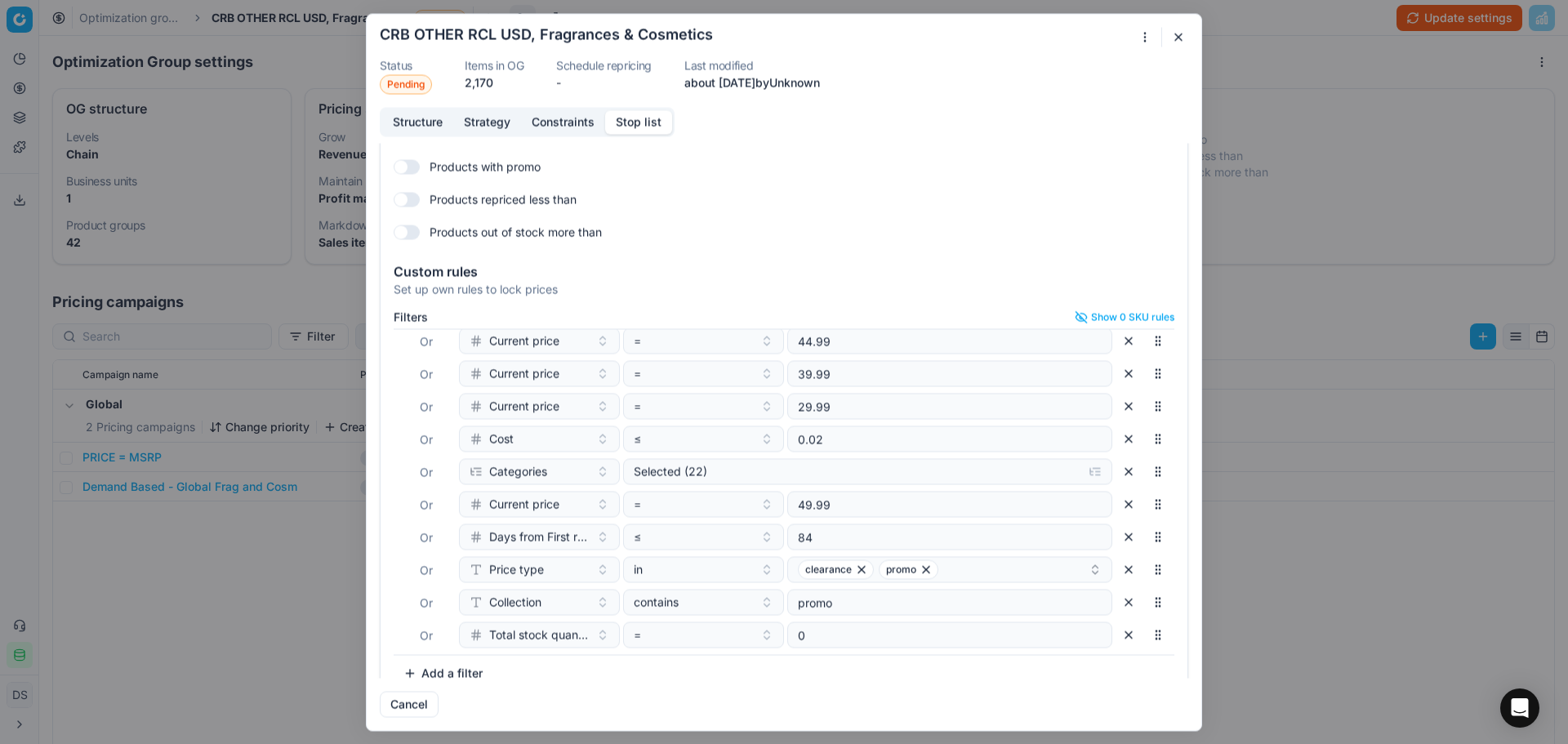
scroll to position [71, 0]
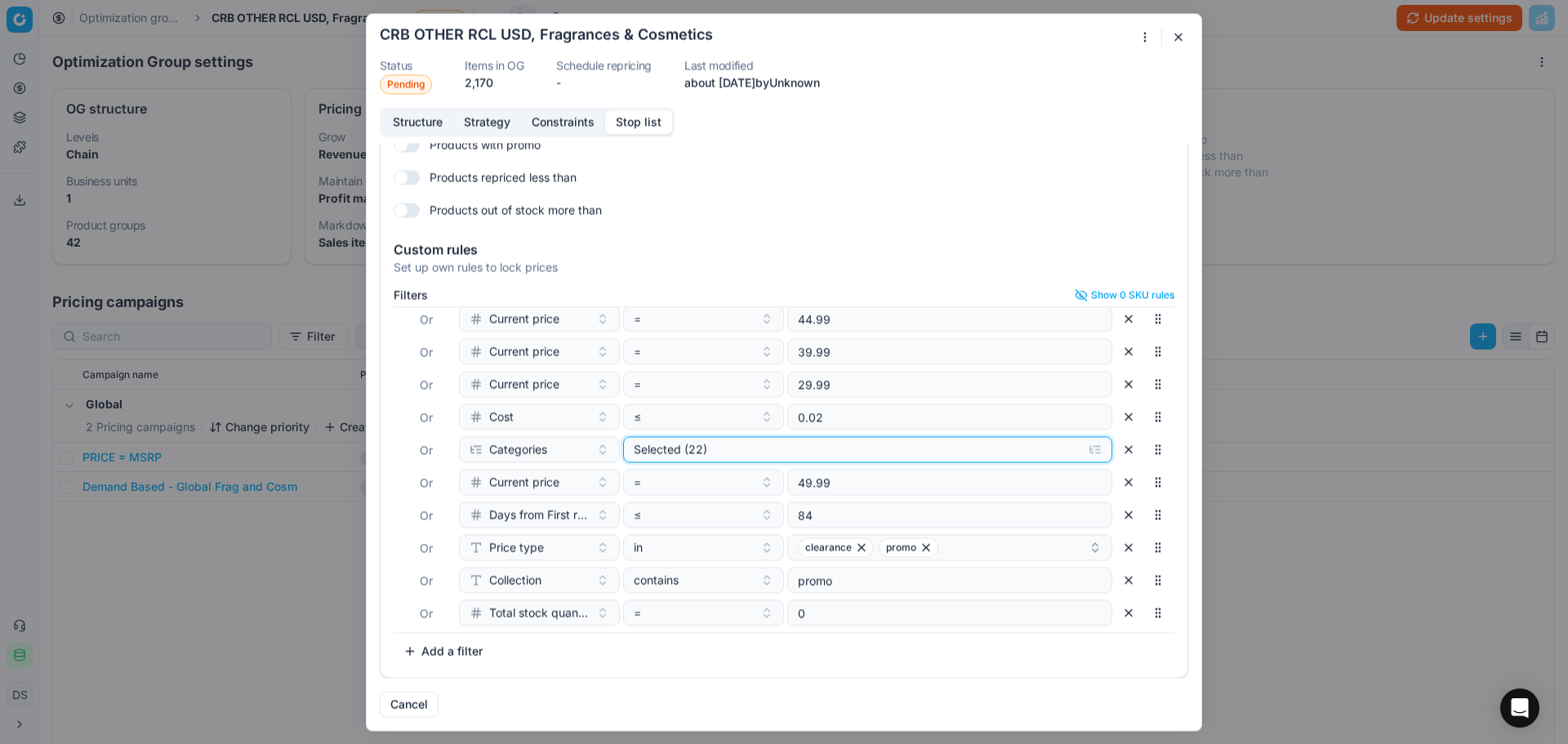
click at [885, 452] on div "Selected (22)" at bounding box center [854, 448] width 441 height 16
click at [886, 451] on div "Selected (22)" at bounding box center [854, 448] width 441 height 16
click at [1182, 30] on button "button" at bounding box center [1178, 37] width 20 height 20
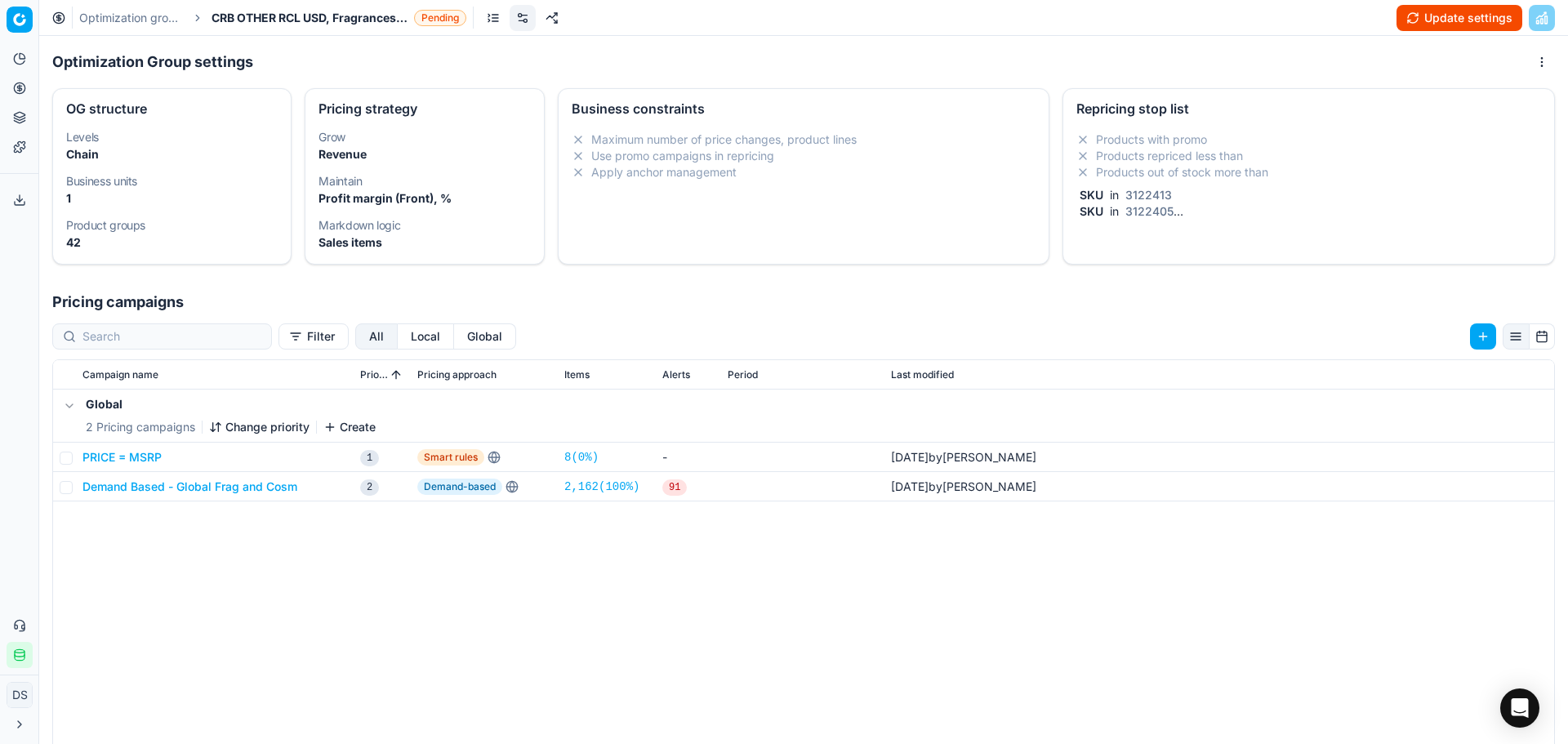
click at [166, 16] on link "Optimization groups" at bounding box center [131, 17] width 105 height 16
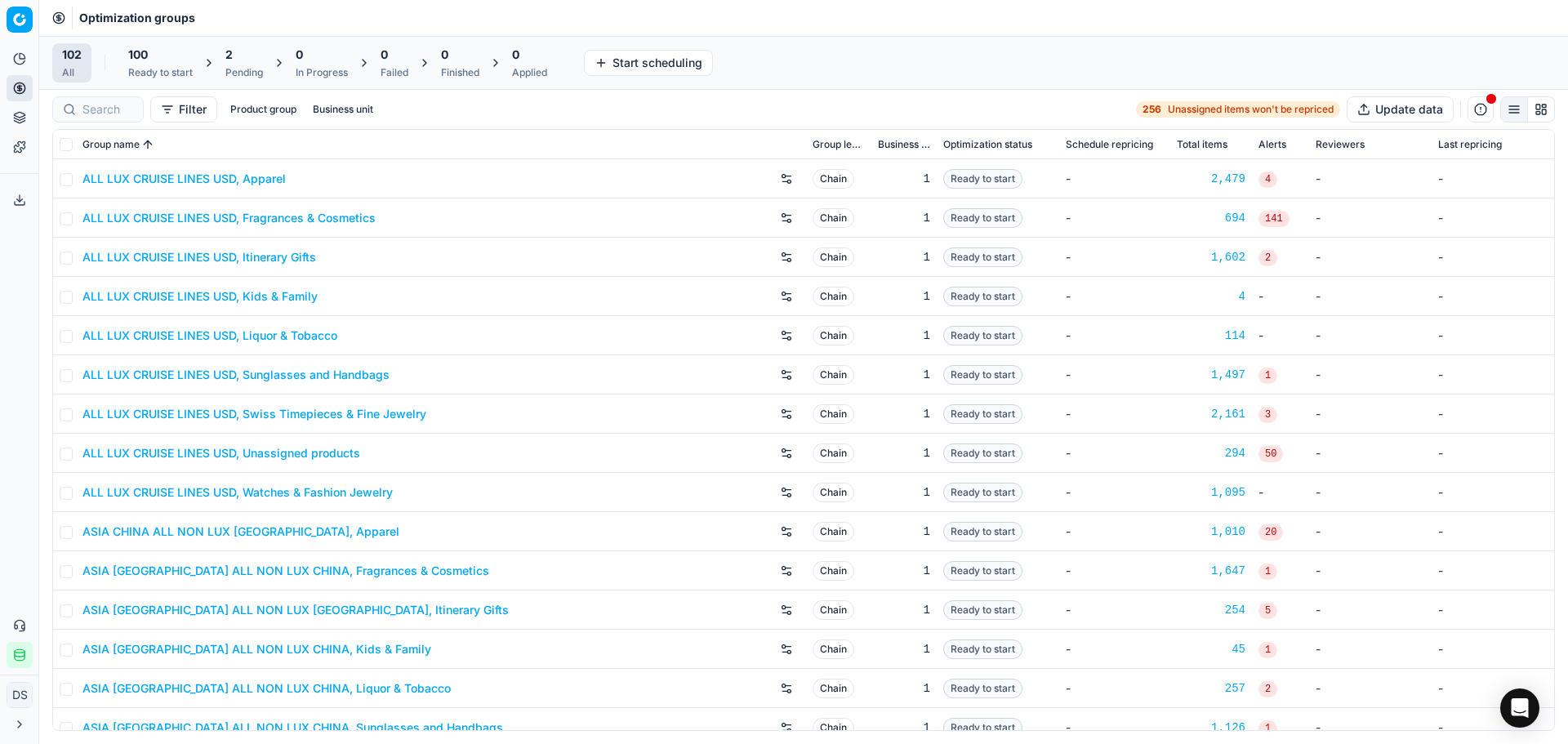
click at [256, 66] on div "2 Pending" at bounding box center [244, 63] width 37 height 33
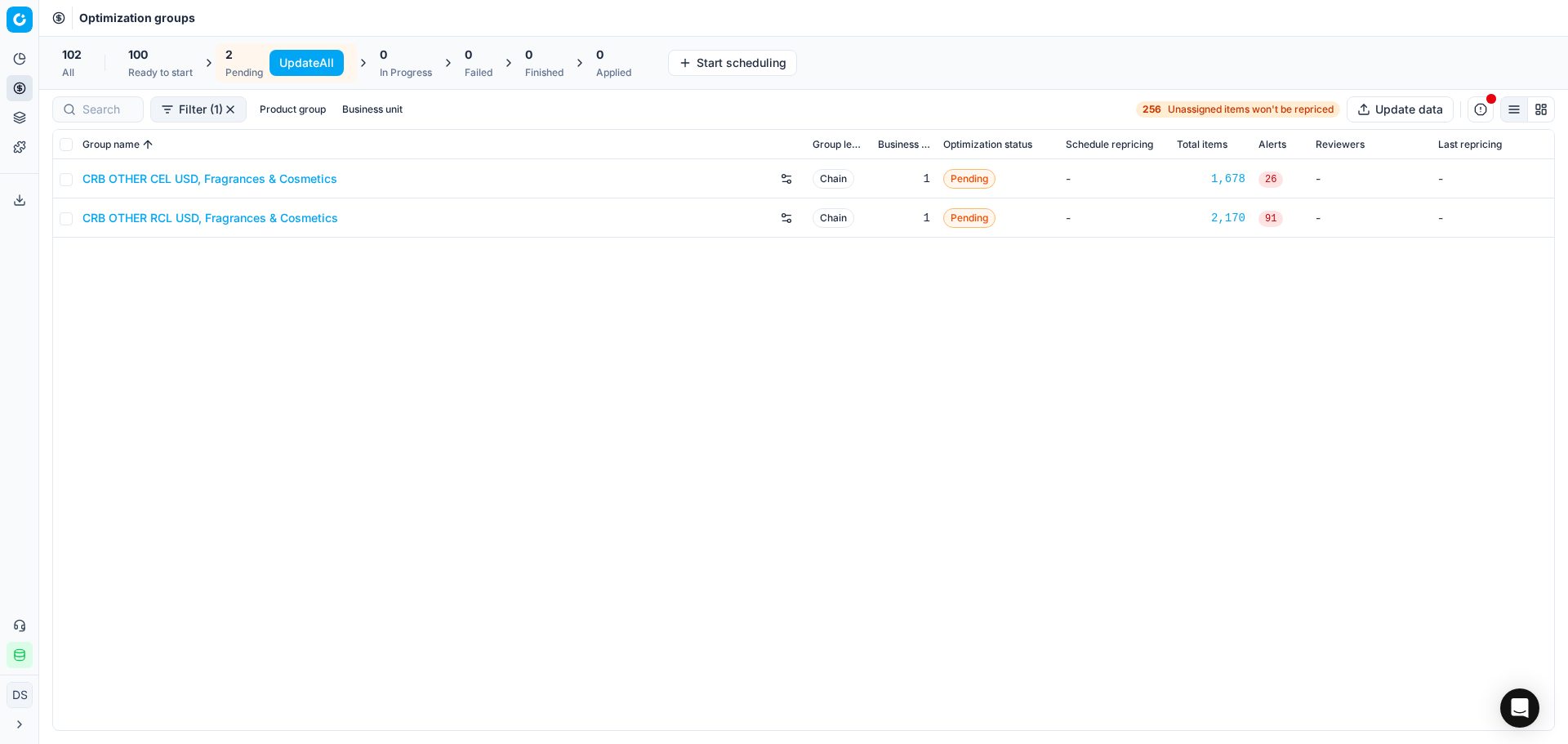
click at [197, 182] on link "CRB OTHER CEL USD, Fragrances & Cosmetics" at bounding box center [210, 178] width 255 height 16
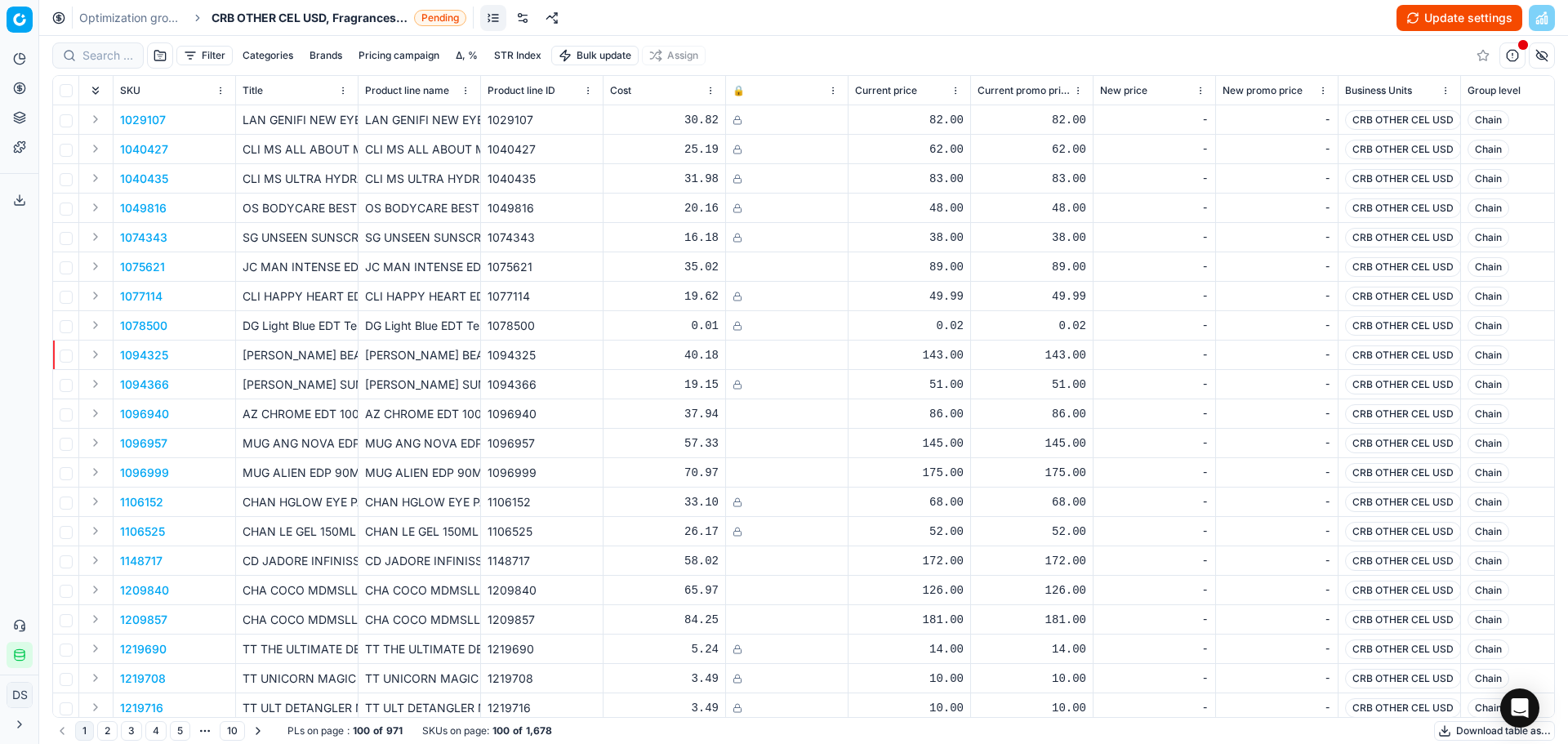
click at [513, 13] on link at bounding box center [523, 18] width 26 height 26
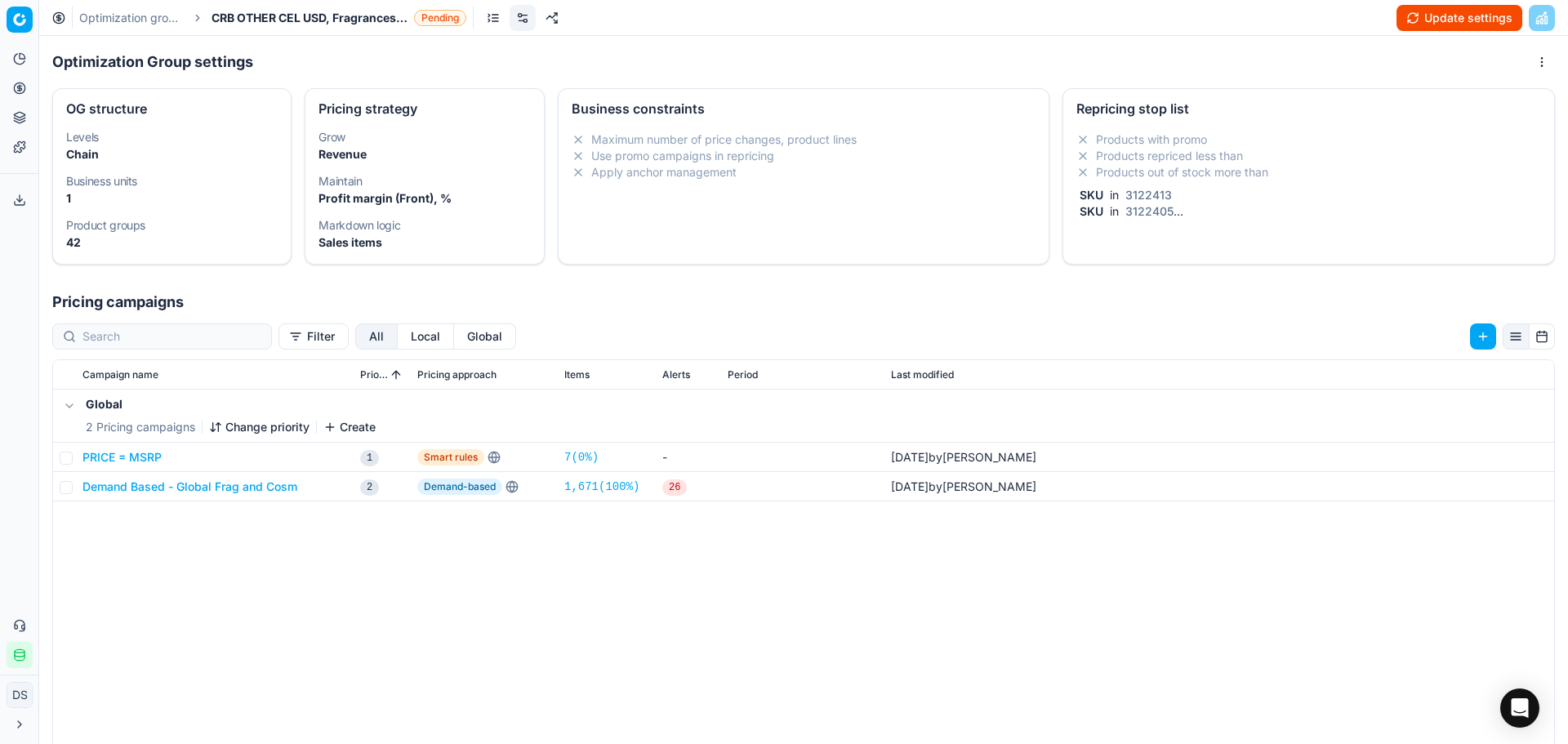
click at [1161, 153] on li "Products repriced less than" at bounding box center [1308, 156] width 465 height 16
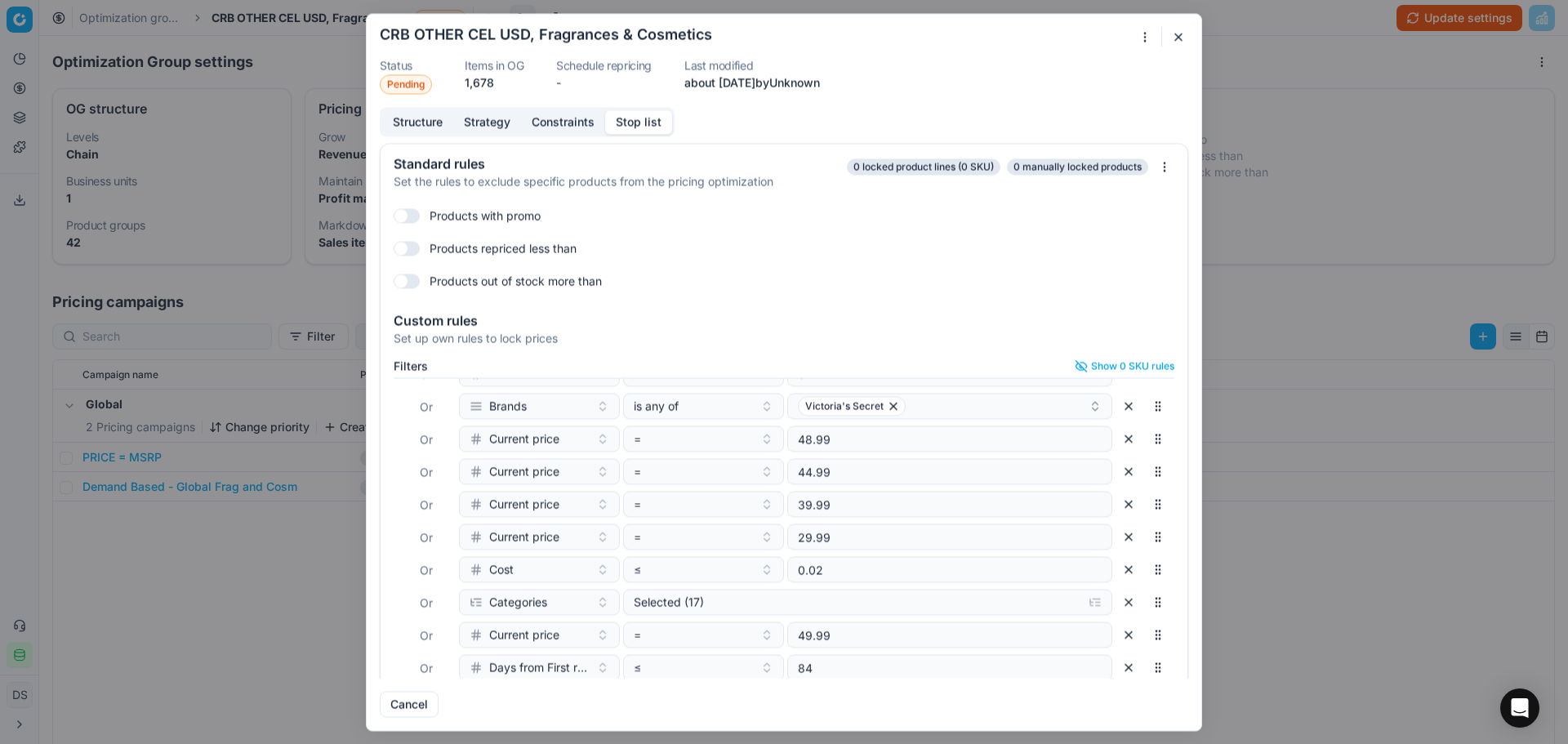
scroll to position [171, 0]
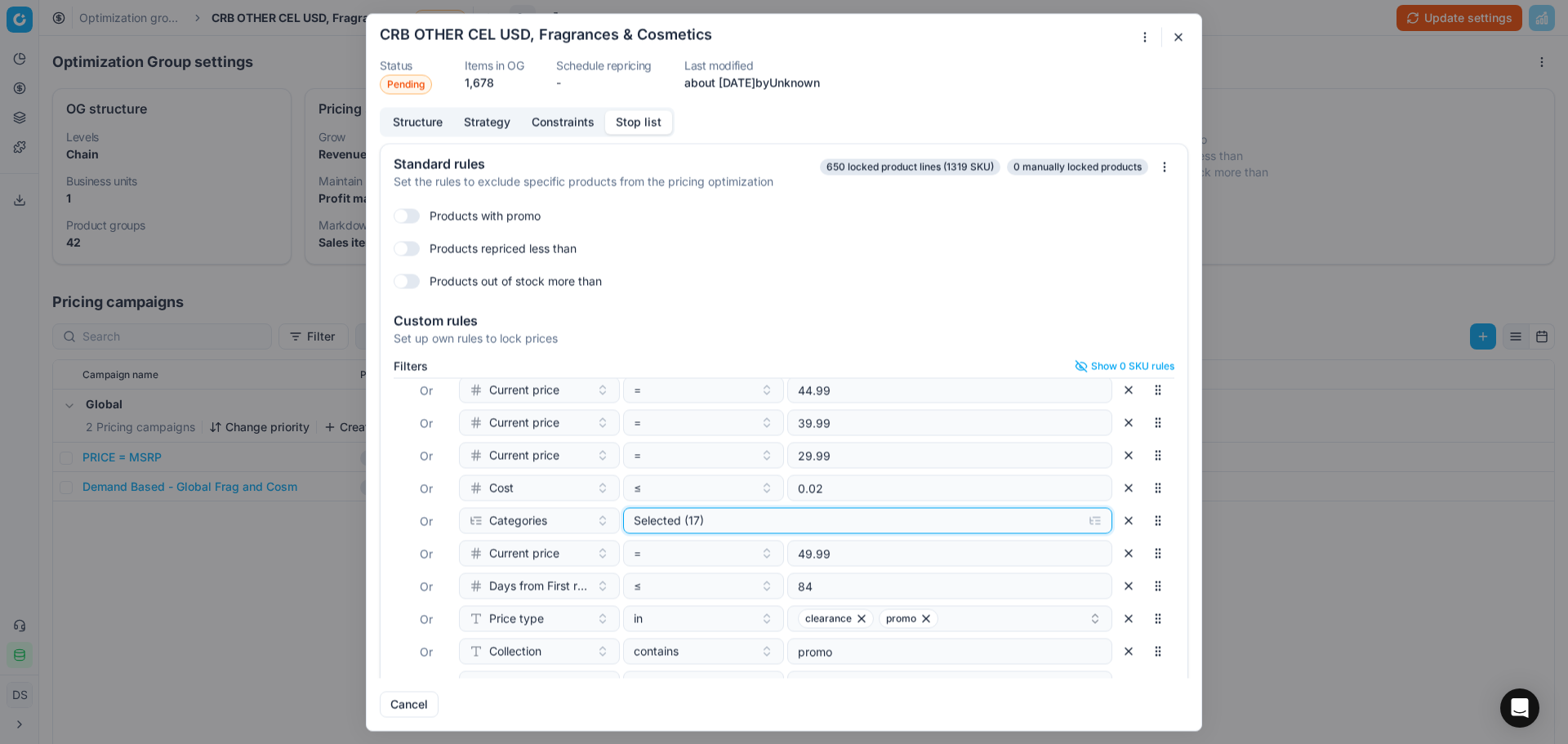
click at [814, 516] on div "Selected (17)" at bounding box center [854, 519] width 441 height 16
click at [1325, 85] on div "Oprimization group is saving... CRB OTHER CEL USD, Fragrances & Cosmetics Statu…" at bounding box center [784, 372] width 1568 height 744
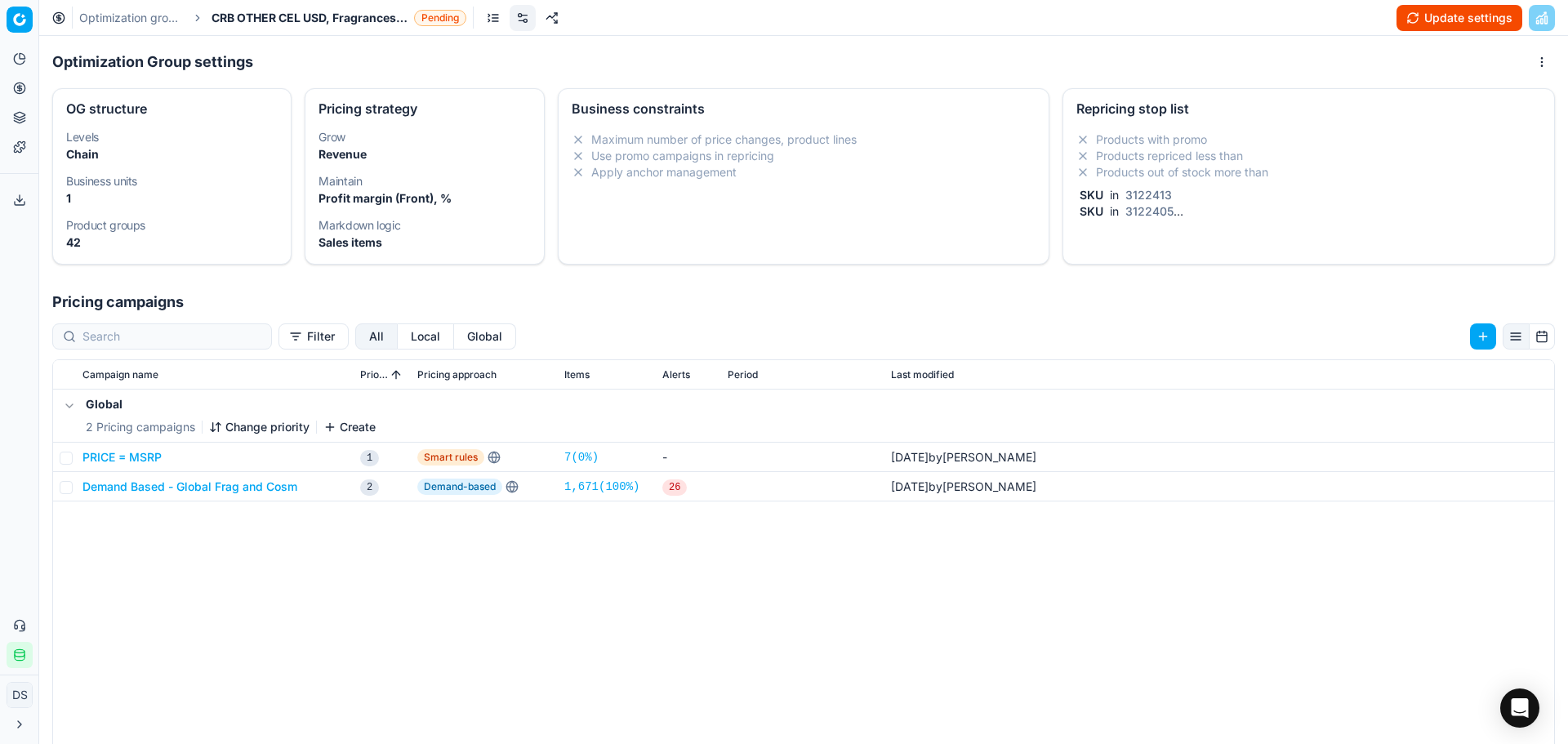
click at [154, 16] on link "Optimization groups" at bounding box center [131, 17] width 105 height 16
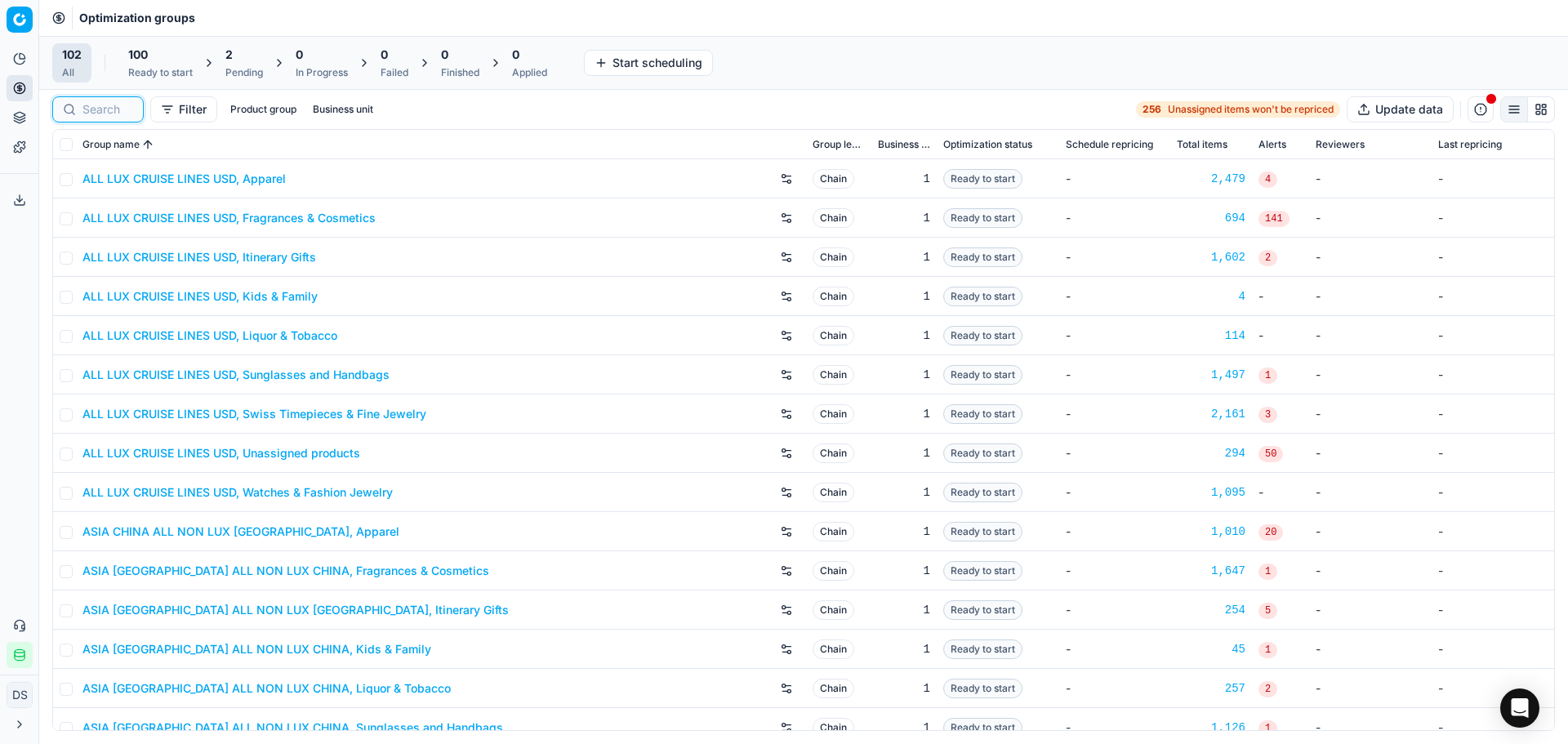
click at [119, 112] on input at bounding box center [108, 109] width 51 height 16
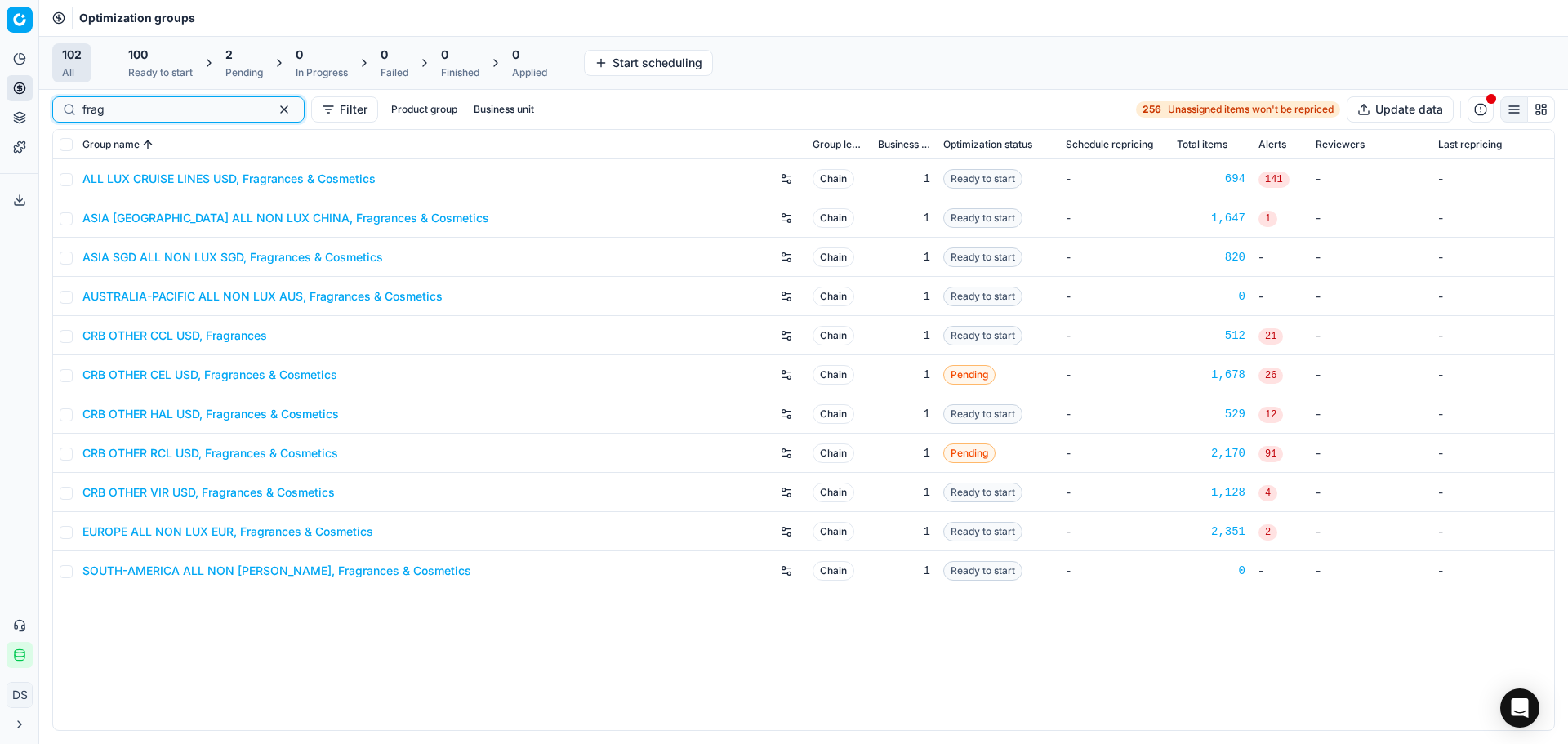
type input "frag"
click at [200, 492] on link "CRB OTHER VIR USD, Fragrances & Cosmetics" at bounding box center [208, 492] width 252 height 16
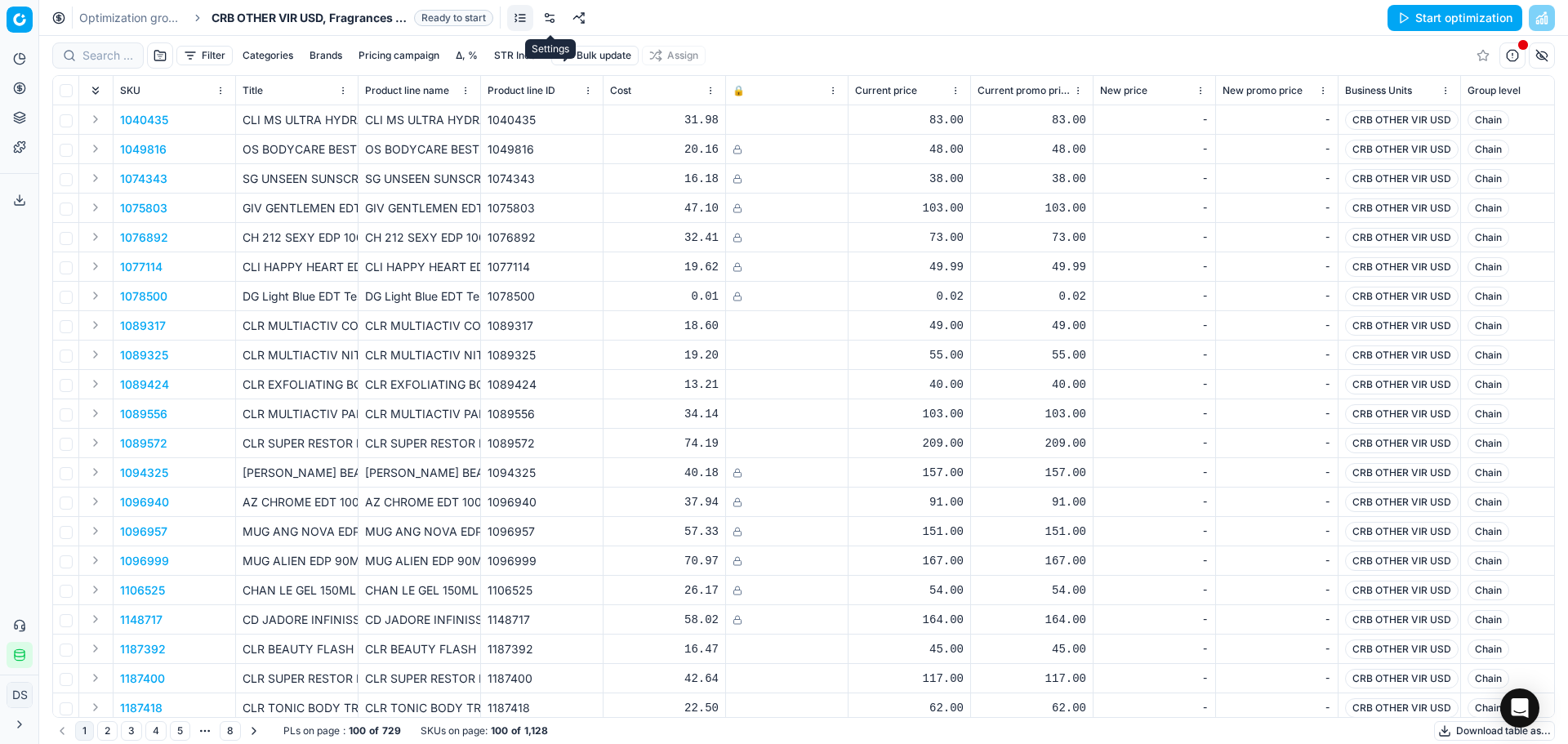
click at [558, 22] on link at bounding box center [549, 18] width 26 height 26
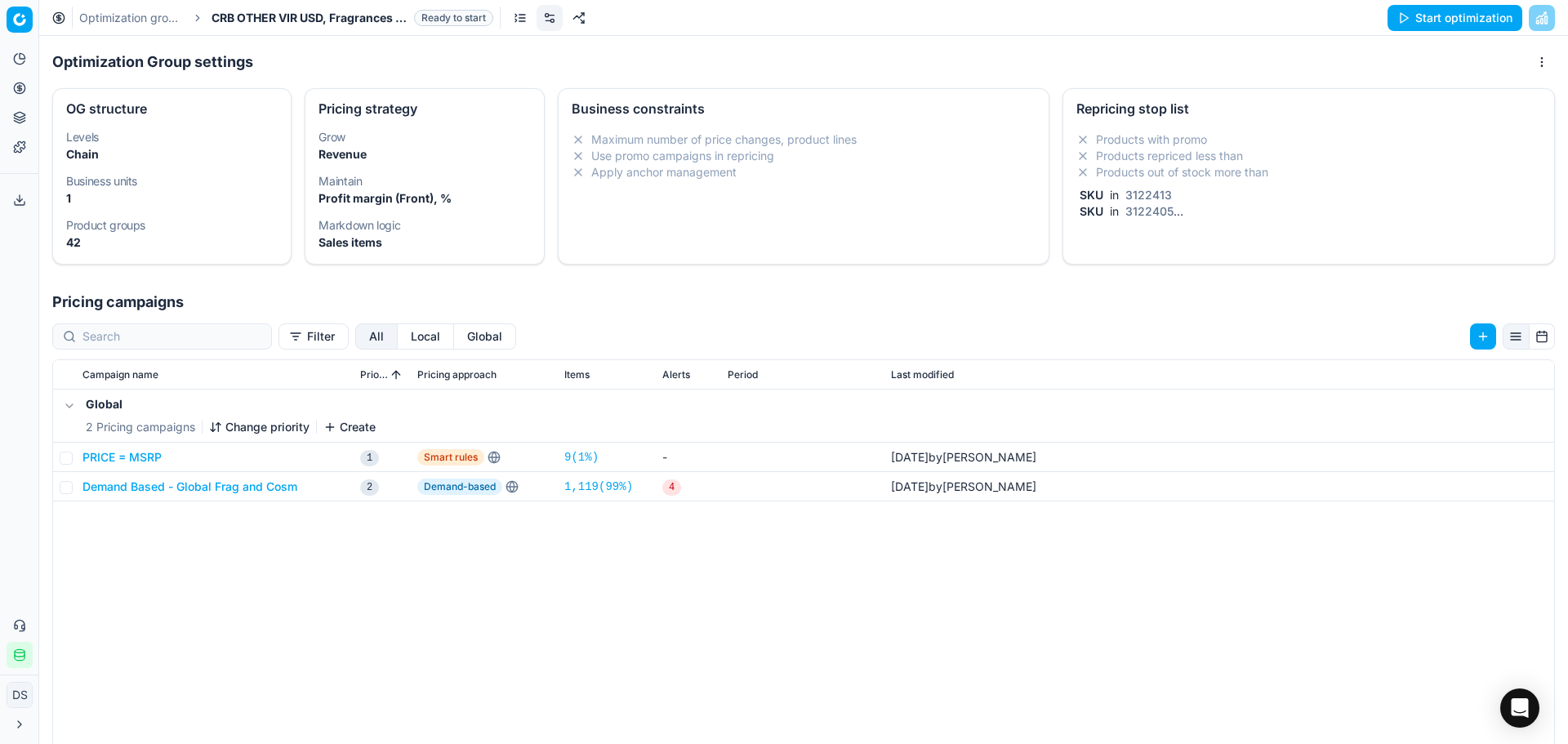
click at [1322, 156] on li "Products repriced less than" at bounding box center [1308, 156] width 465 height 16
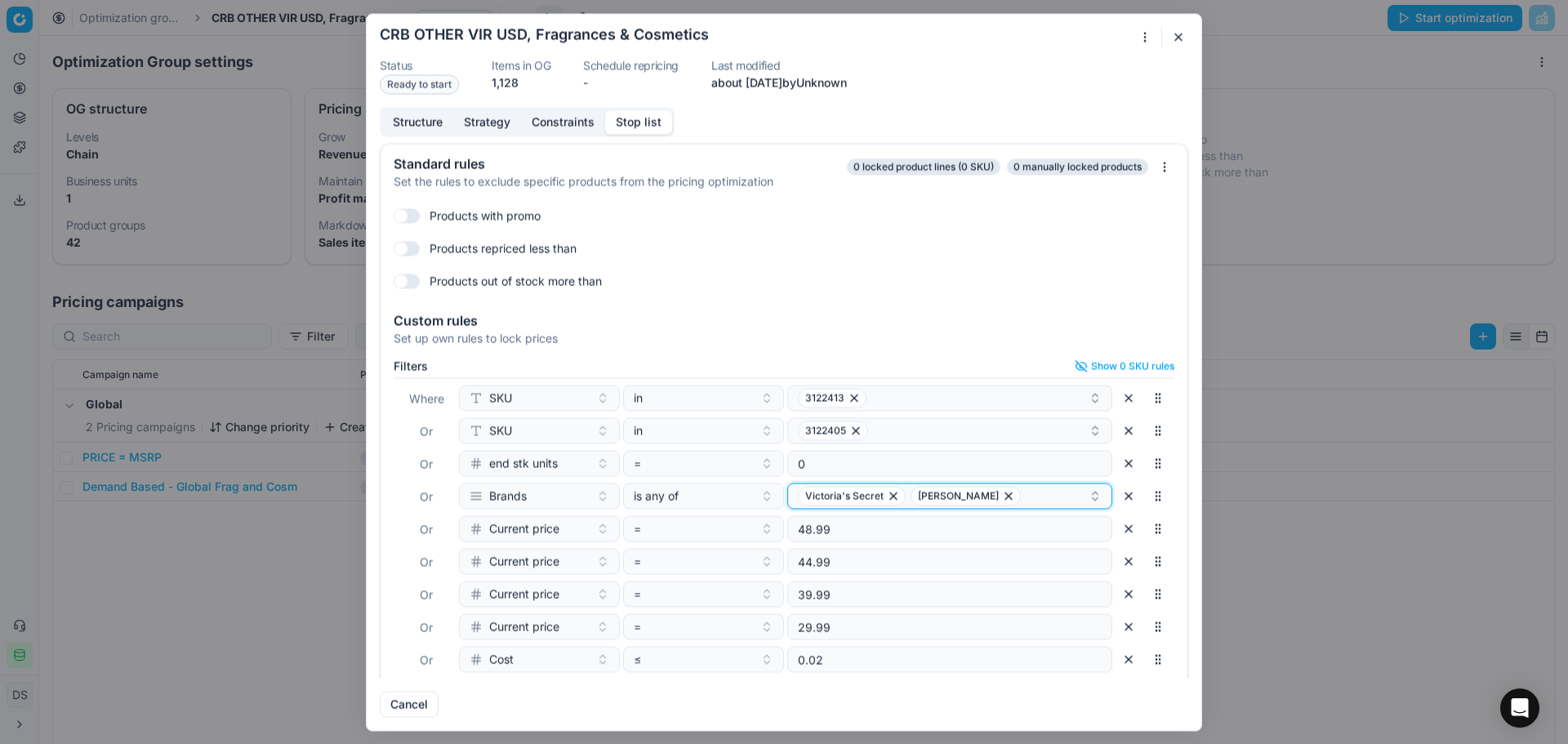
click at [1002, 498] on icon "button" at bounding box center [1008, 496] width 13 height 13
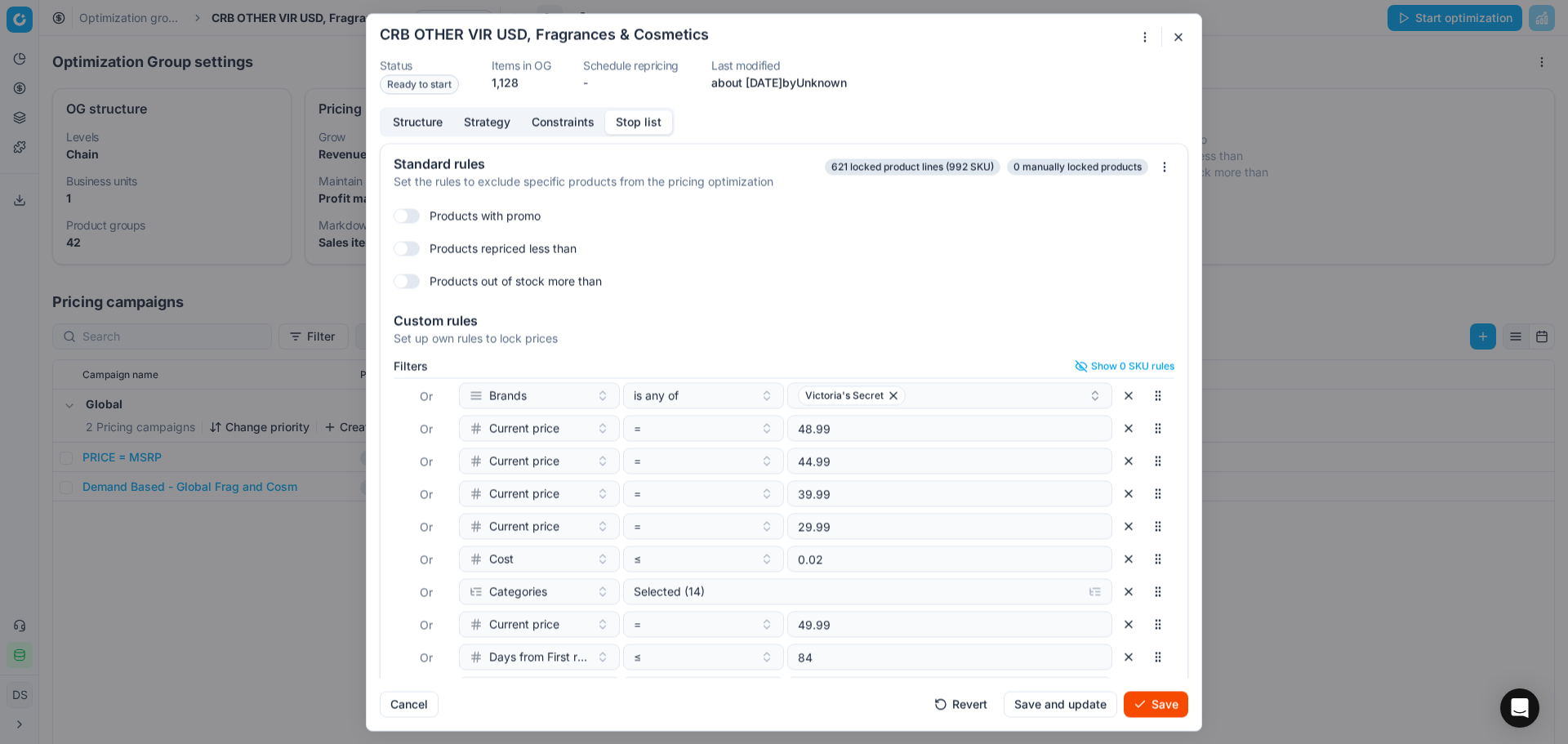
scroll to position [152, 0]
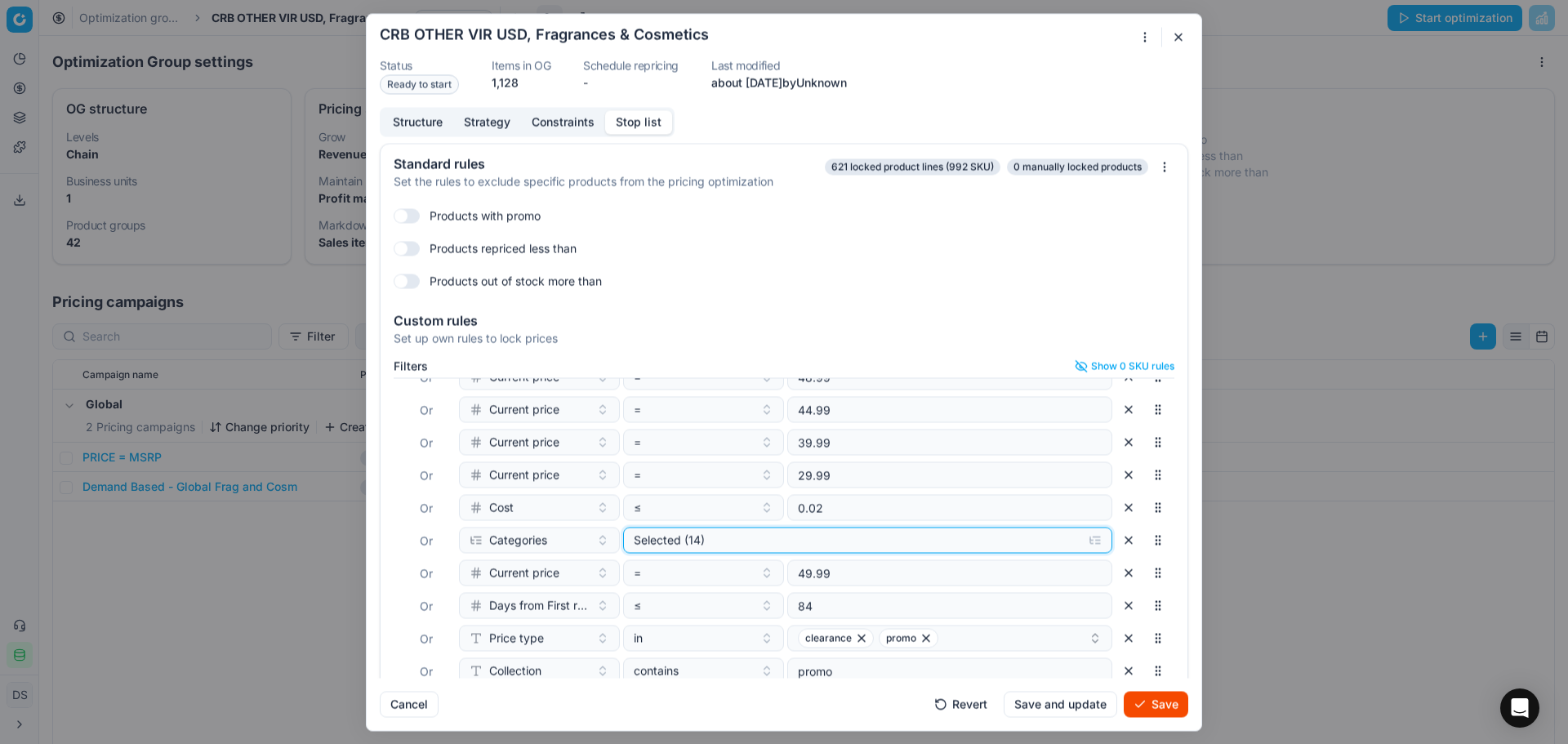
click at [948, 527] on button "Selected (14)" at bounding box center [868, 540] width 489 height 26
click at [650, 607] on input "Cosmetics" at bounding box center [648, 603] width 13 height 13
checkbox input "true"
click at [647, 625] on input "Fragrances" at bounding box center [648, 624] width 13 height 13
checkbox input "false"
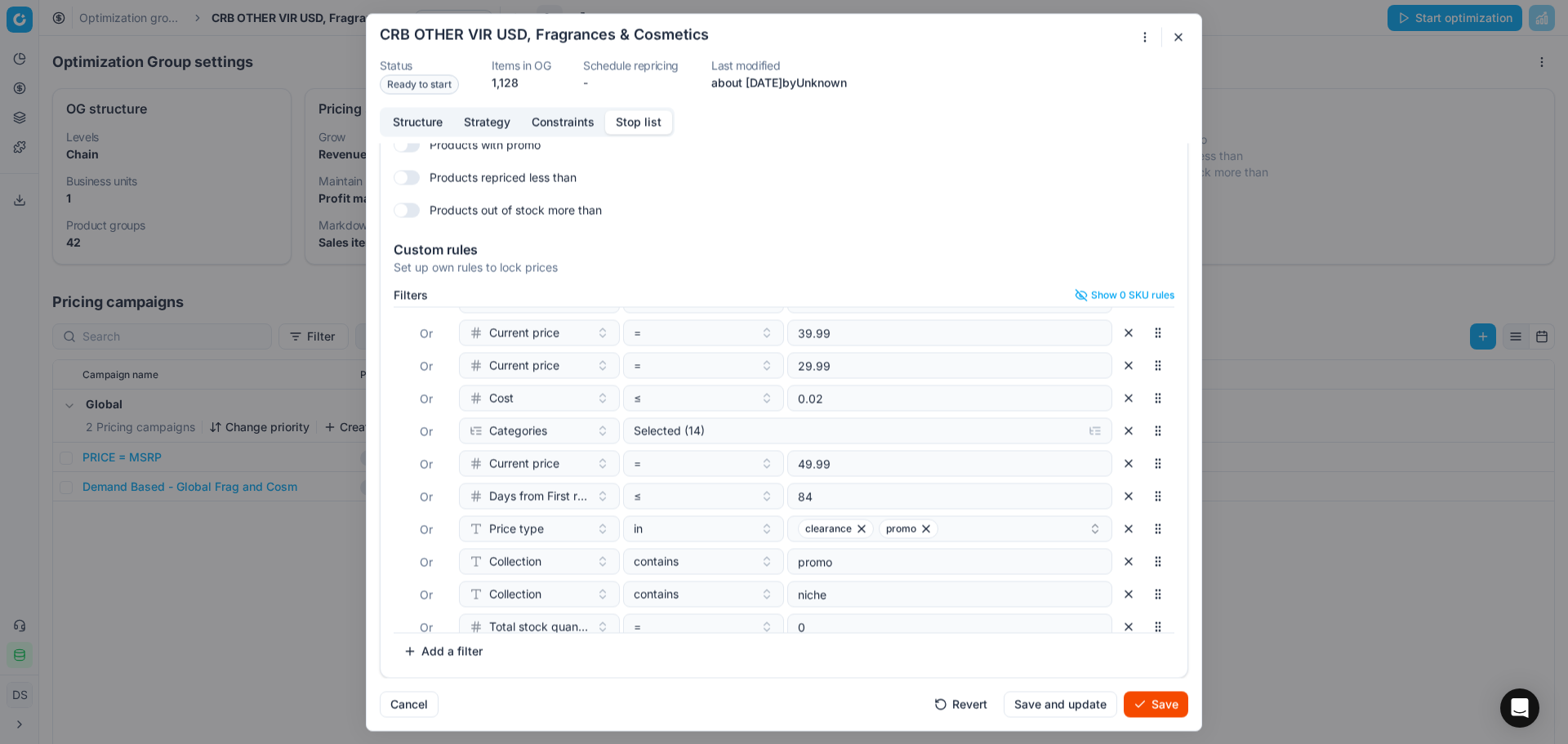
scroll to position [237, 0]
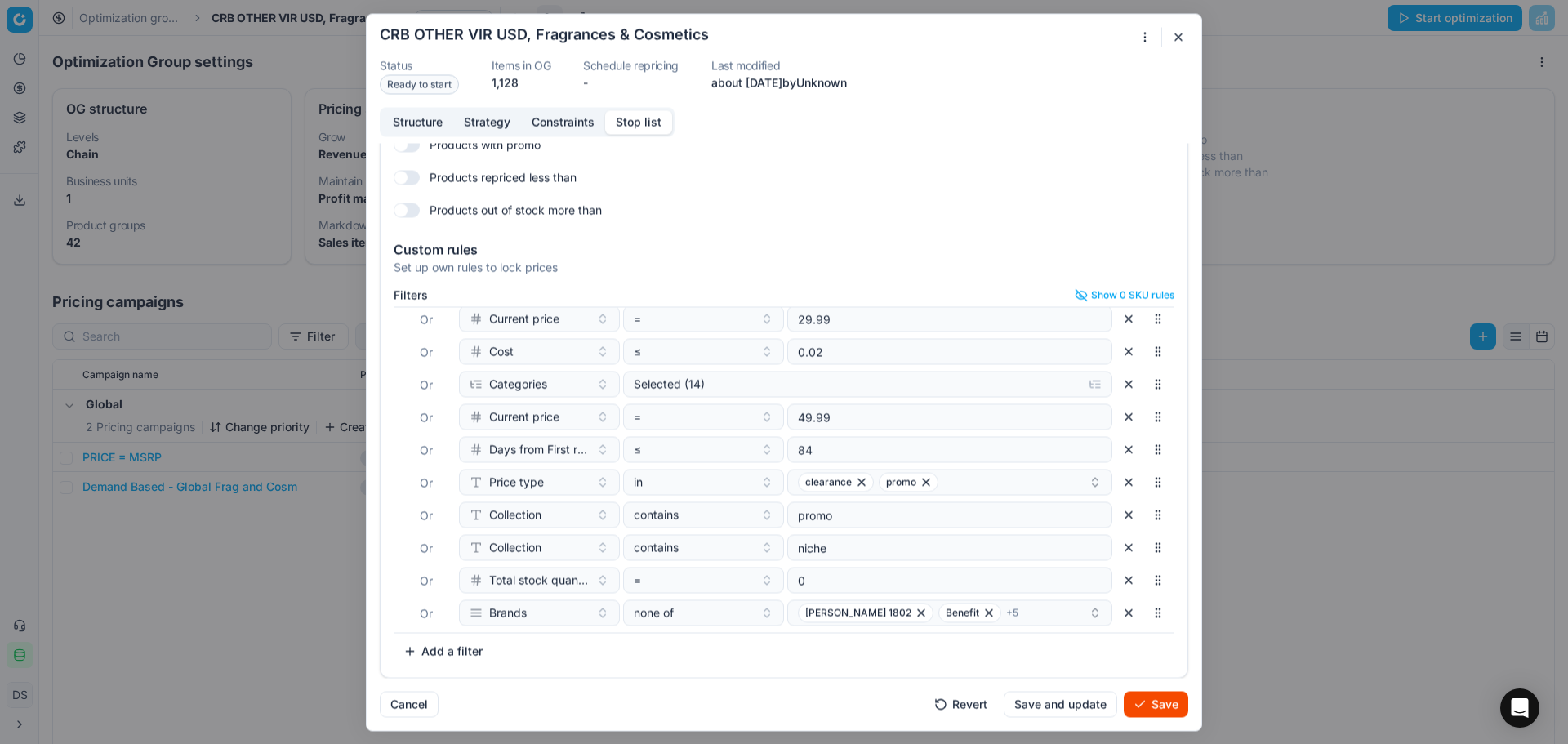
click at [1115, 618] on button "button" at bounding box center [1128, 612] width 26 height 26
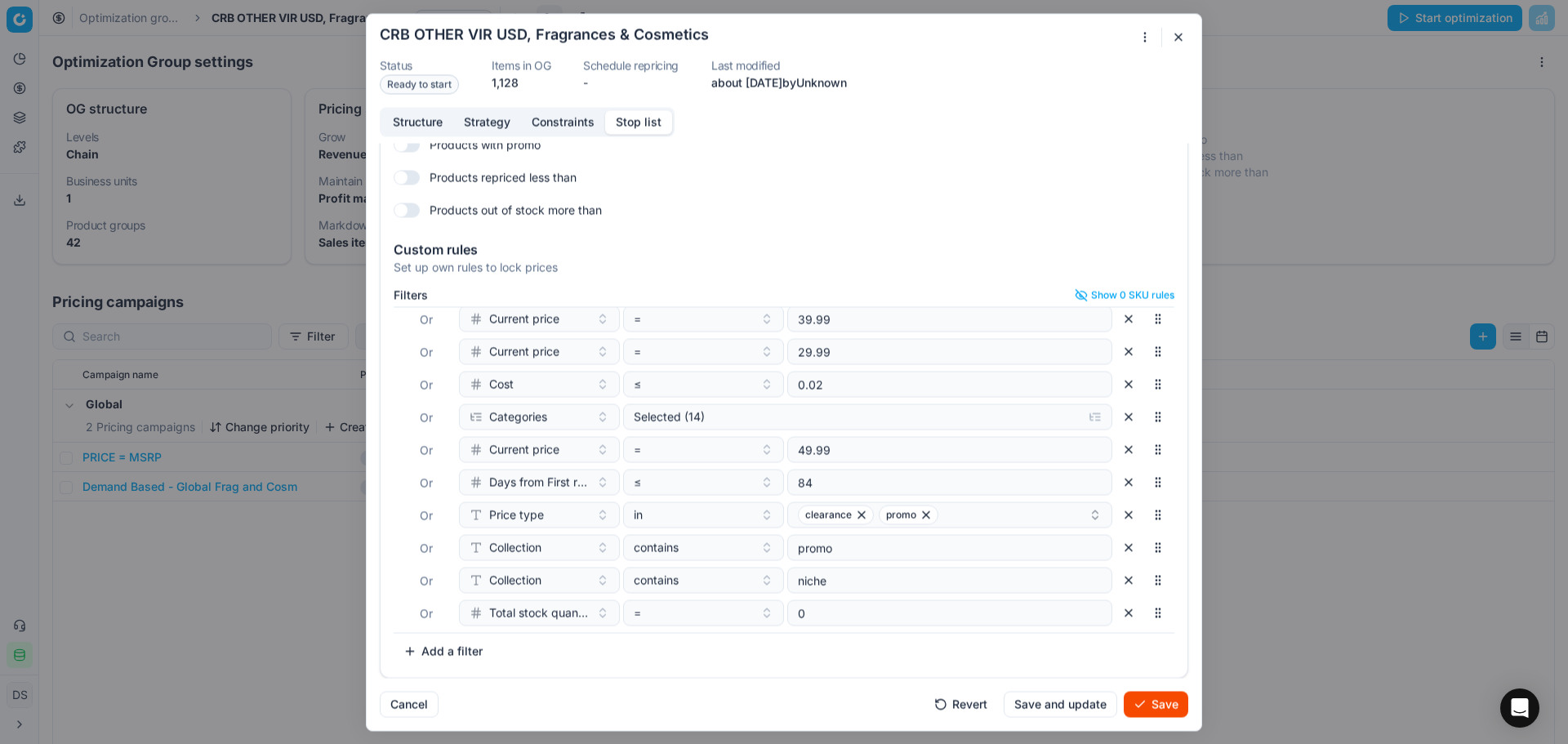
click at [1115, 588] on button "button" at bounding box center [1128, 580] width 26 height 26
click at [1146, 705] on button "Save" at bounding box center [1156, 704] width 65 height 26
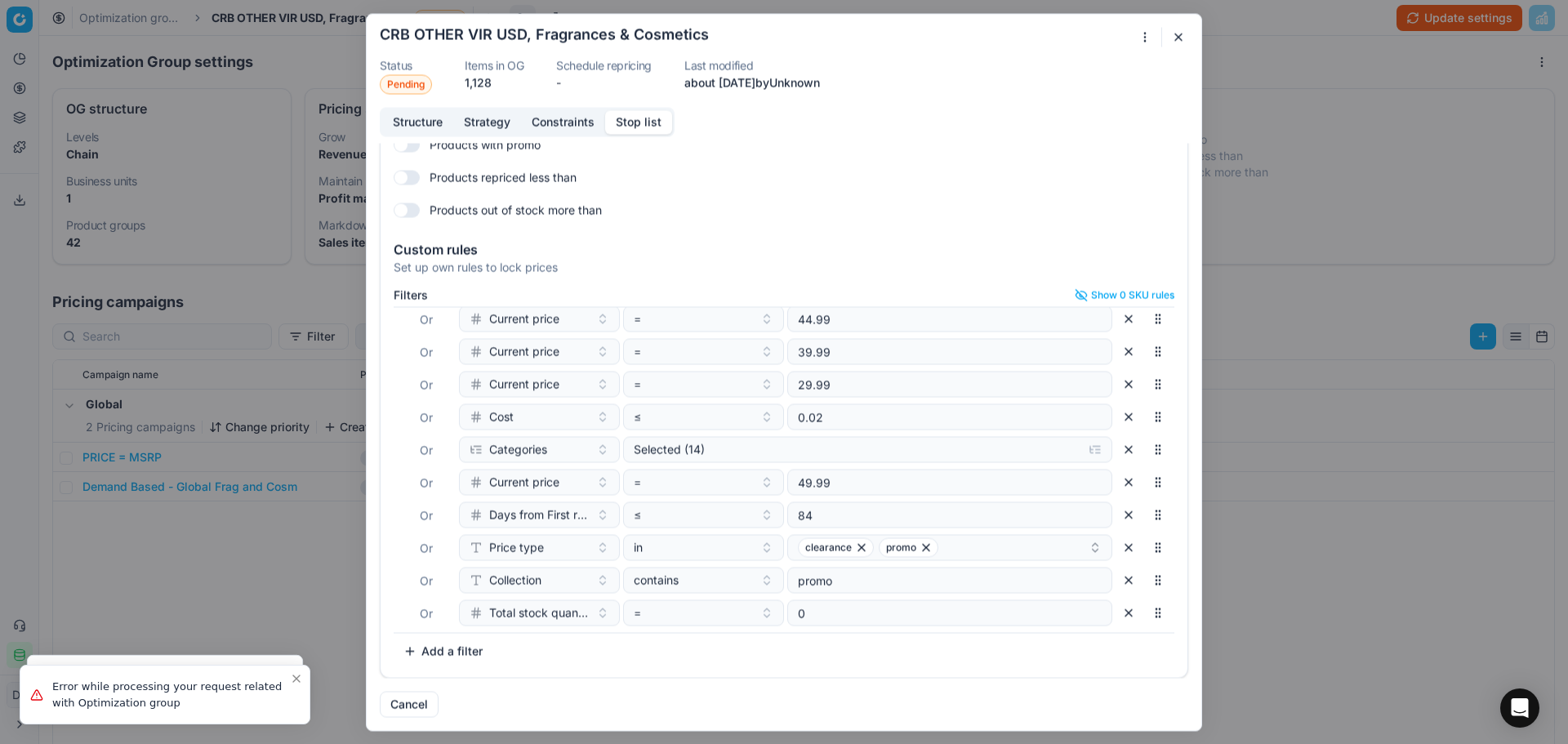
click at [1170, 42] on button "button" at bounding box center [1178, 37] width 20 height 20
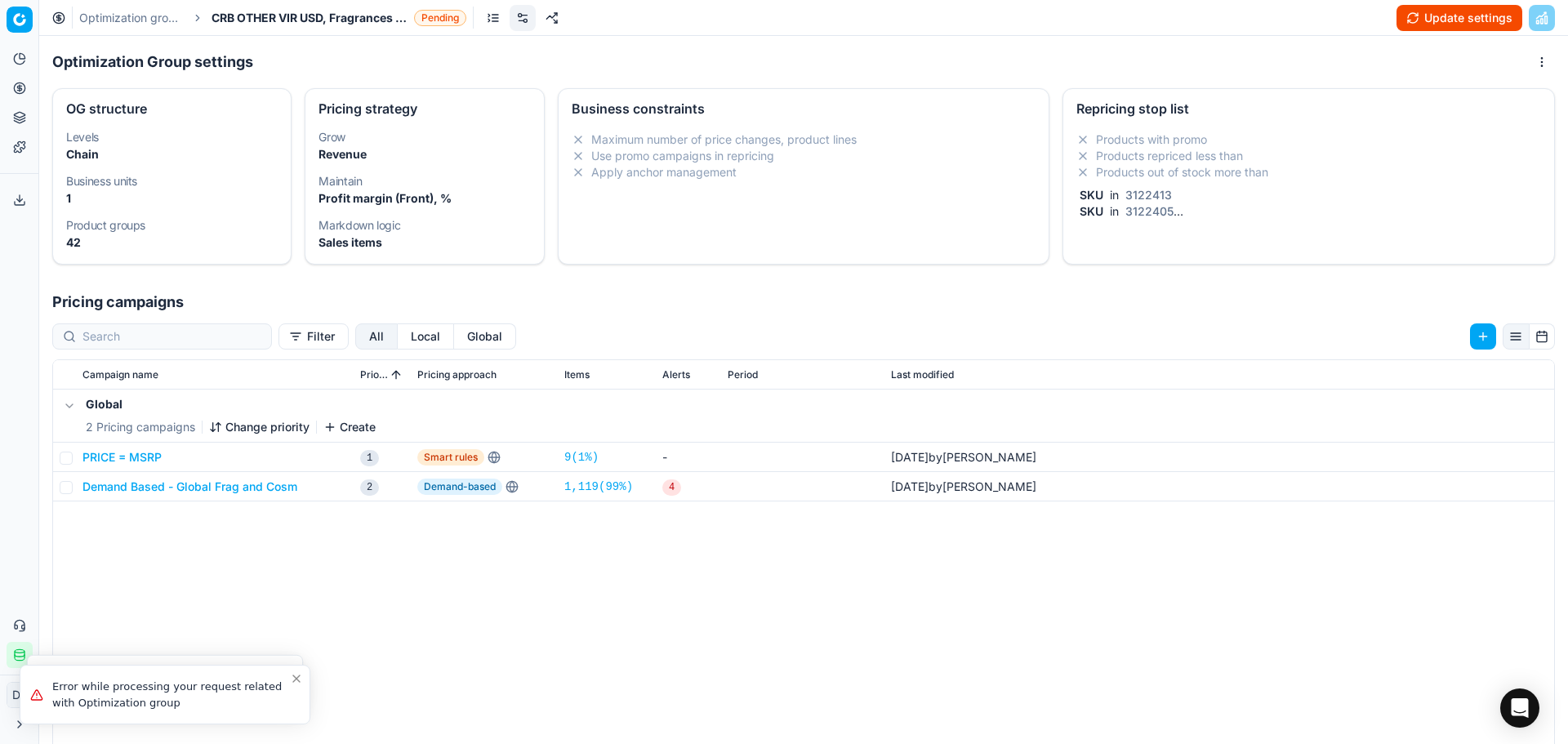
click at [174, 16] on link "Optimization groups" at bounding box center [131, 17] width 105 height 16
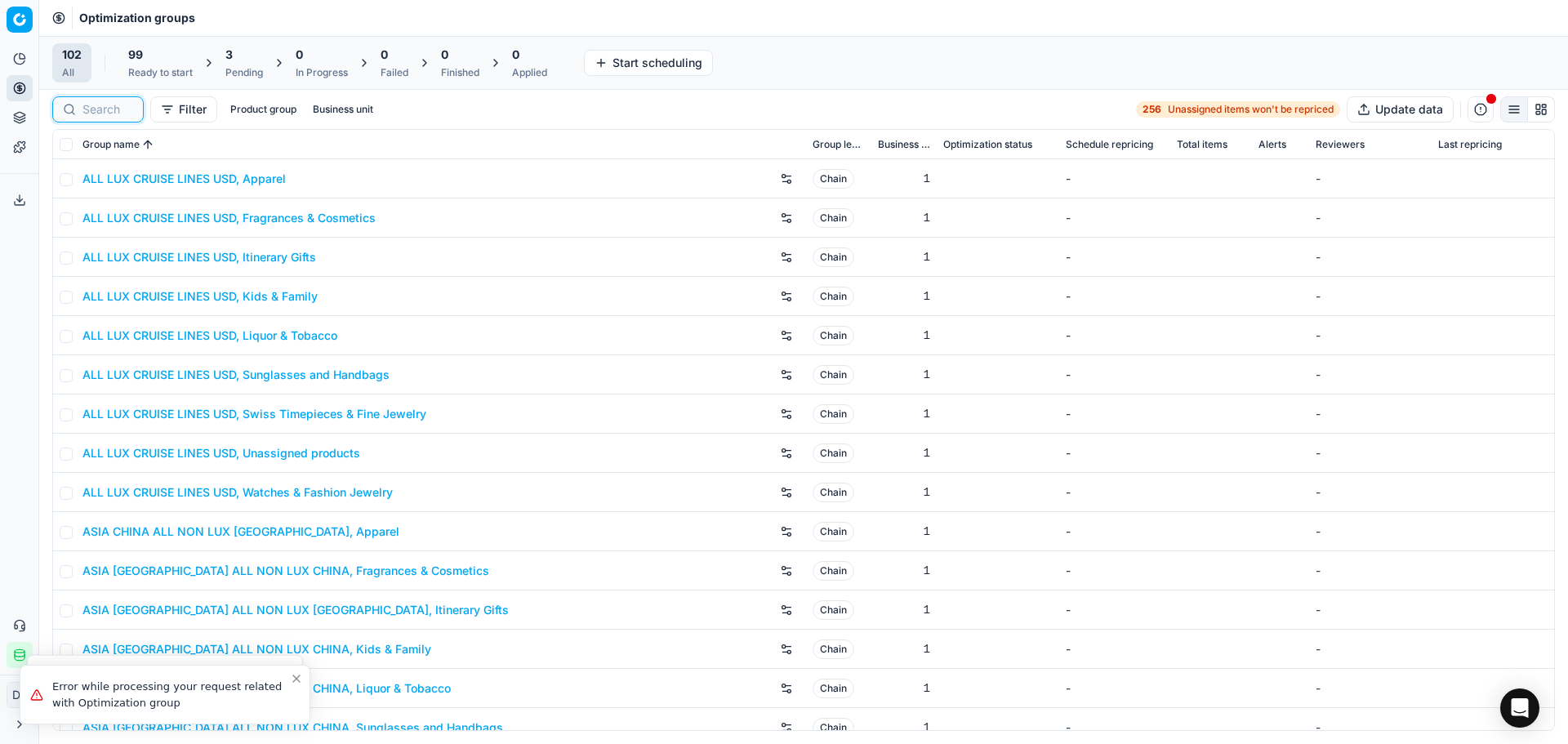
click at [119, 110] on input at bounding box center [108, 109] width 51 height 16
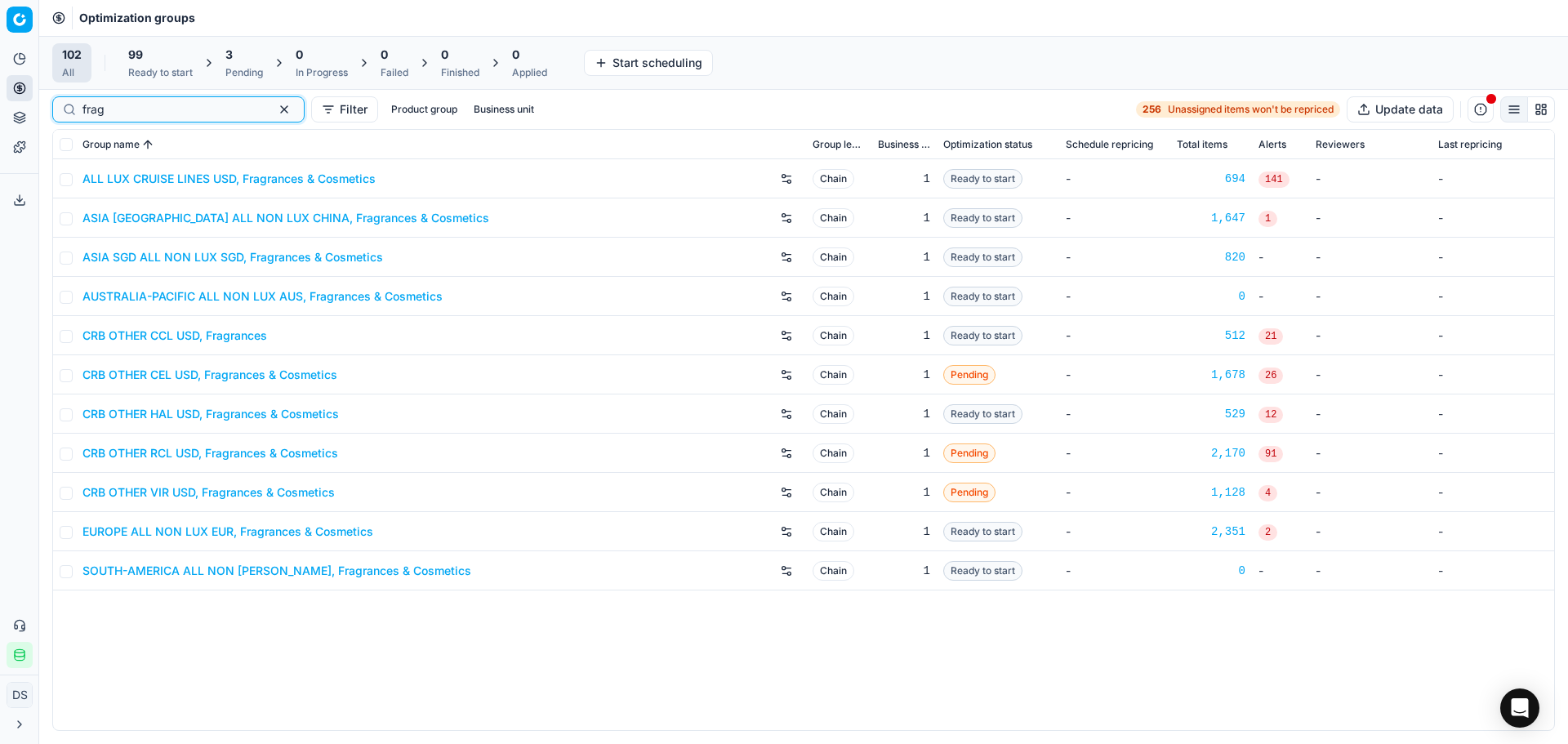
type input "frag"
click at [200, 335] on link "CRB OTHER CCL USD, Fragrances" at bounding box center [174, 335] width 185 height 16
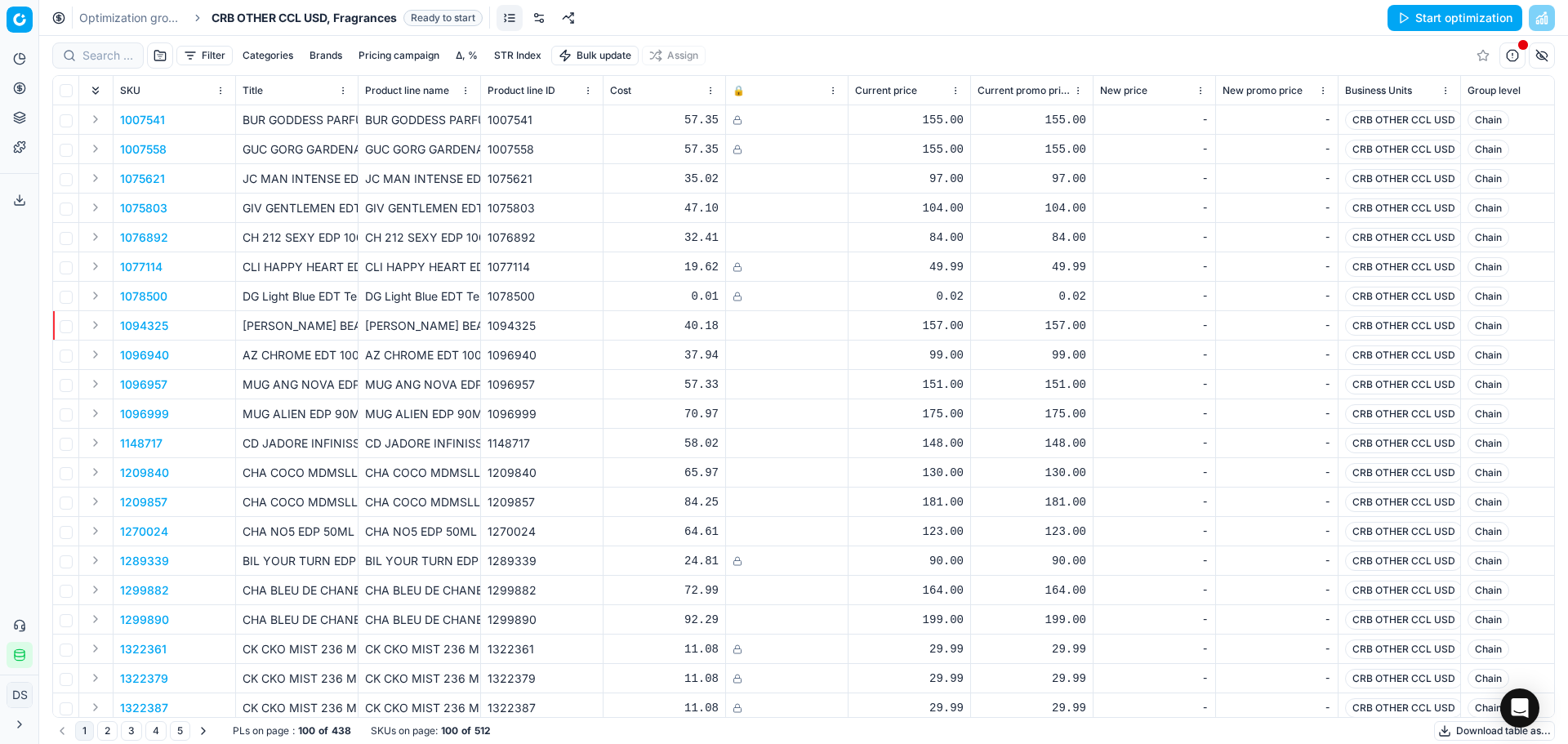
click at [543, 24] on link at bounding box center [539, 18] width 26 height 26
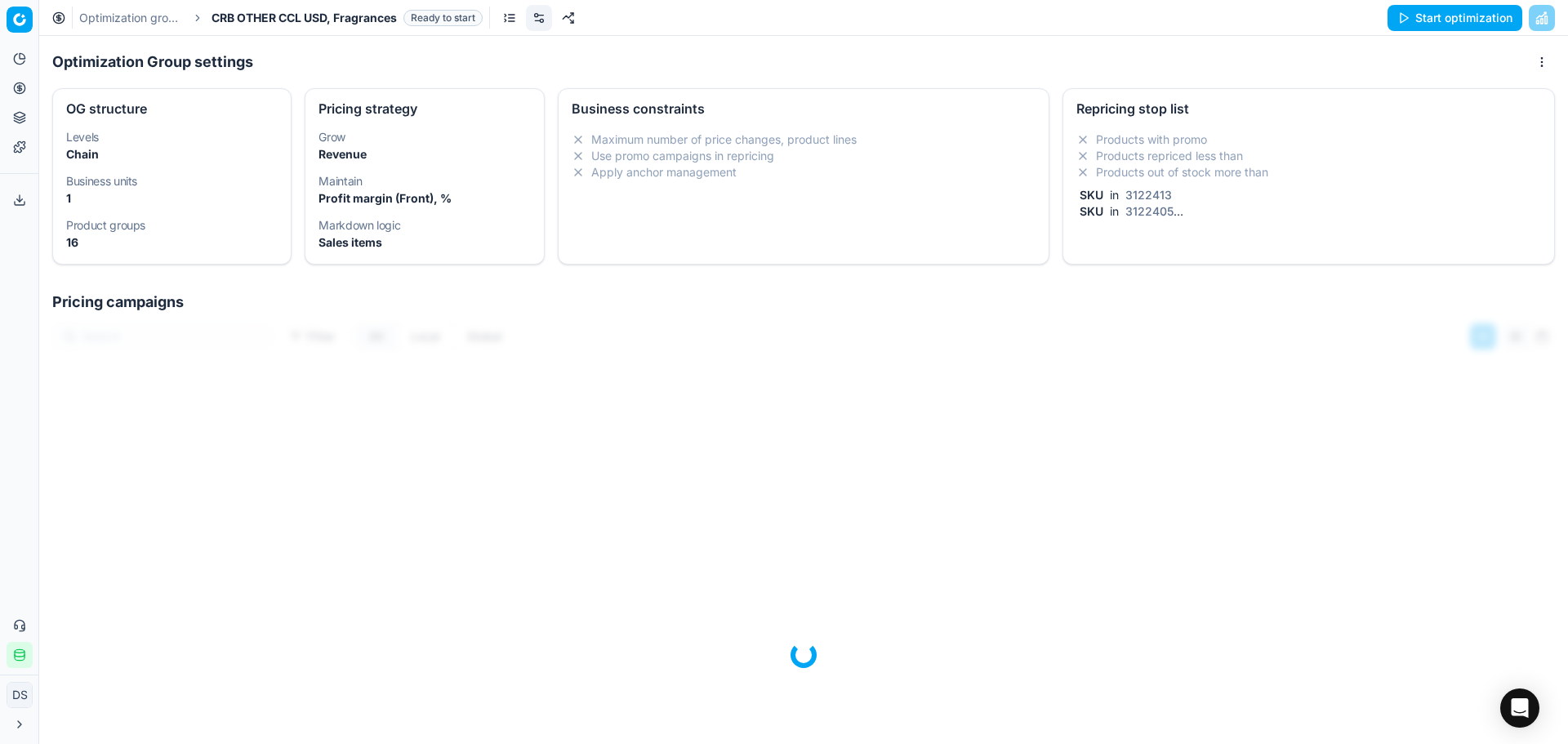
click at [1334, 120] on div "Repricing stop list" at bounding box center [1308, 107] width 491 height 36
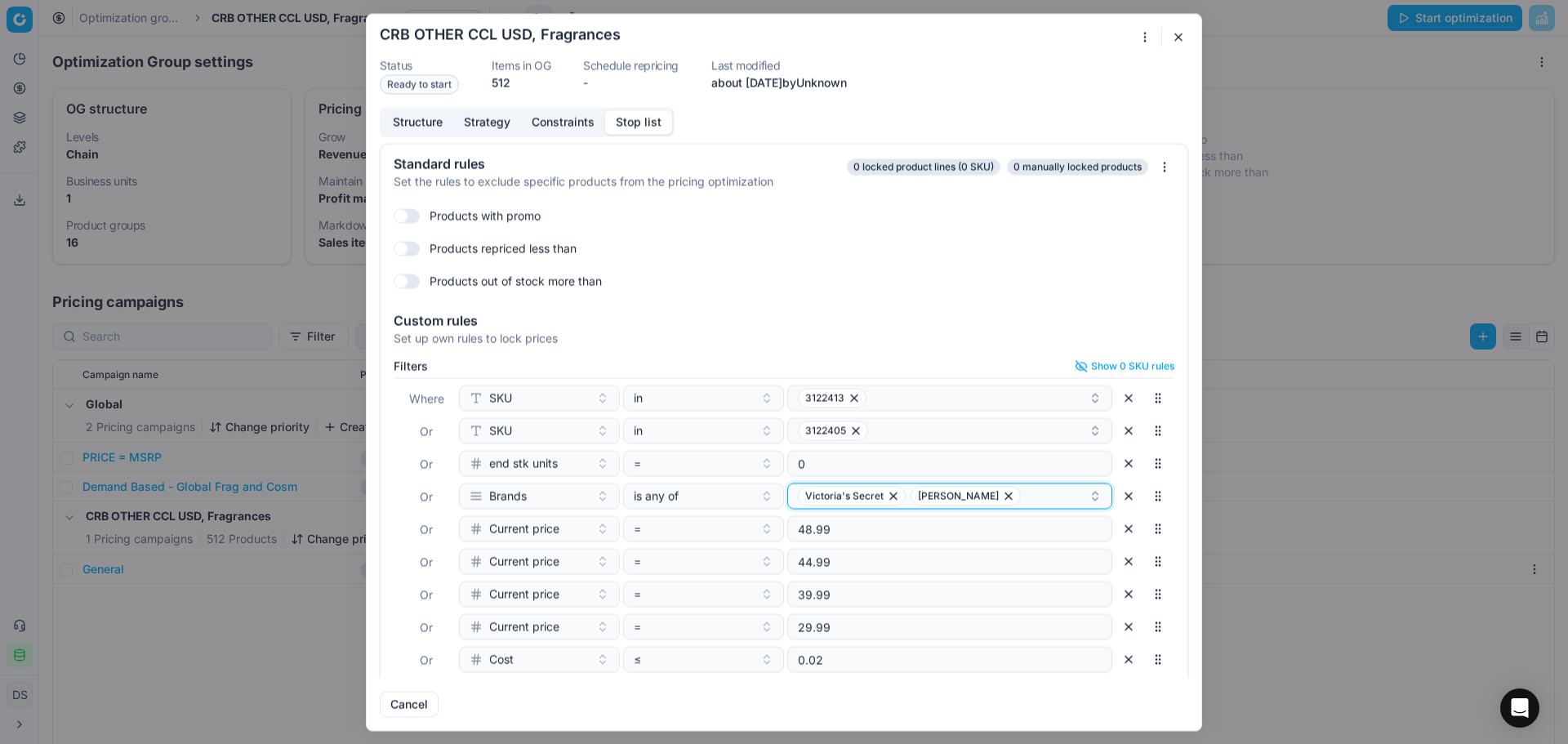
click at [1002, 499] on icon "button" at bounding box center [1008, 496] width 13 height 13
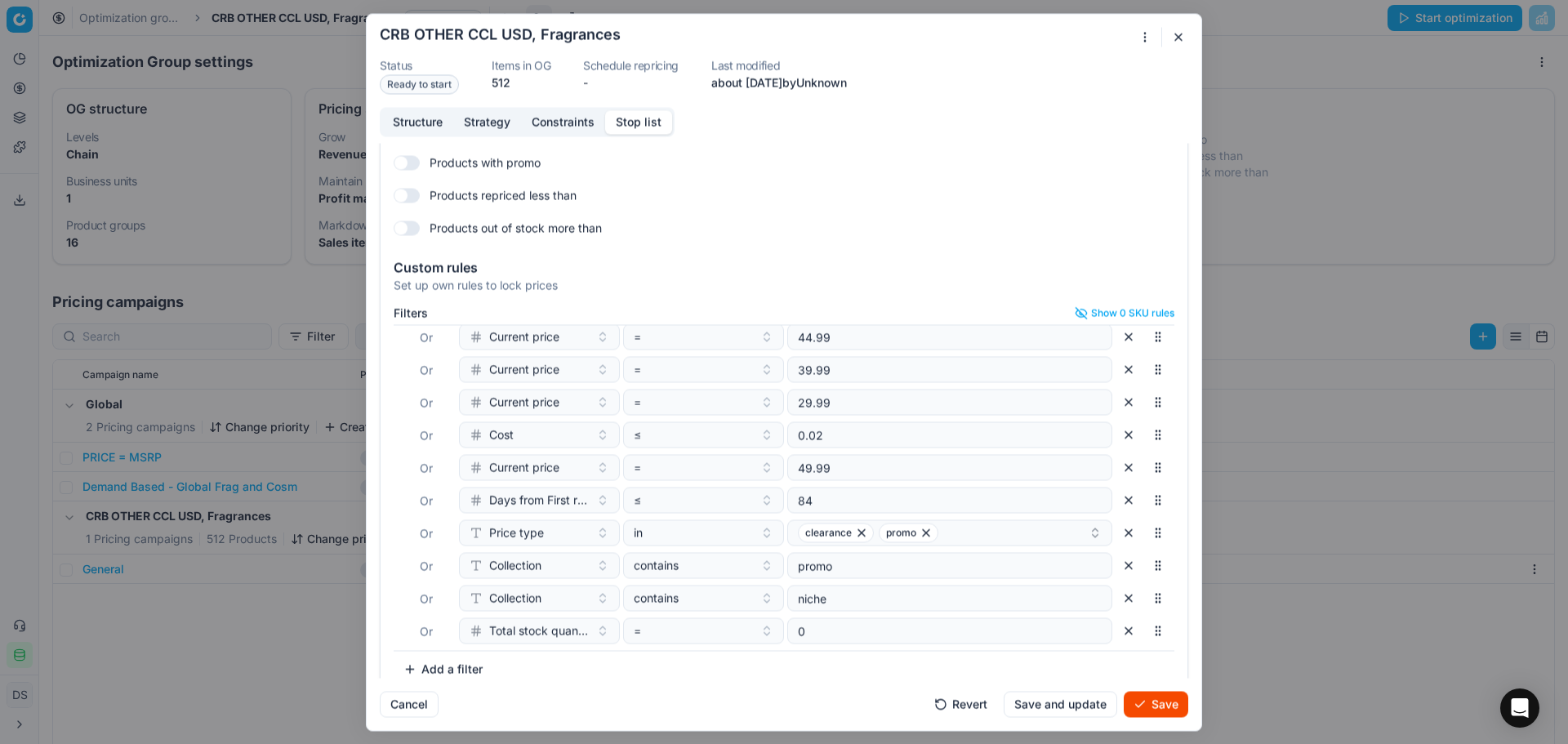
scroll to position [71, 0]
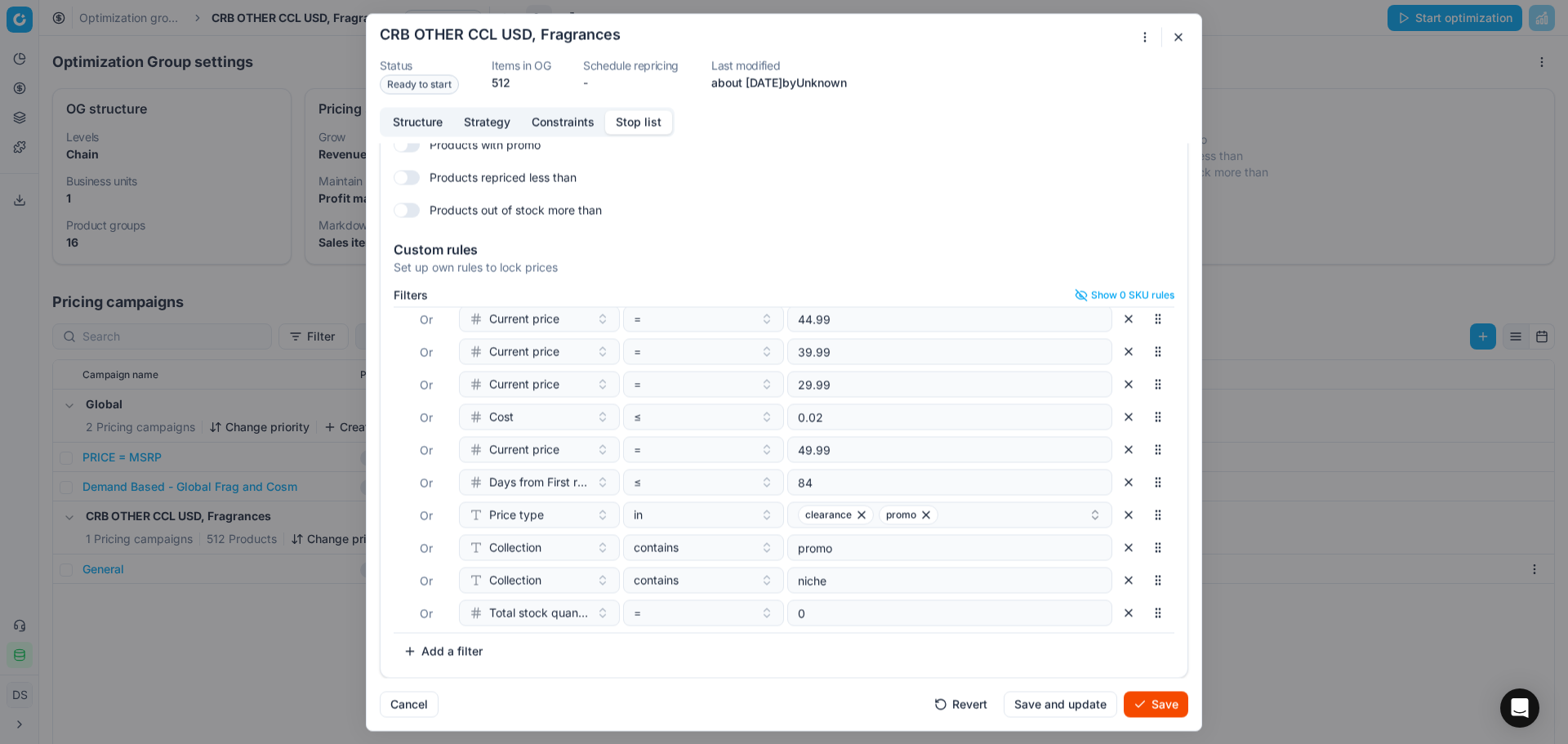
click at [1115, 584] on button "button" at bounding box center [1128, 580] width 26 height 26
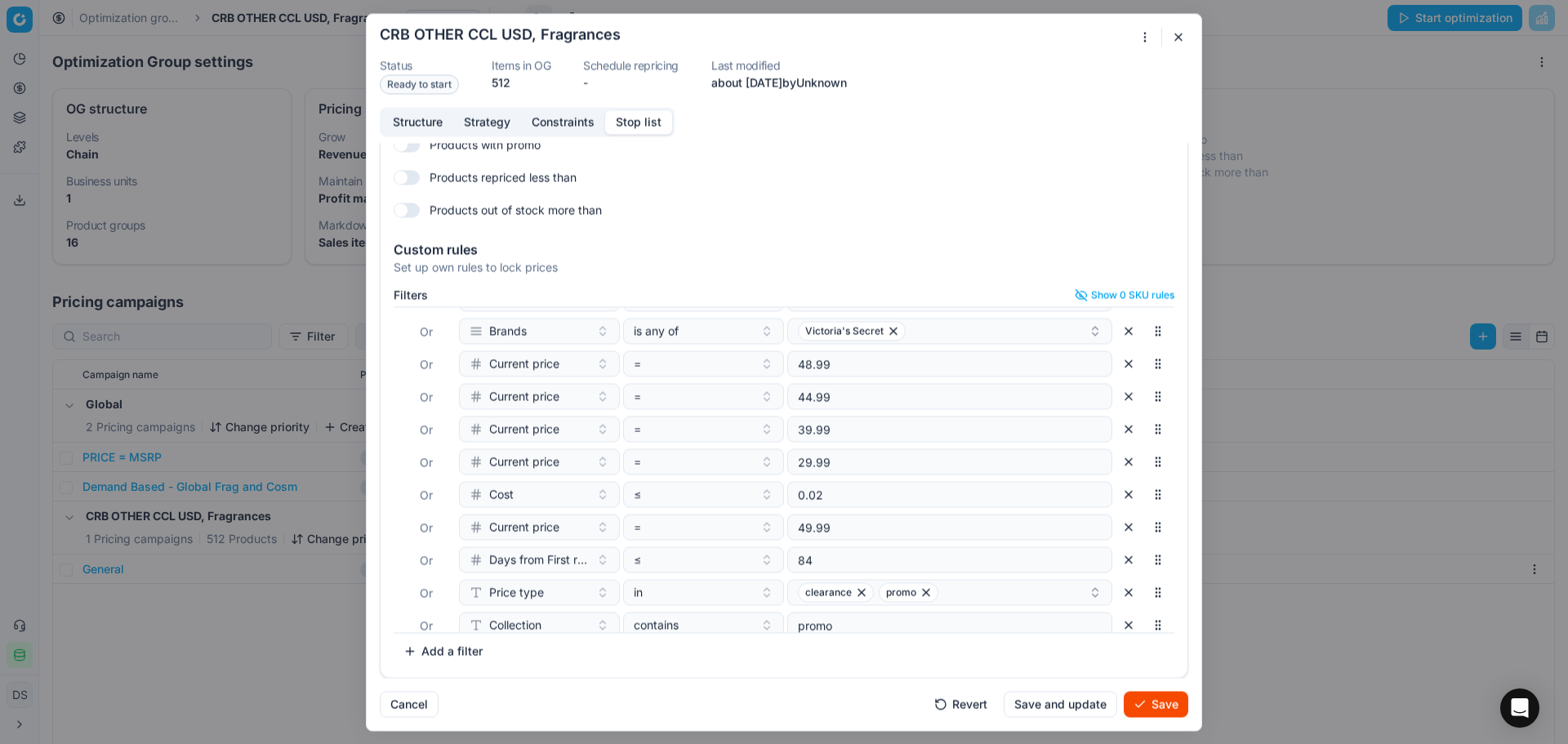
scroll to position [0, 0]
click at [1149, 705] on button "Save" at bounding box center [1156, 704] width 65 height 26
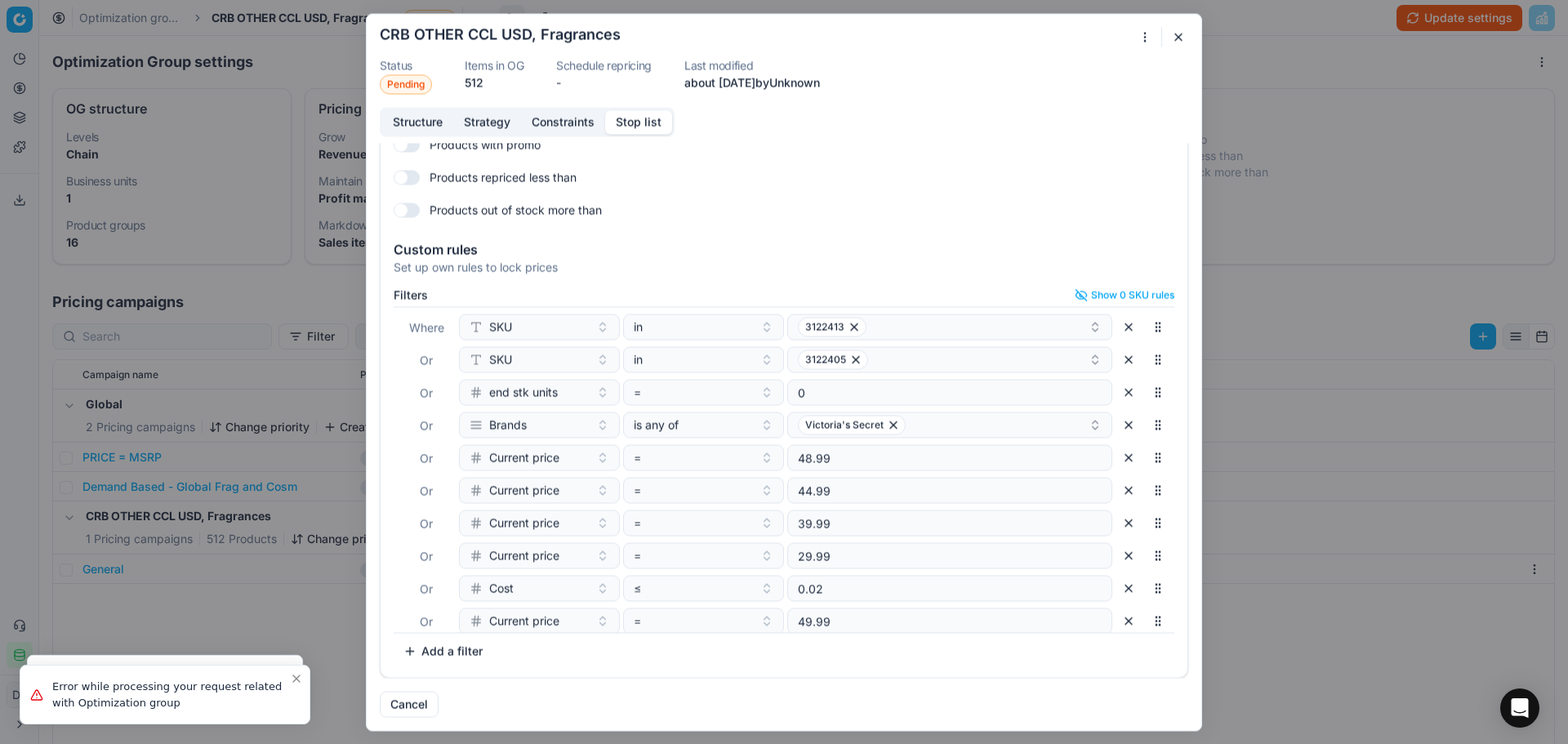
click at [1181, 39] on button "button" at bounding box center [1178, 37] width 20 height 20
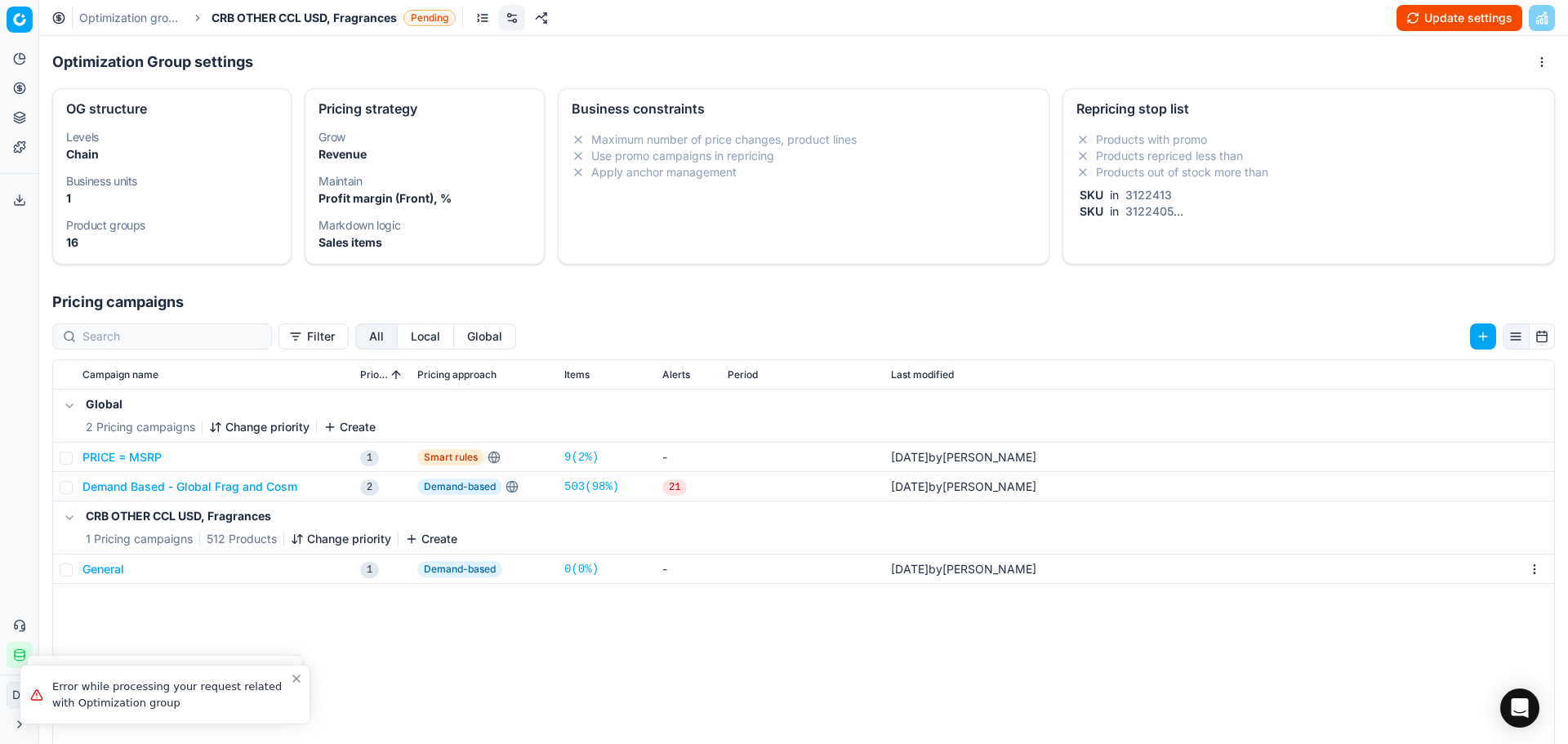
click at [156, 24] on link "Optimization groups" at bounding box center [131, 17] width 105 height 16
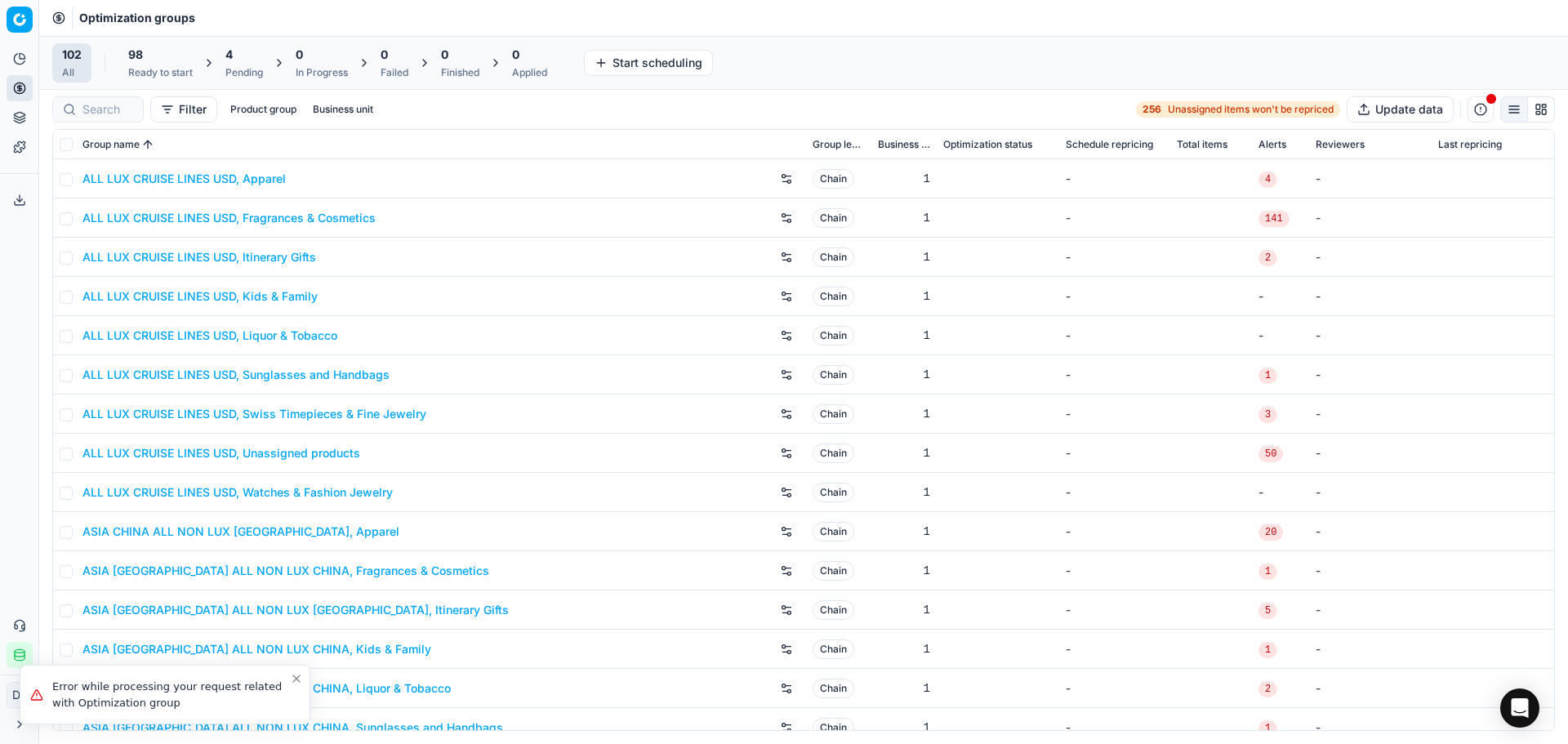
click at [243, 53] on div "4" at bounding box center [244, 54] width 37 height 16
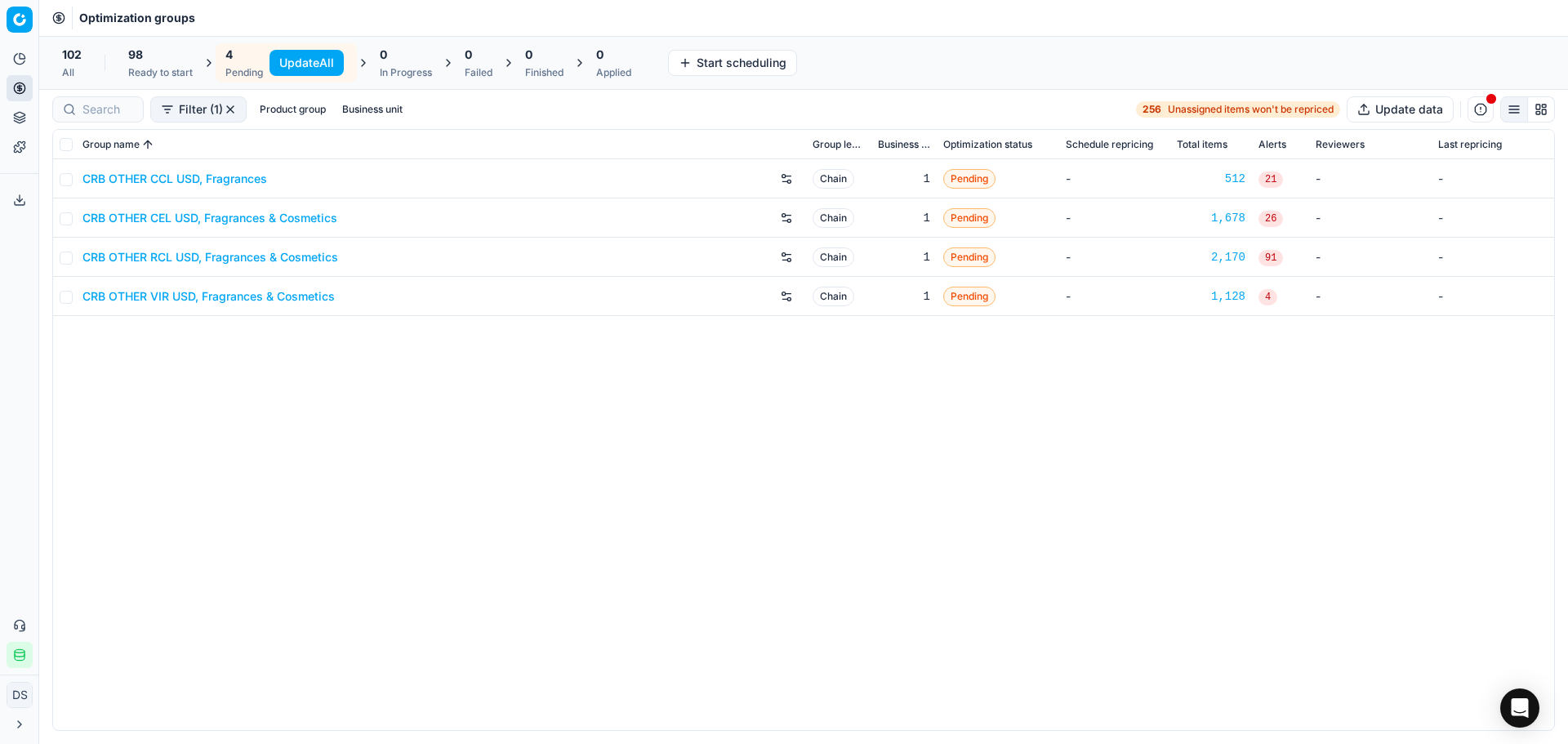
click at [203, 223] on link "CRB OTHER CEL USD, Fragrances & Cosmetics" at bounding box center [210, 217] width 255 height 16
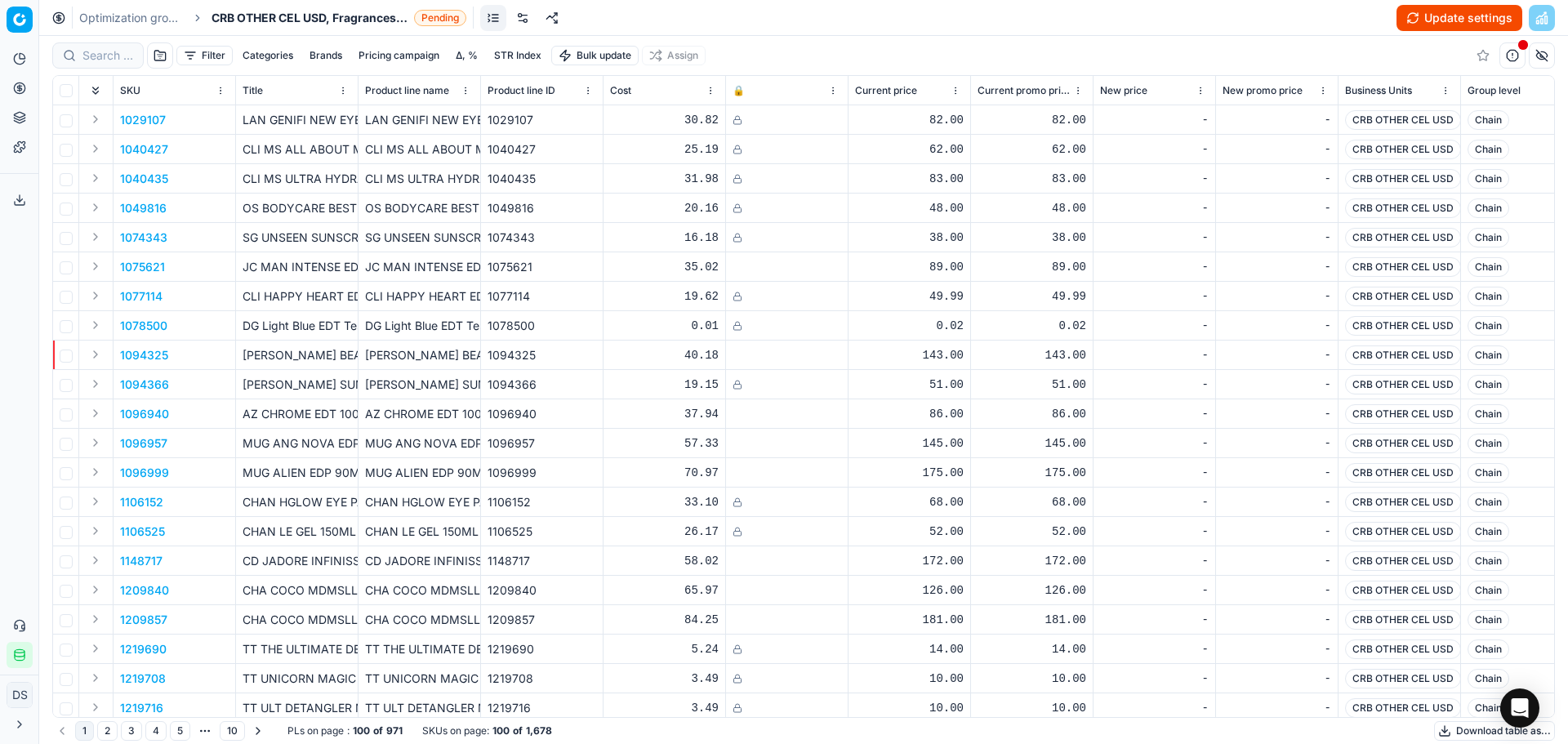
click at [1437, 24] on button "Update settings" at bounding box center [1459, 18] width 126 height 26
click at [1420, 22] on button "Start optimization" at bounding box center [1455, 18] width 135 height 26
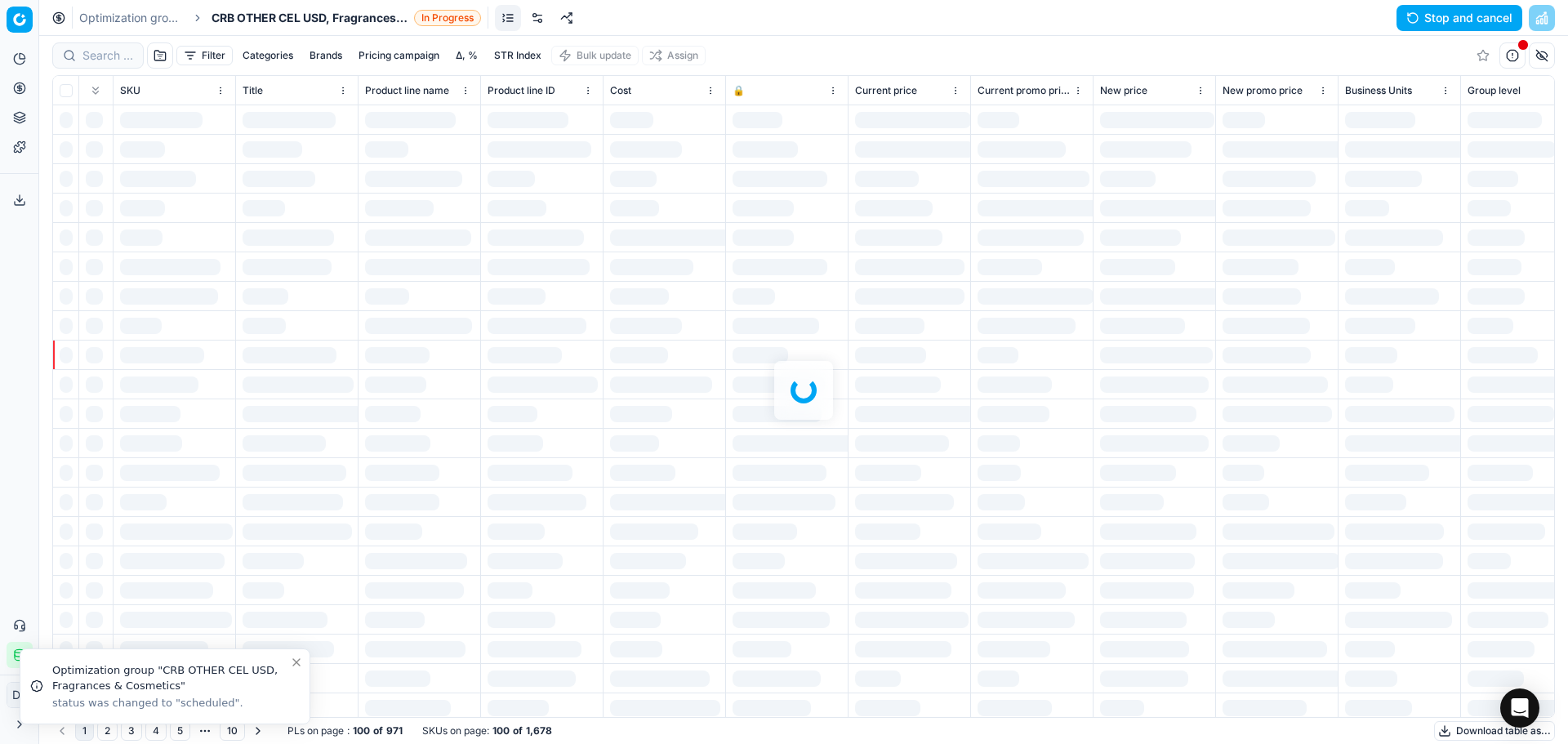
click at [118, 21] on link "Optimization groups" at bounding box center [131, 17] width 105 height 16
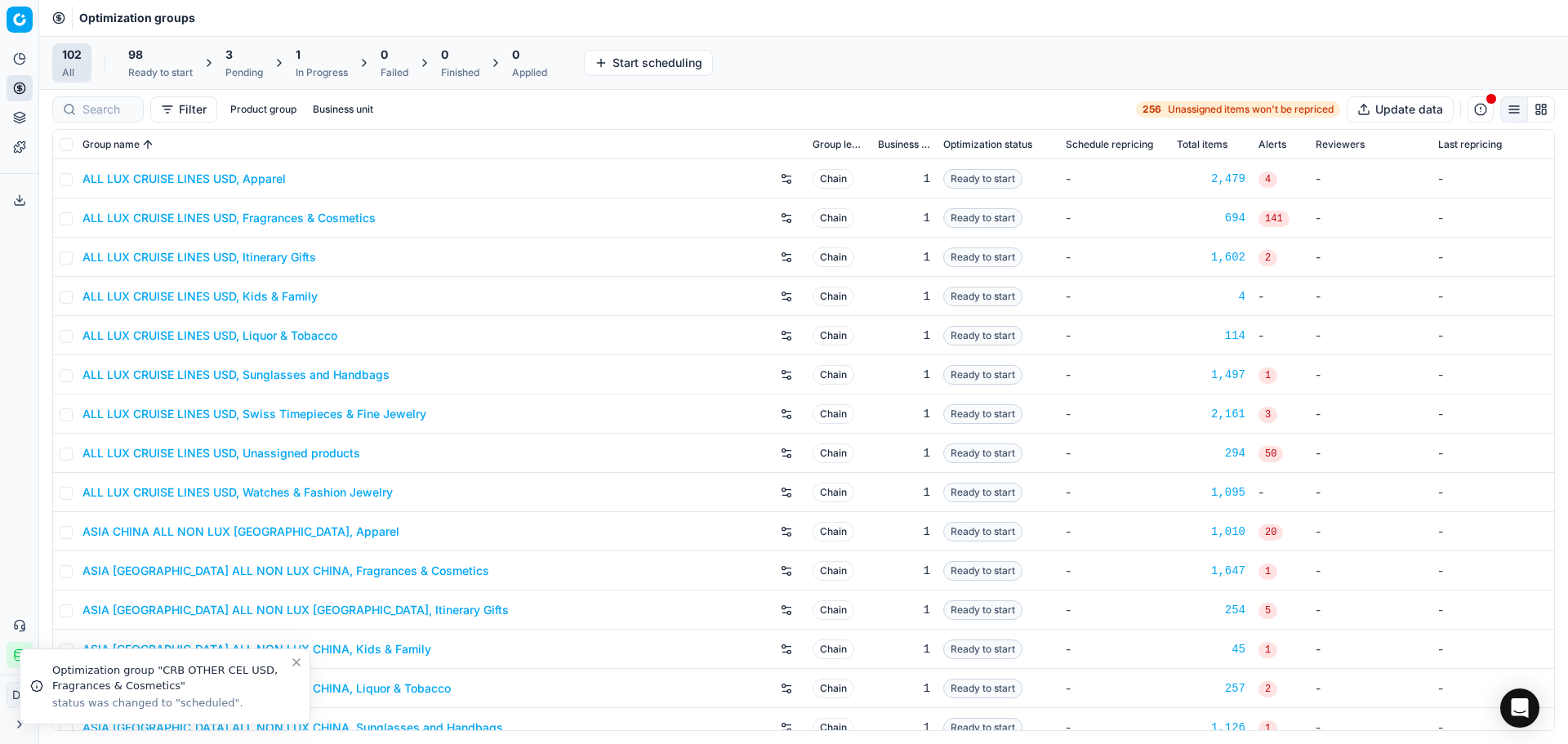
click at [244, 69] on div "Pending" at bounding box center [244, 73] width 37 height 13
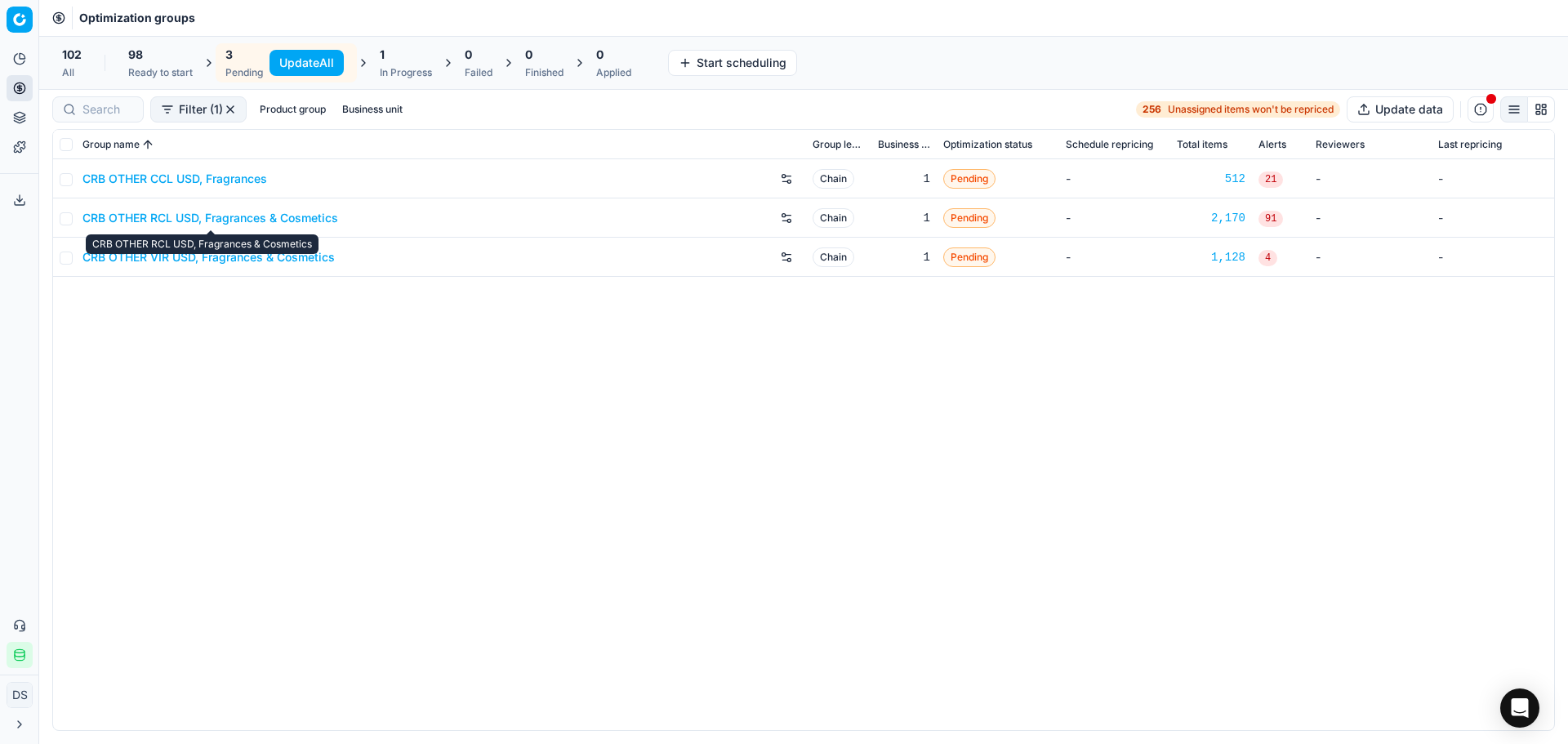
click at [186, 258] on link "CRB OTHER VIR USD, Fragrances & Cosmetics" at bounding box center [208, 257] width 252 height 16
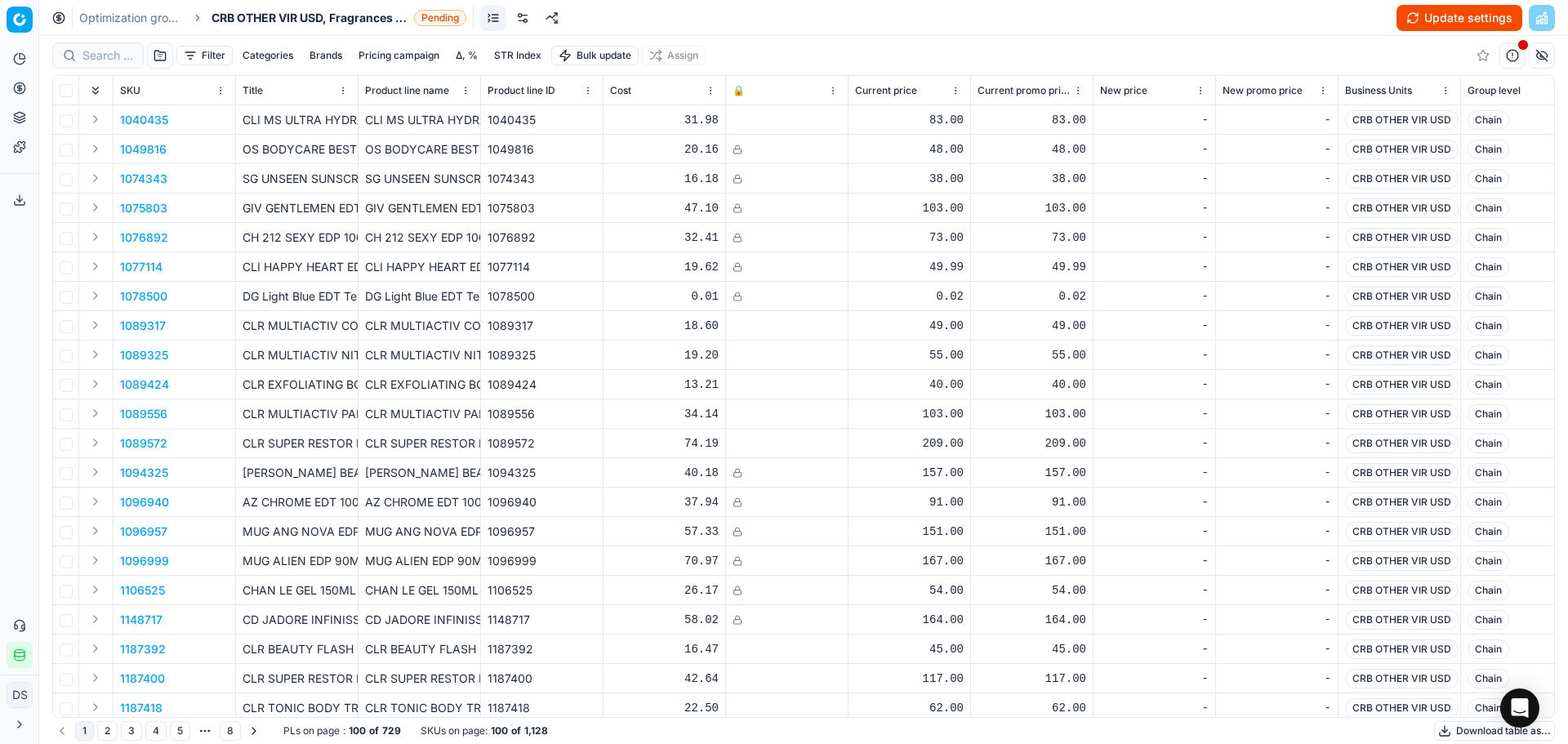
click at [1429, 12] on button "Update settings" at bounding box center [1459, 18] width 126 height 26
click at [1421, 18] on button "Start optimization" at bounding box center [1455, 18] width 135 height 26
click at [164, 20] on link "Optimization groups" at bounding box center [131, 17] width 105 height 16
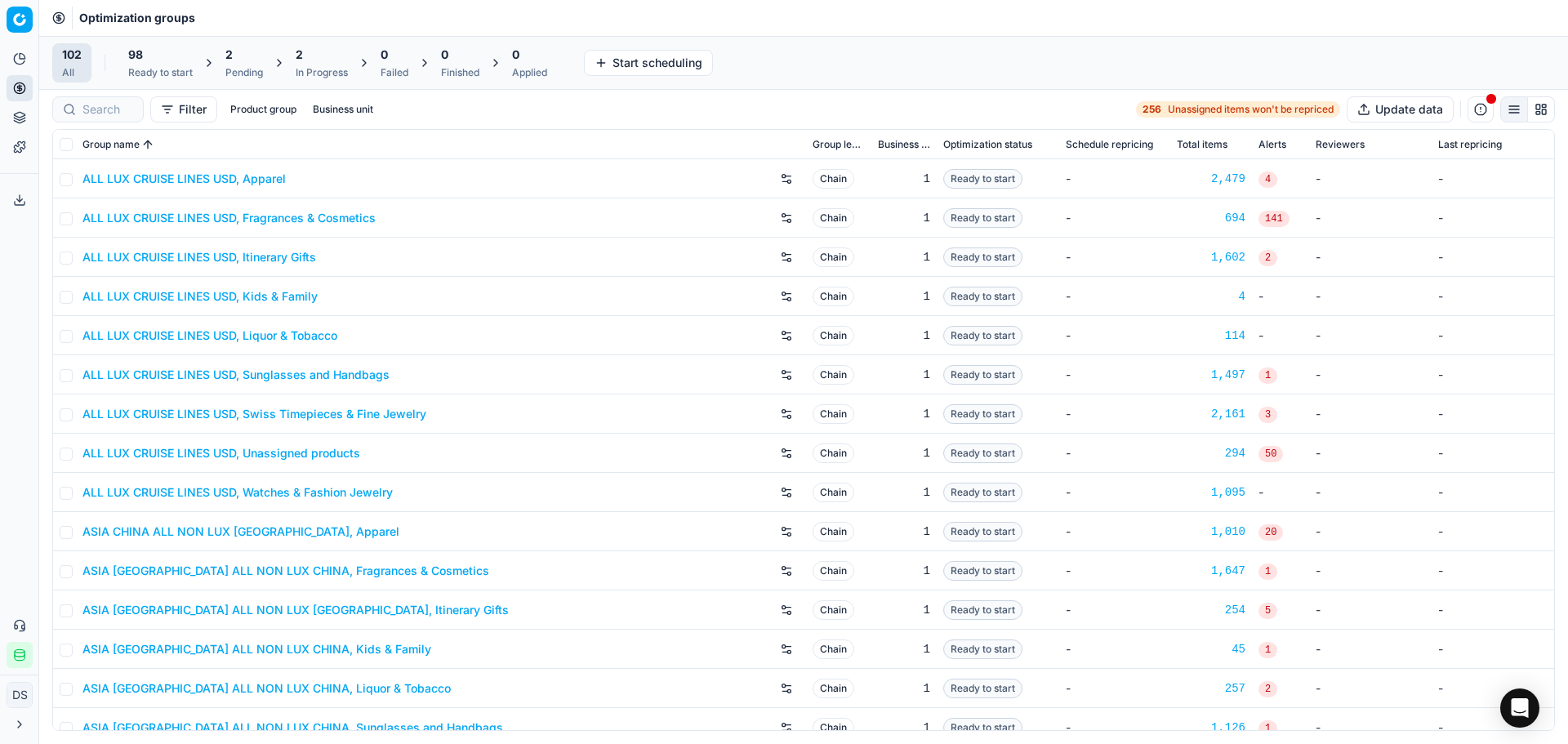
click at [232, 61] on span "2" at bounding box center [229, 54] width 7 height 16
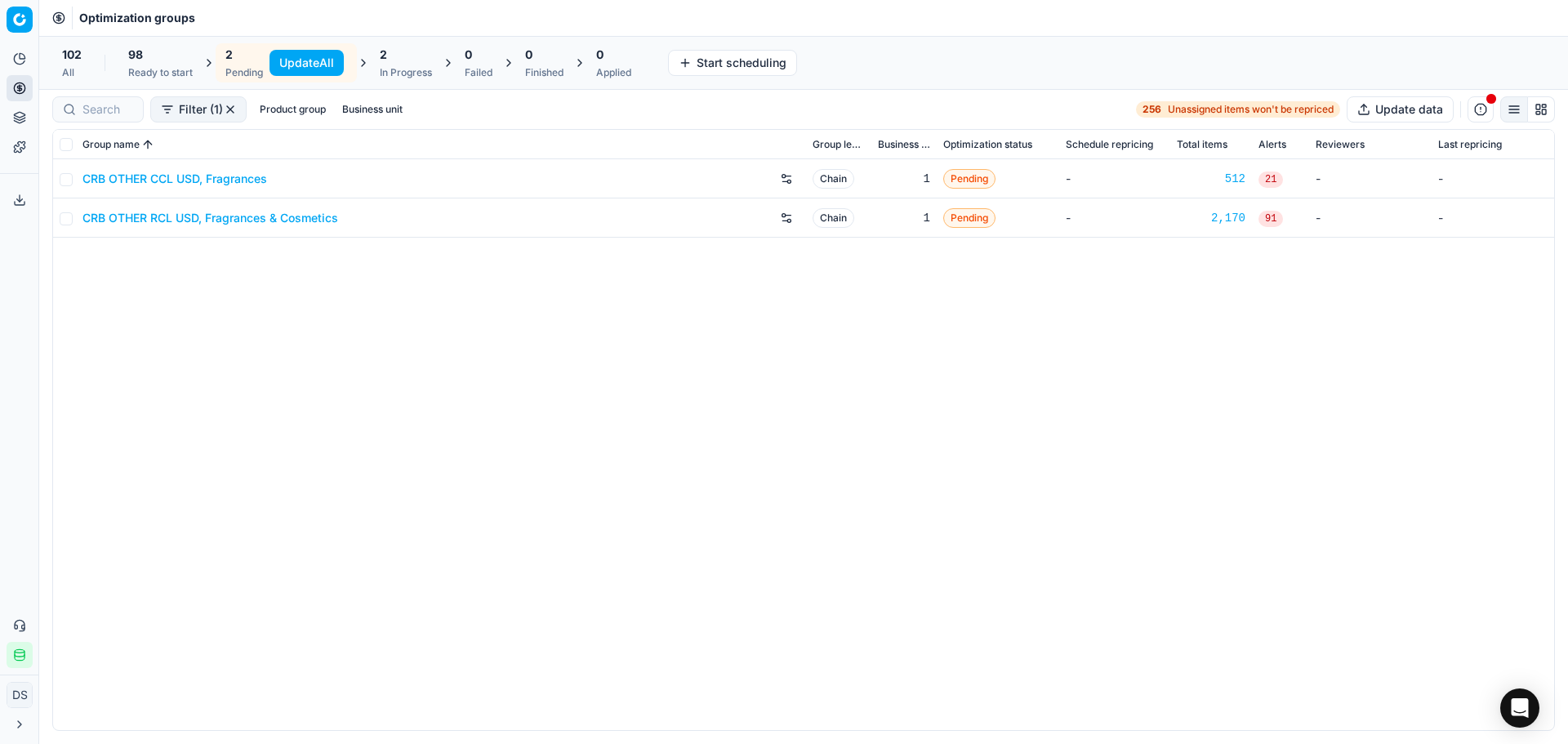
click at [196, 214] on link "CRB OTHER RCL USD, Fragrances & Cosmetics" at bounding box center [210, 217] width 256 height 16
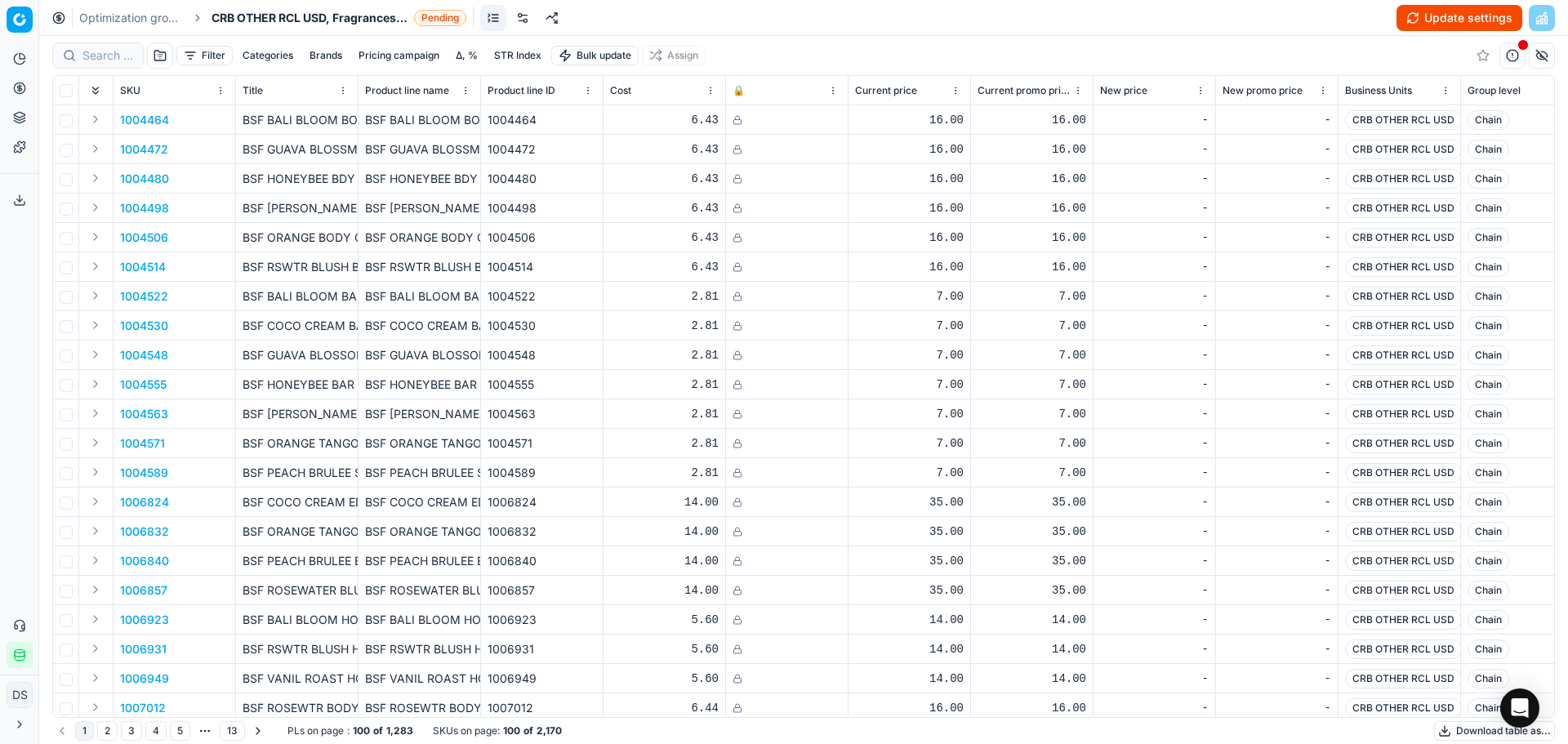
click at [1416, 14] on button "Update settings" at bounding box center [1459, 18] width 126 height 26
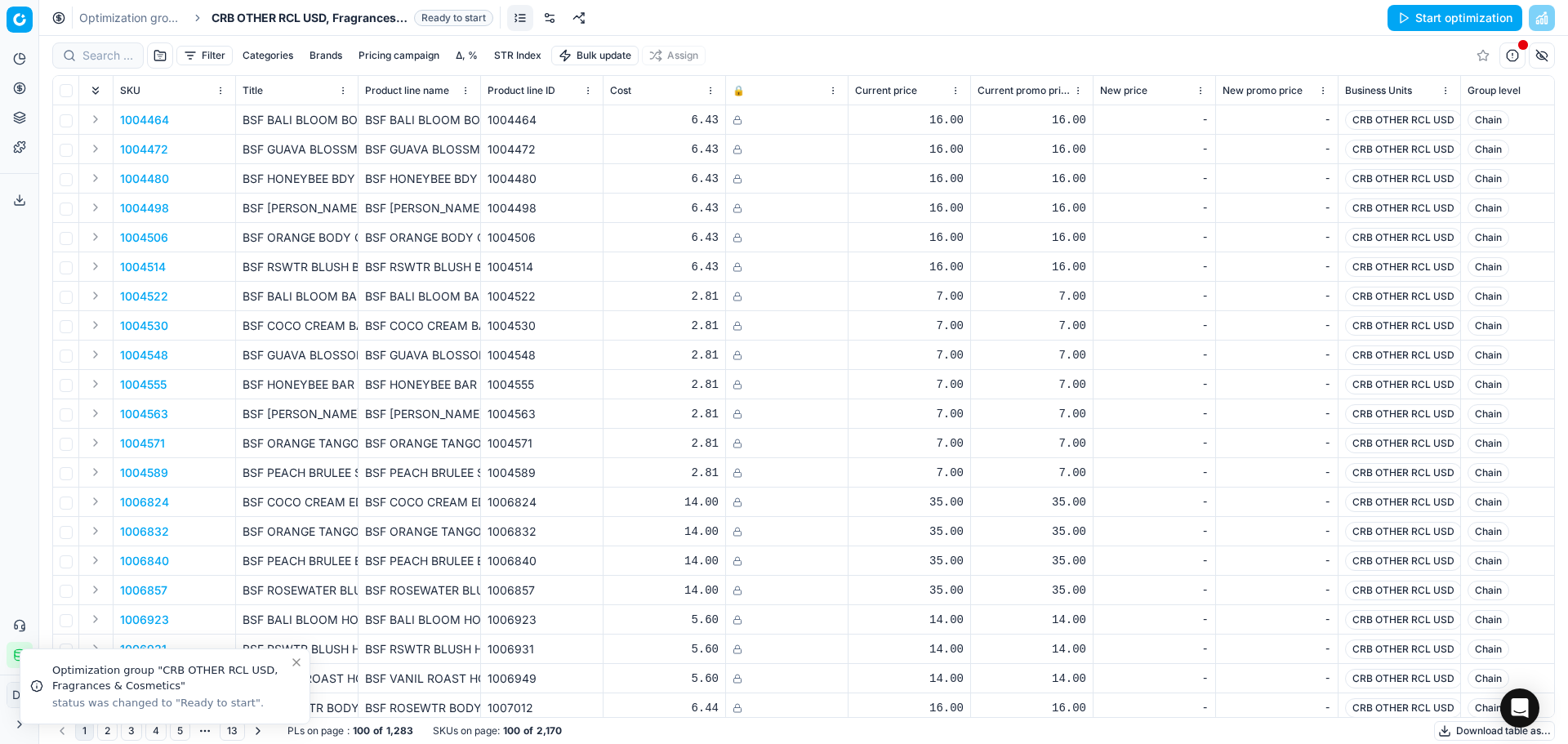
click at [1473, 21] on button "Start optimization" at bounding box center [1455, 18] width 135 height 26
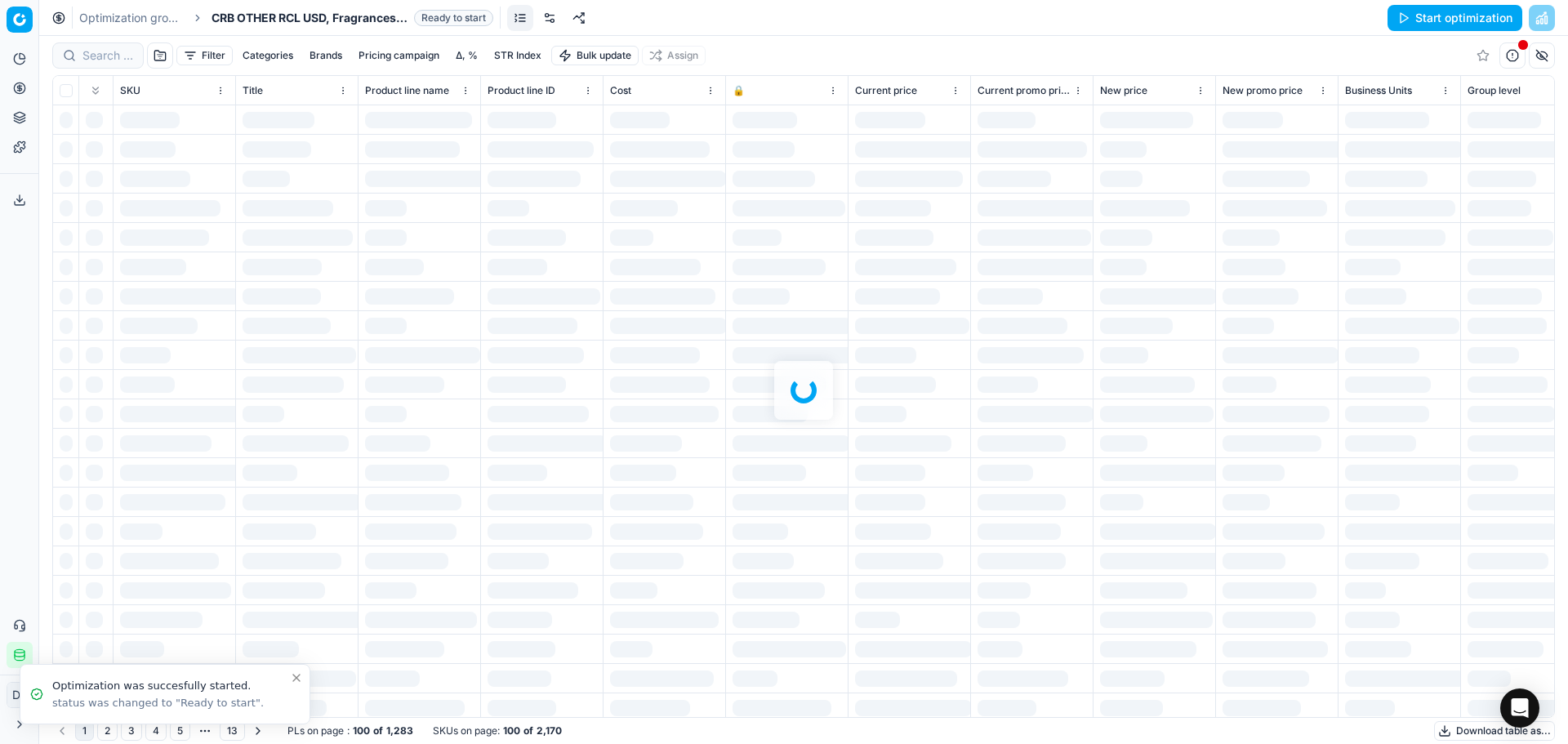
click at [142, 15] on link "Optimization groups" at bounding box center [131, 17] width 105 height 16
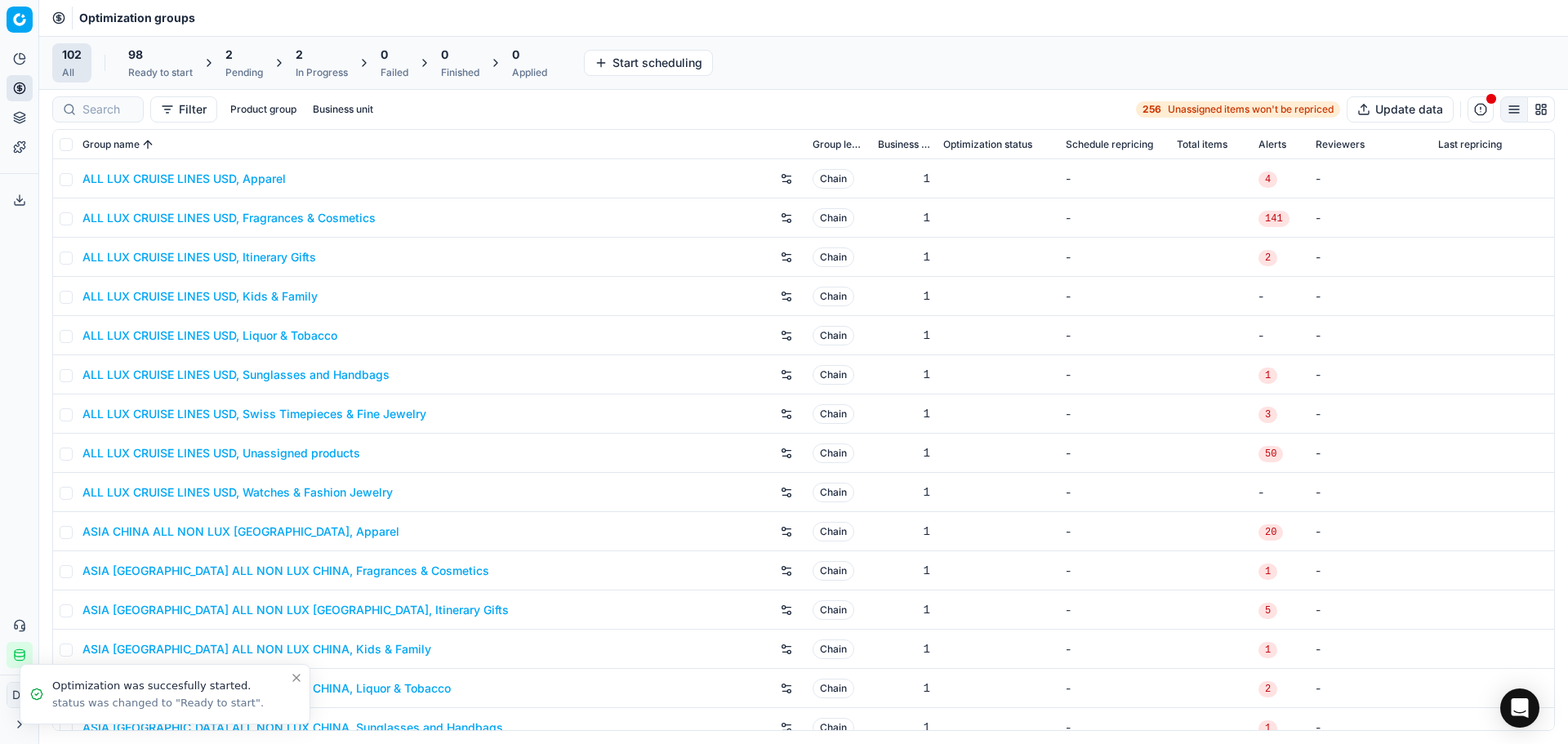
click at [255, 71] on div "Pending" at bounding box center [244, 73] width 37 height 13
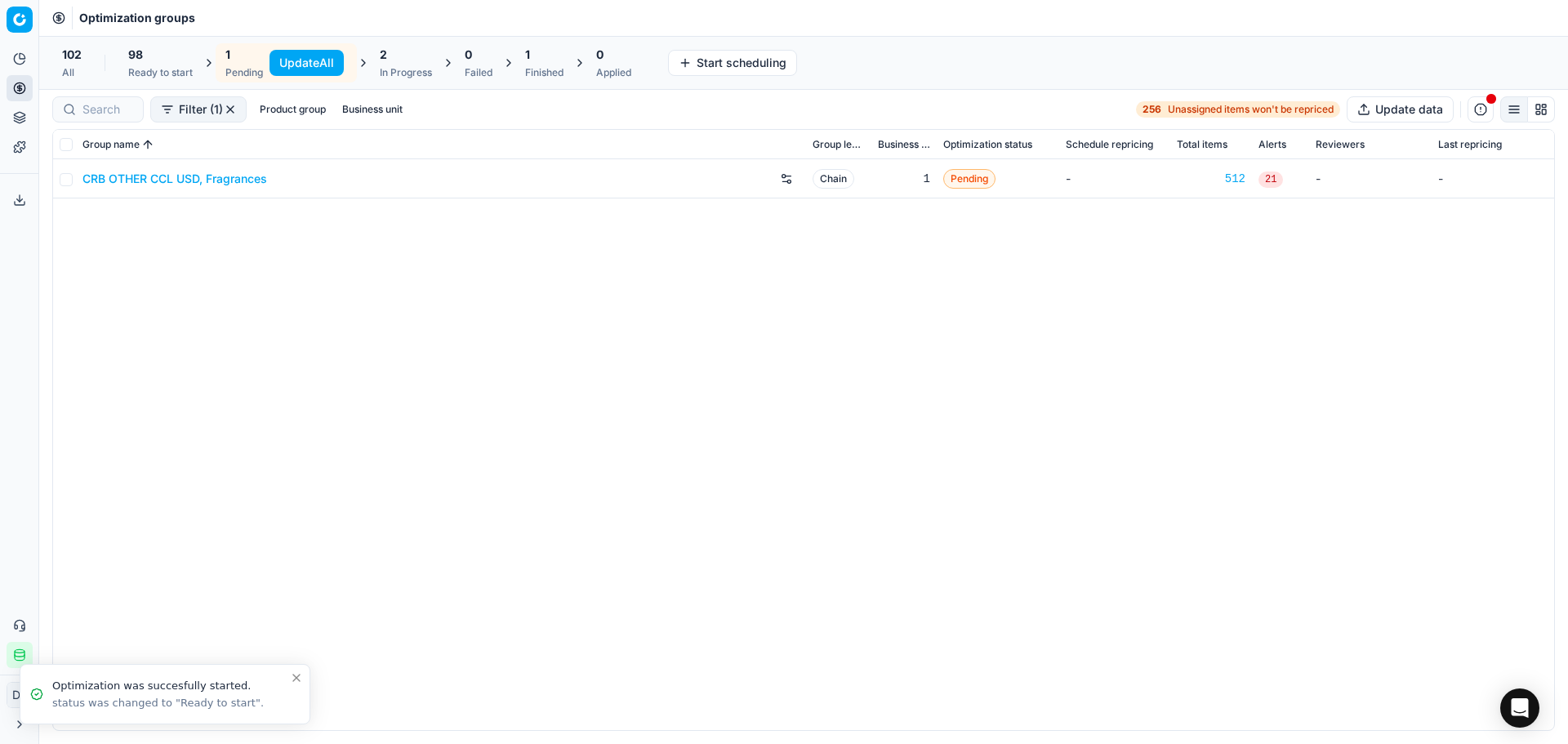
click at [220, 171] on link "CRB OTHER CCL USD, Fragrances" at bounding box center [174, 178] width 185 height 16
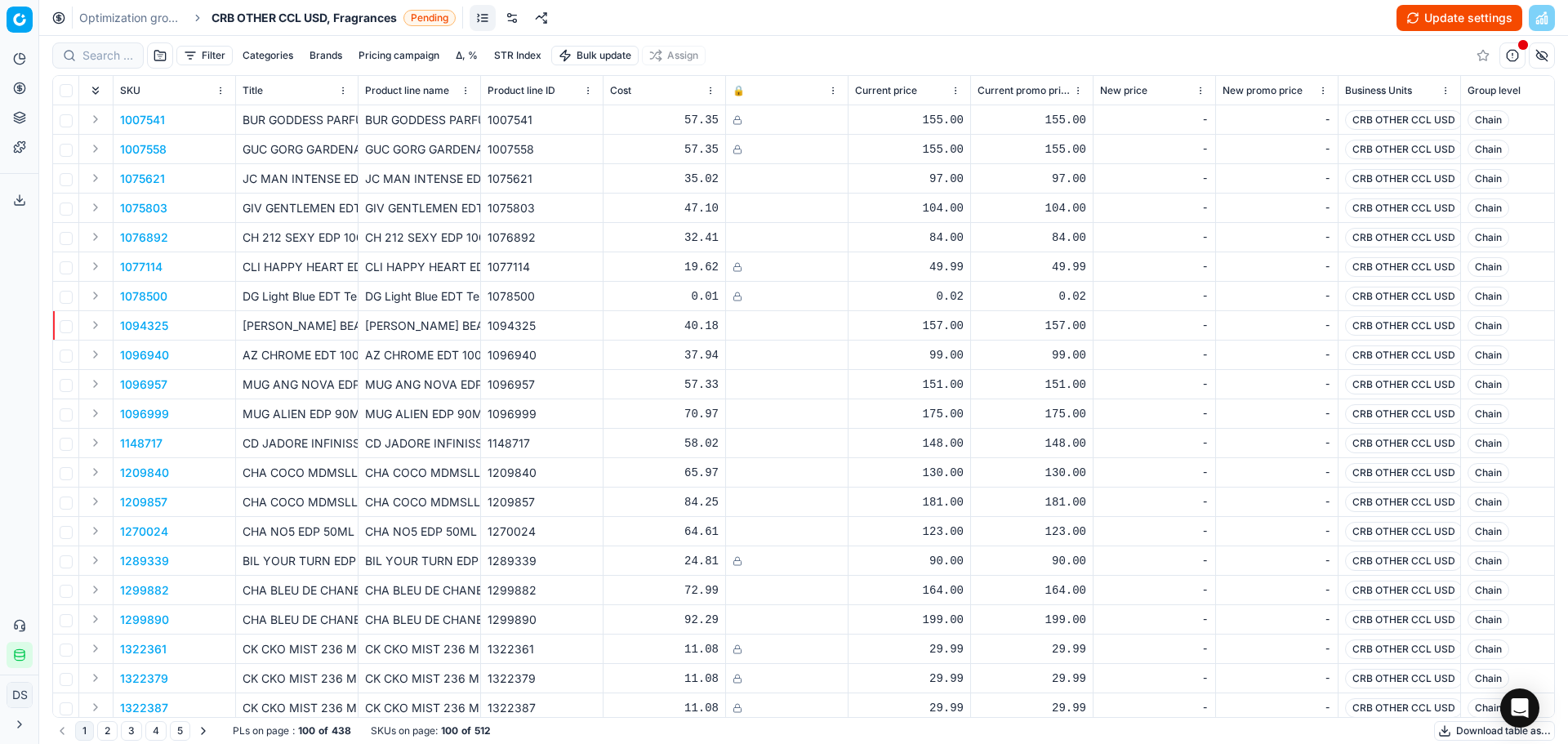
click at [1495, 17] on button "Update settings" at bounding box center [1459, 18] width 126 height 26
click at [1461, 22] on button "Start optimization" at bounding box center [1455, 18] width 135 height 26
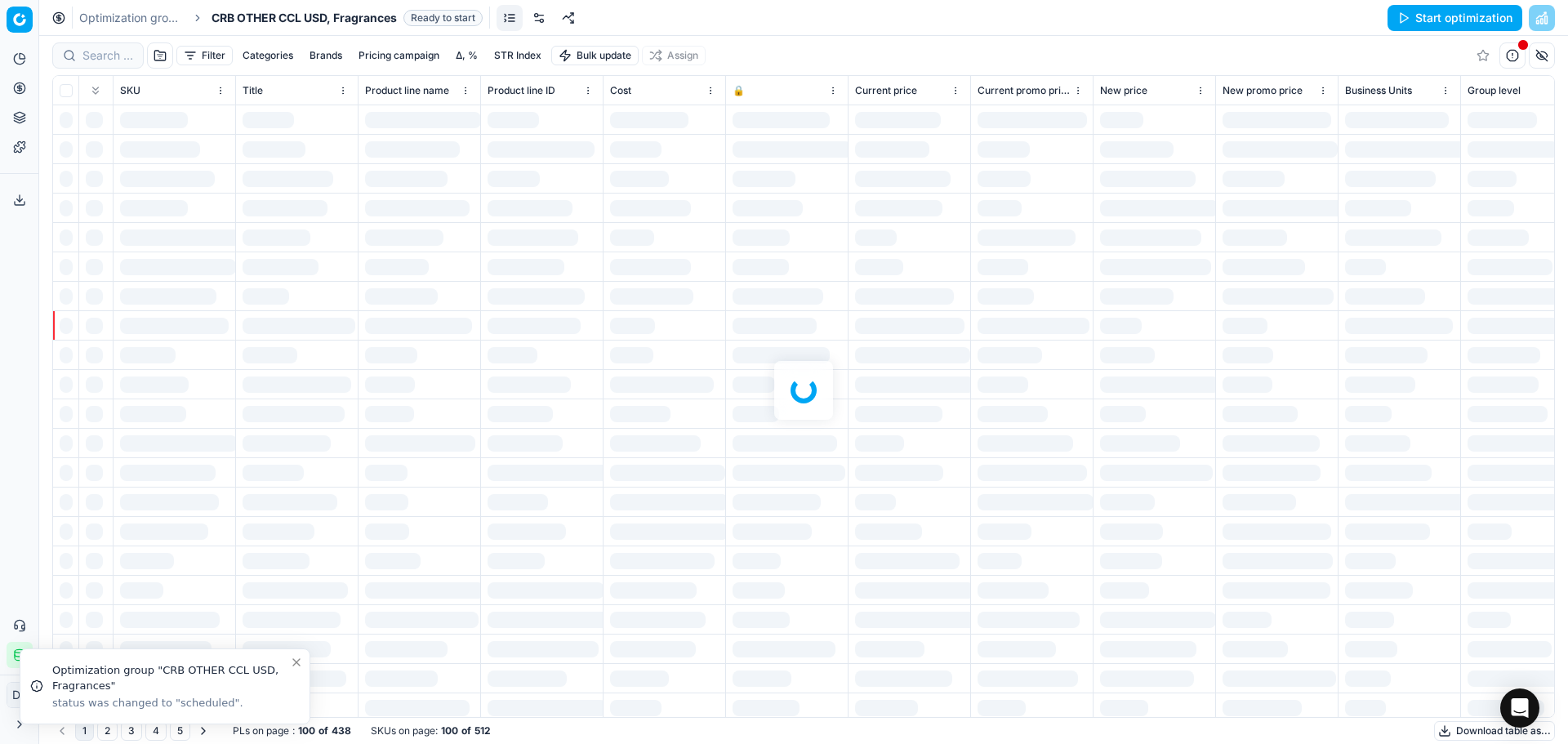
click at [172, 22] on link "Optimization groups" at bounding box center [131, 17] width 105 height 16
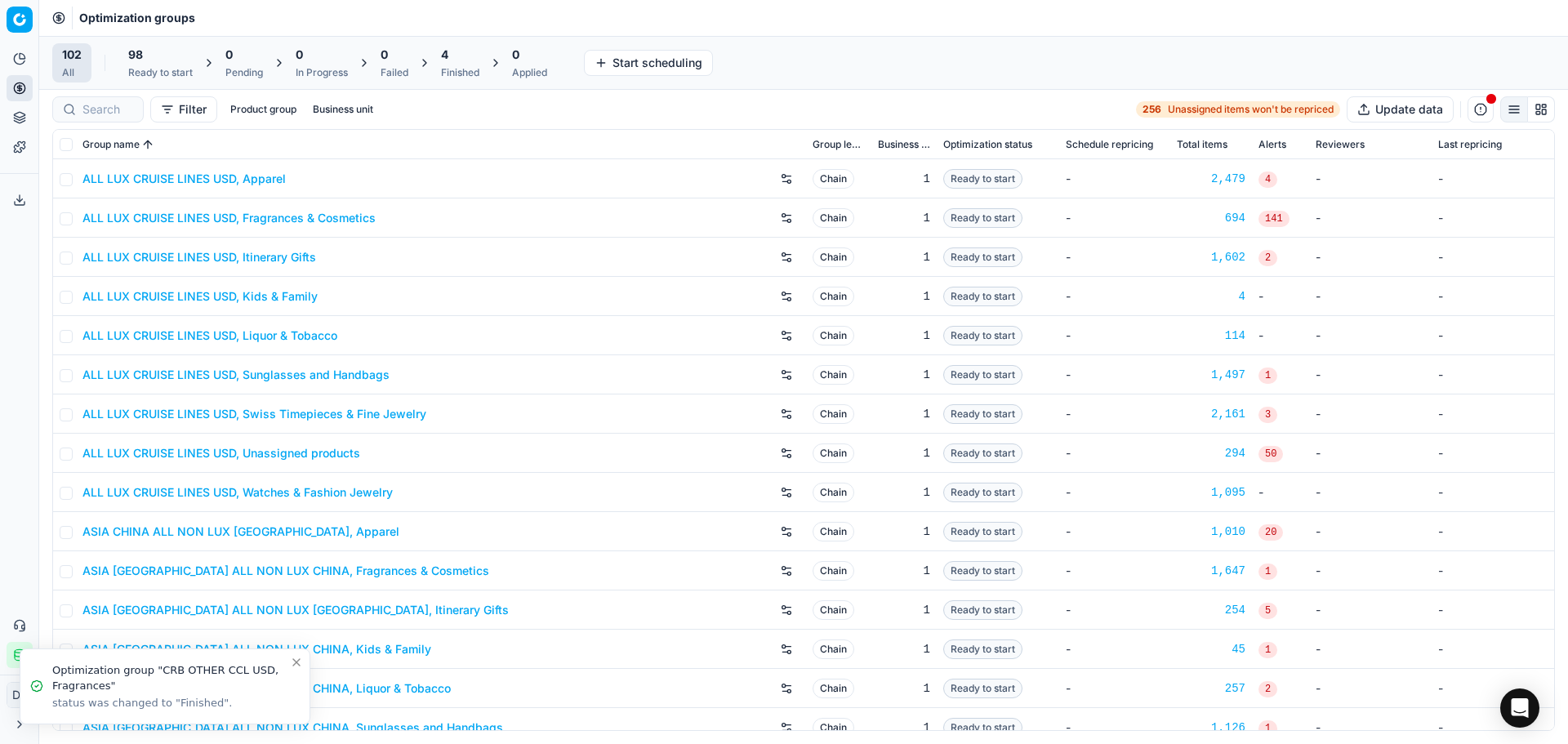
click at [469, 67] on div "Finished" at bounding box center [459, 73] width 38 height 13
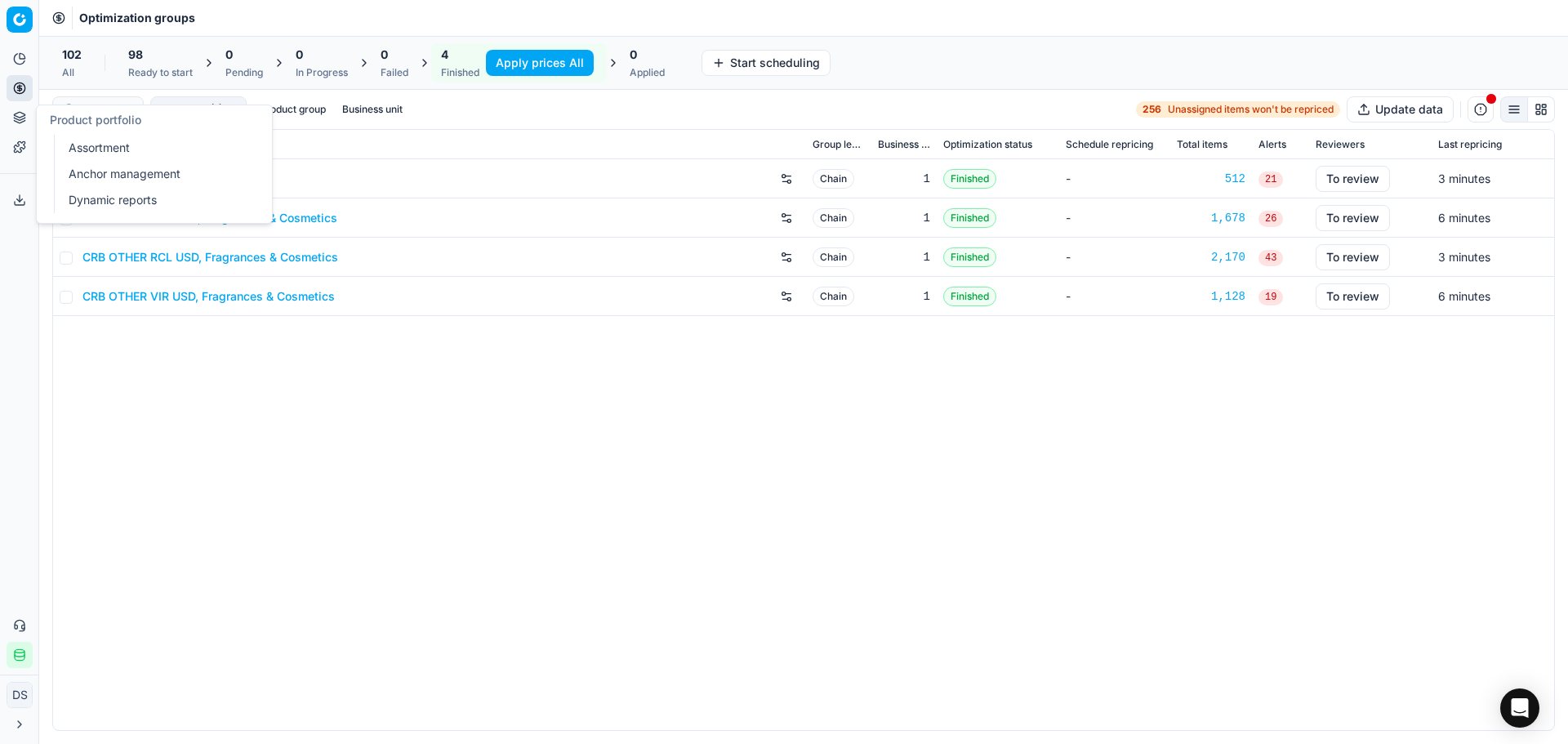
click at [22, 123] on icon at bounding box center [20, 117] width 13 height 13
click at [97, 197] on link "Dynamic reports" at bounding box center [157, 200] width 190 height 22
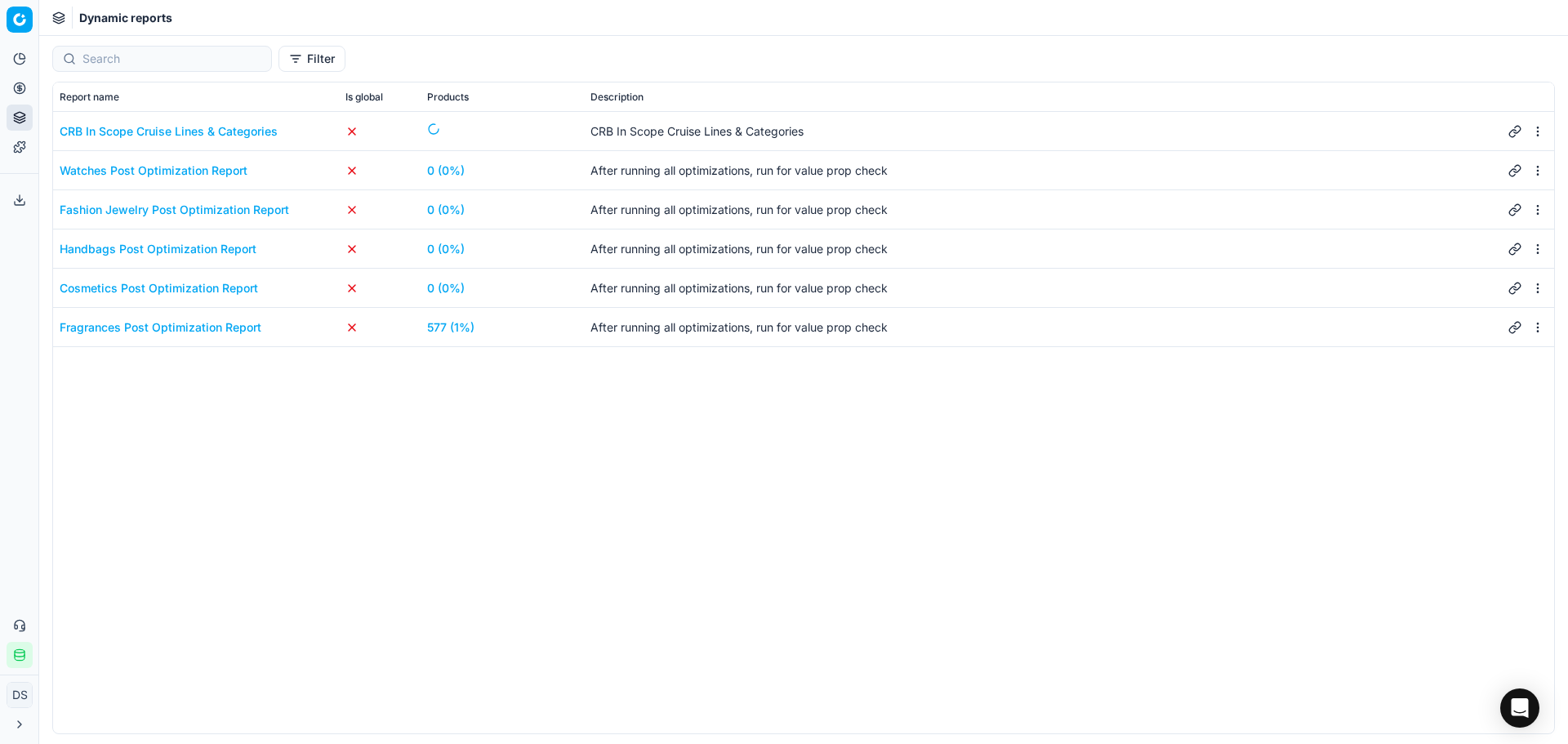
click at [458, 329] on link "577 (1%)" at bounding box center [451, 327] width 48 height 16
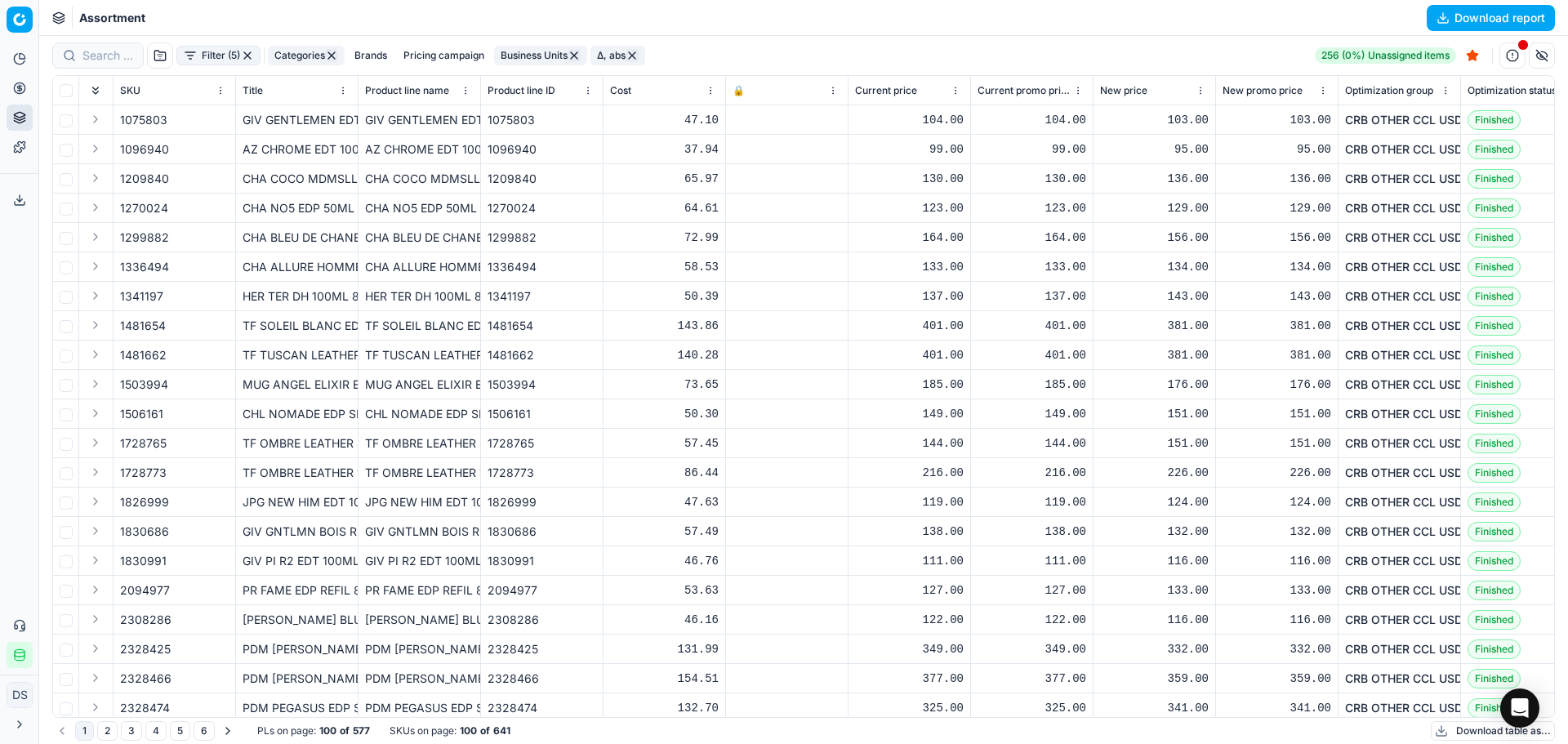
click at [1479, 733] on button "Download table as..." at bounding box center [1492, 730] width 124 height 20
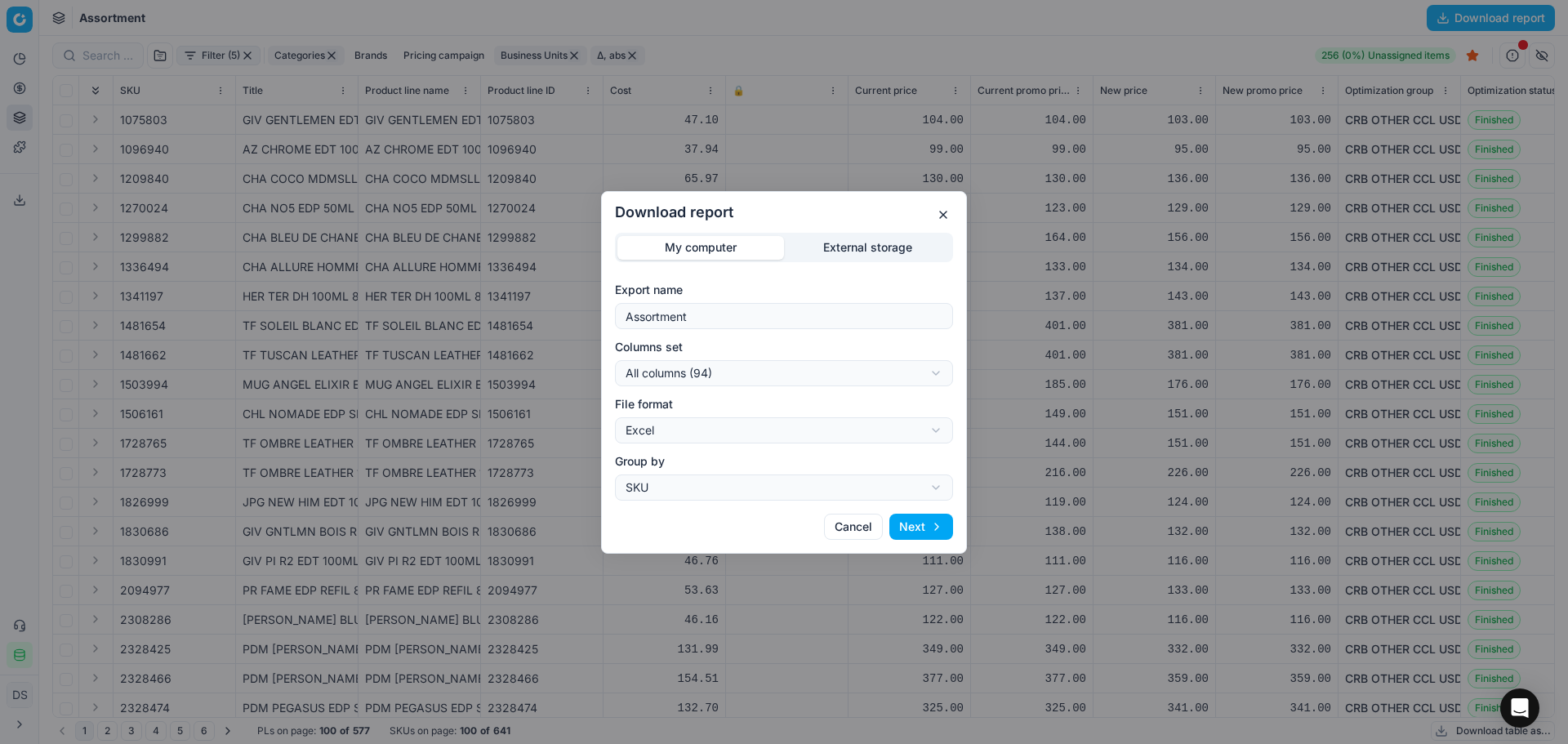
click at [755, 365] on div "Download report My computer External storage Export name Assortment Columns set…" at bounding box center [784, 372] width 1568 height 744
select select "custom"
click at [930, 525] on button "Next" at bounding box center [921, 527] width 64 height 26
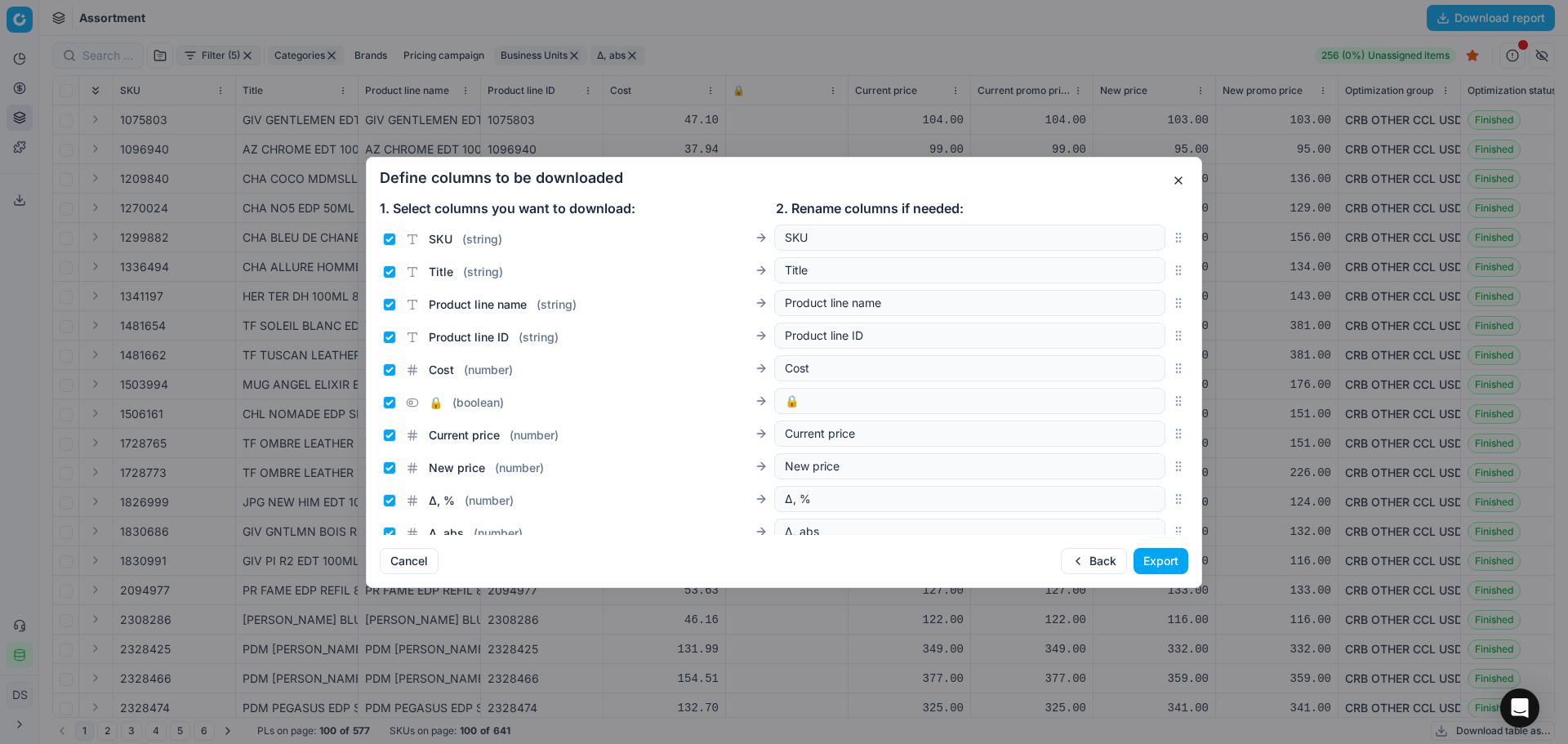
click at [1157, 567] on button "Export" at bounding box center [1160, 561] width 54 height 26
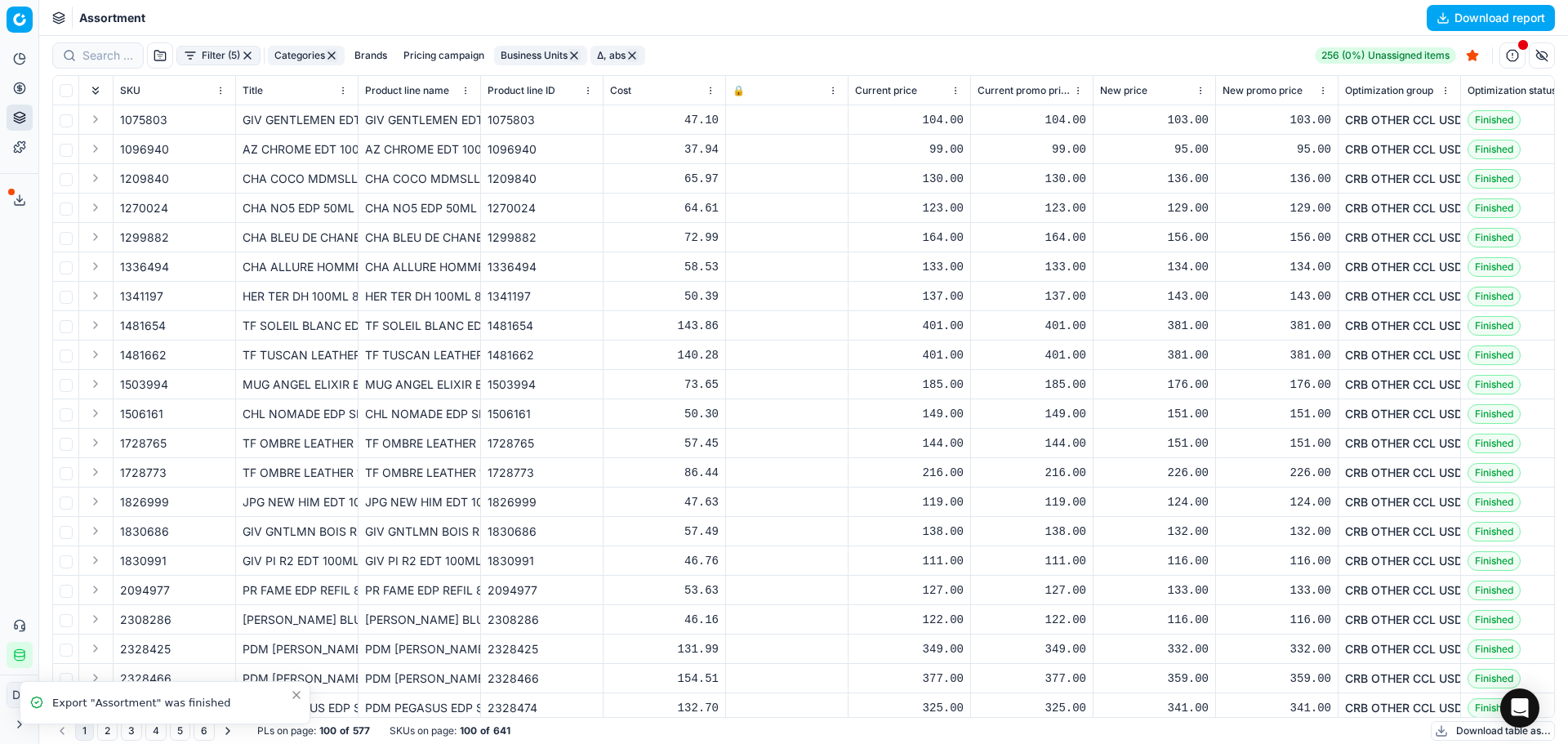
click at [25, 209] on button "Export service" at bounding box center [20, 200] width 26 height 26
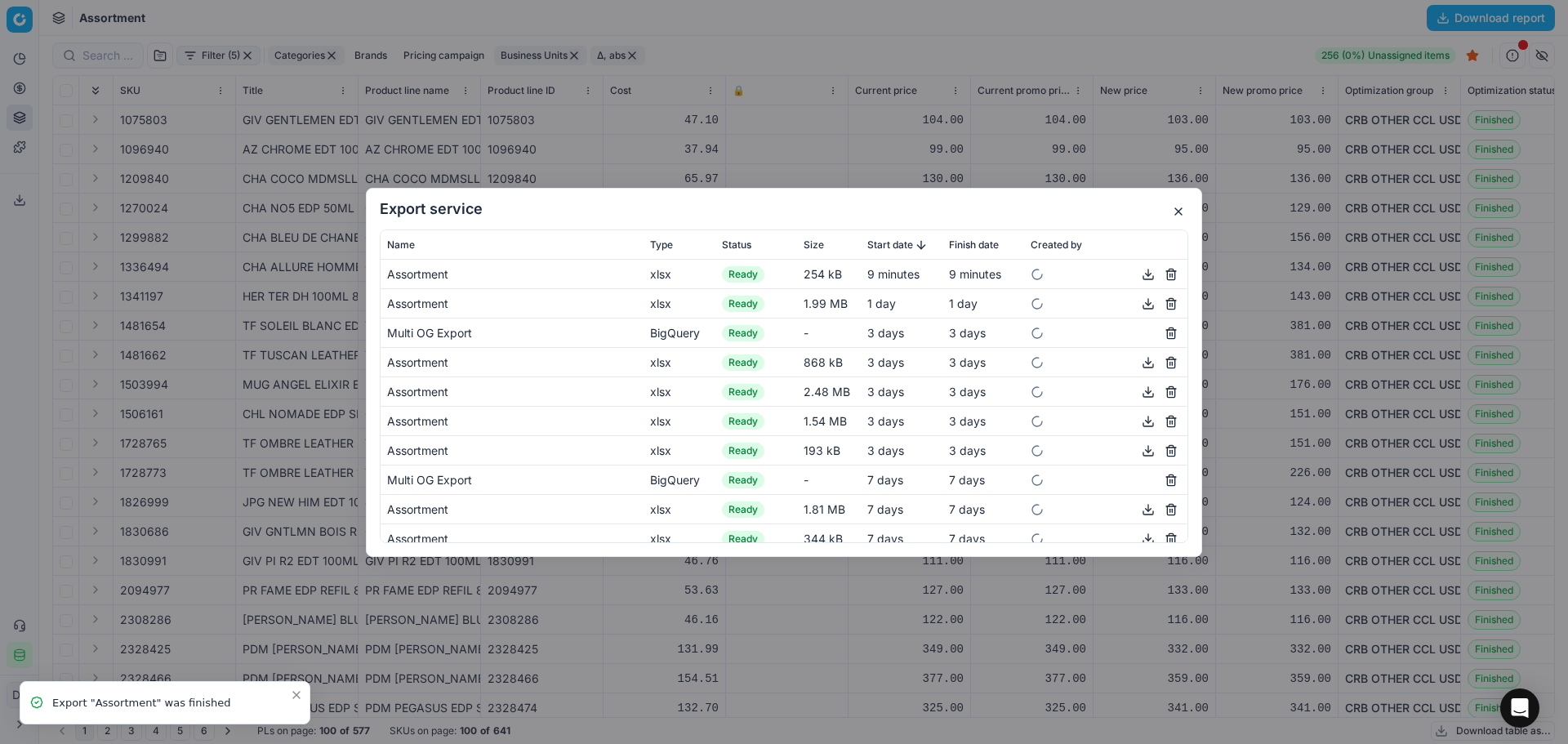
click at [1140, 272] on button "button" at bounding box center [1147, 273] width 20 height 20
